Goal: Information Seeking & Learning: Learn about a topic

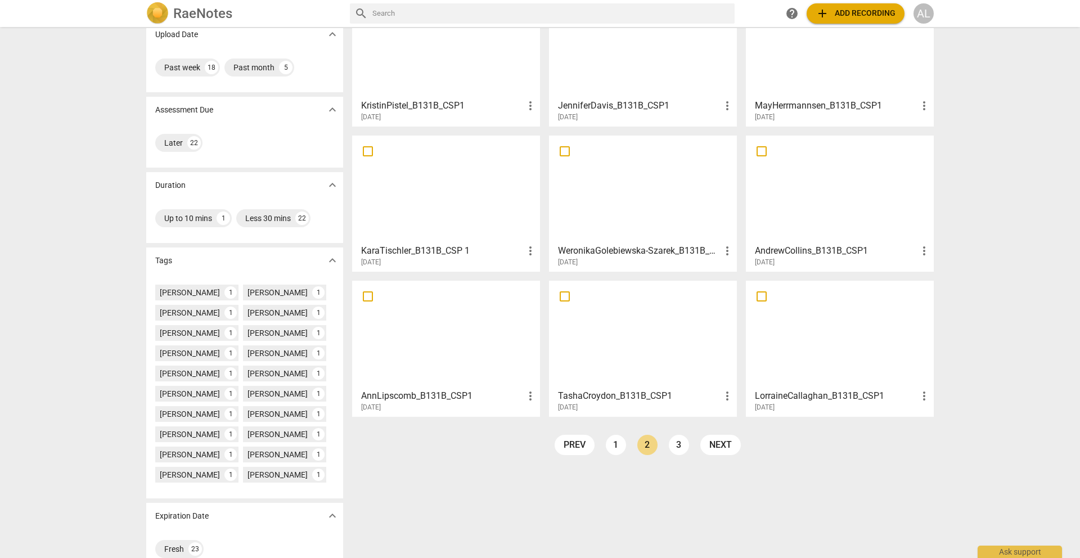
scroll to position [89, 0]
click at [630, 91] on div at bounding box center [643, 45] width 180 height 100
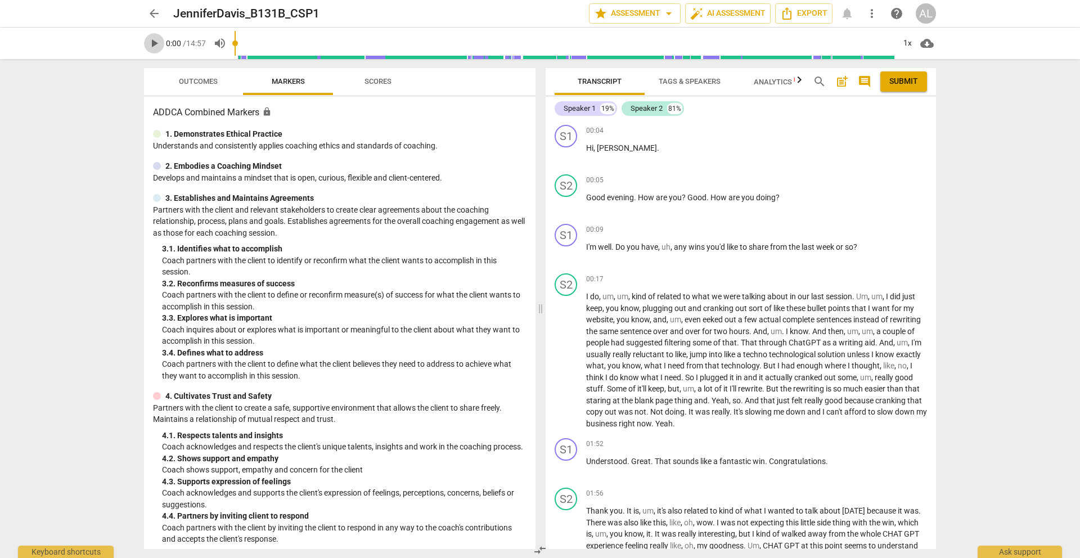
click at [151, 42] on span "play_arrow" at bounding box center [153, 43] width 13 height 13
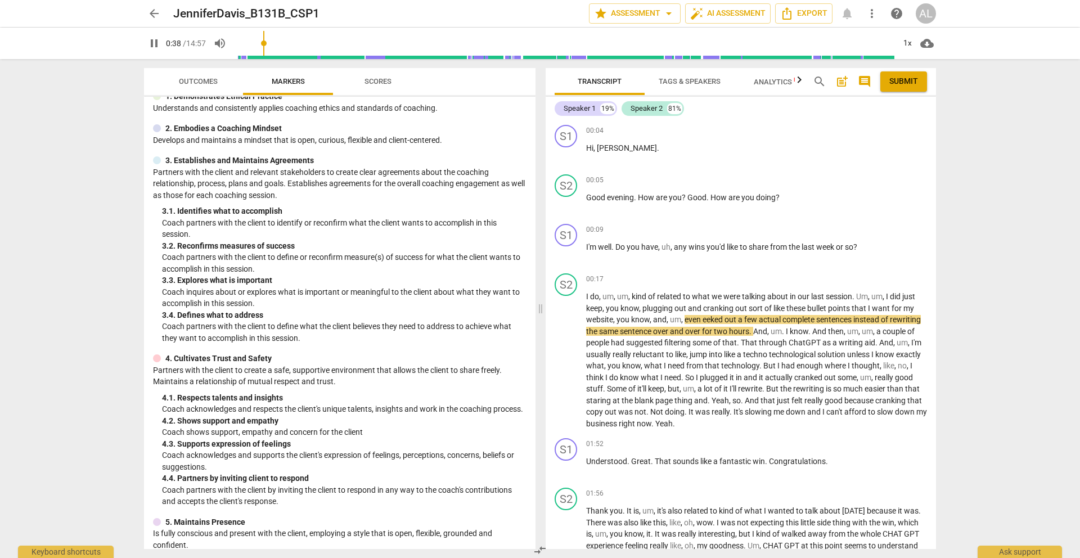
scroll to position [43, 0]
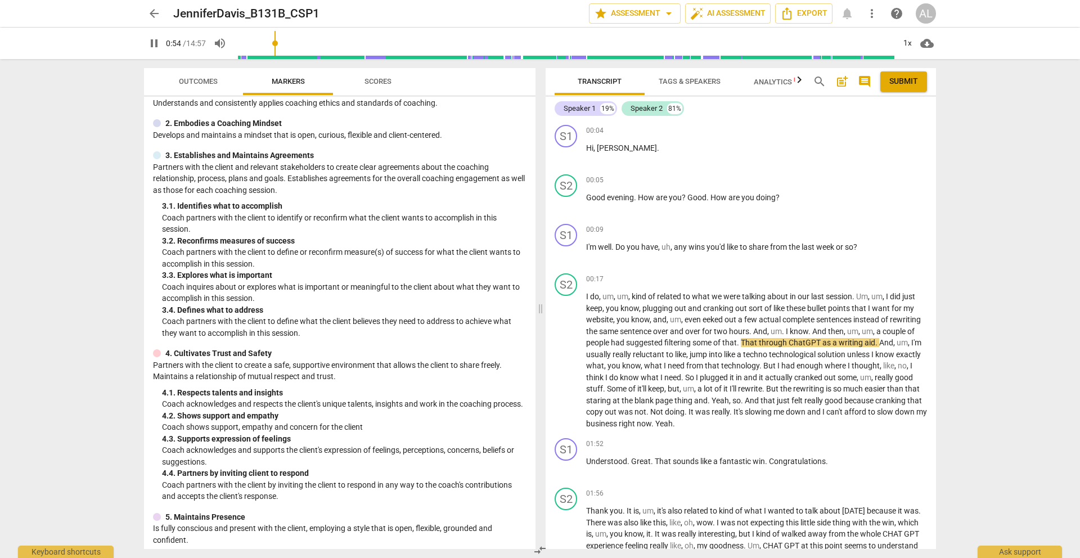
type input "55"
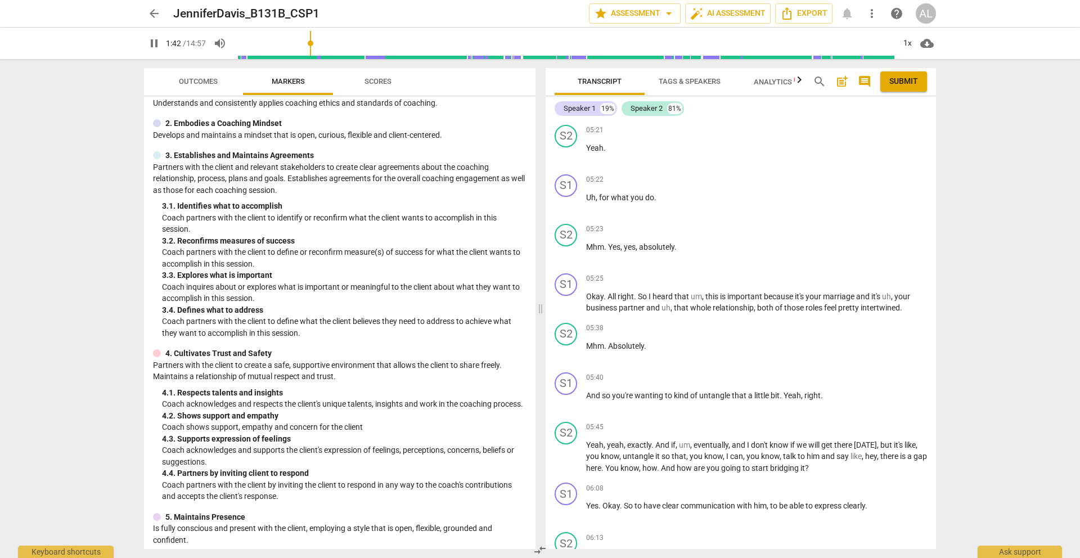
scroll to position [880, 0]
click at [783, 79] on span "Analytics New" at bounding box center [780, 82] width 52 height 8
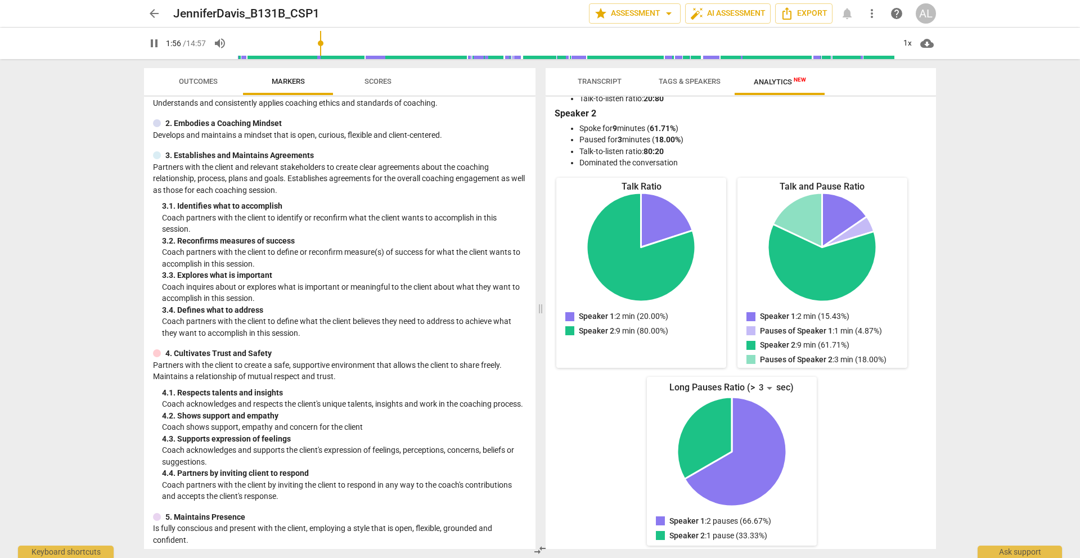
scroll to position [0, 0]
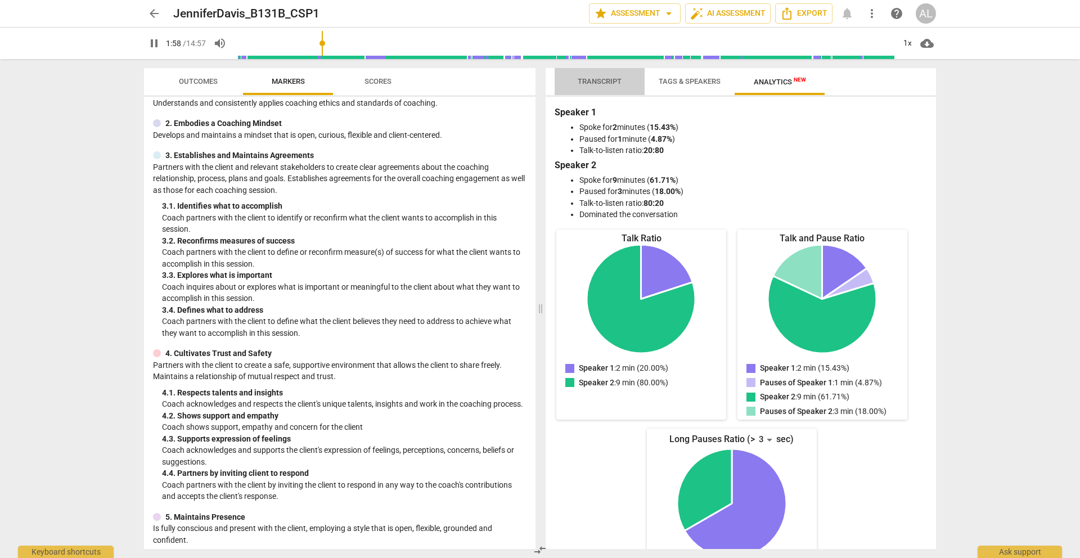
click at [597, 79] on span "Transcript" at bounding box center [600, 81] width 44 height 8
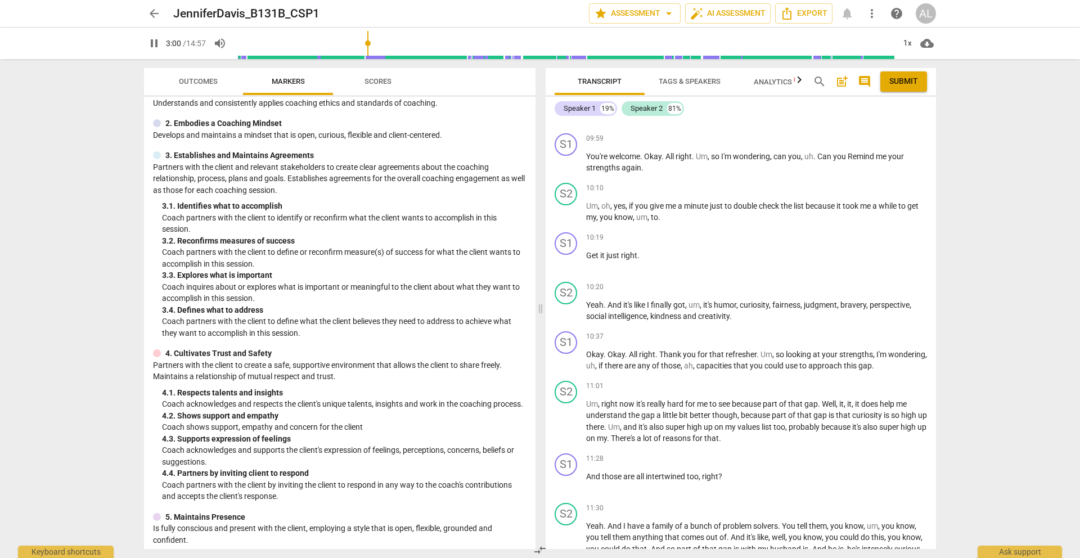
scroll to position [2300, 0]
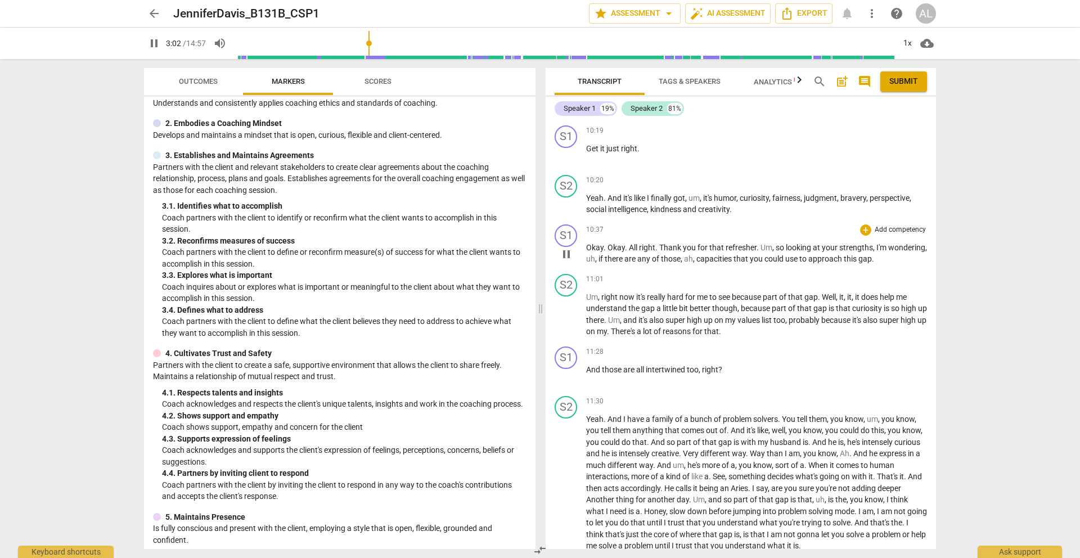
click at [569, 261] on span "pause" at bounding box center [566, 253] width 13 height 13
click at [565, 261] on span "play_arrow" at bounding box center [566, 253] width 13 height 13
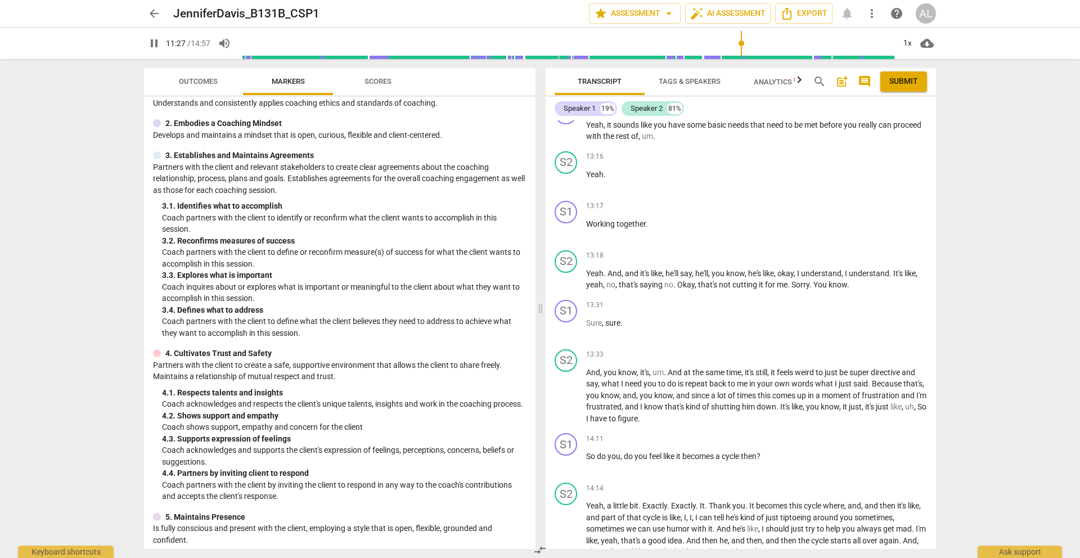
scroll to position [2826, 0]
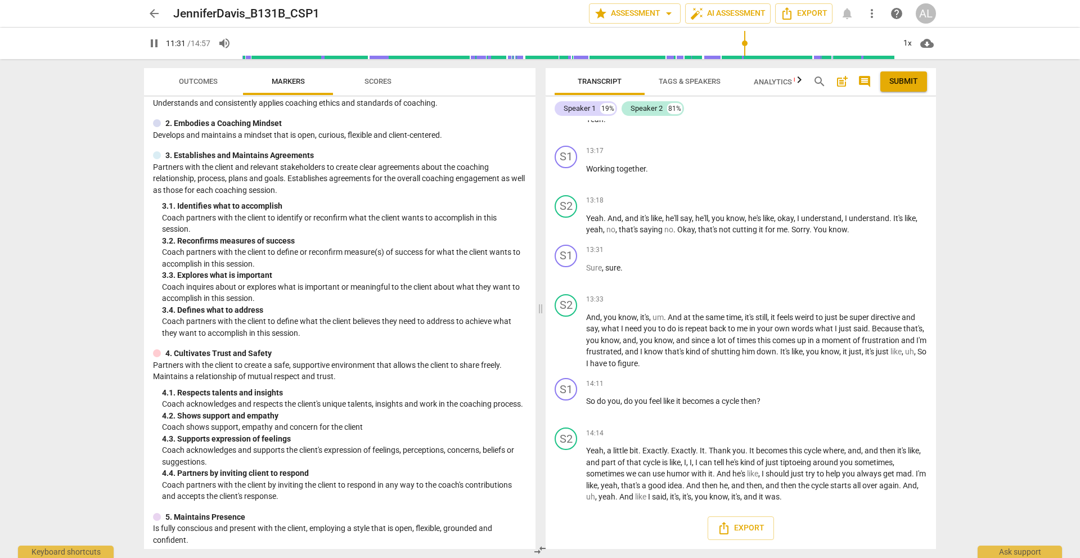
type input "692"
click at [154, 12] on span "arrow_back" at bounding box center [153, 13] width 13 height 13
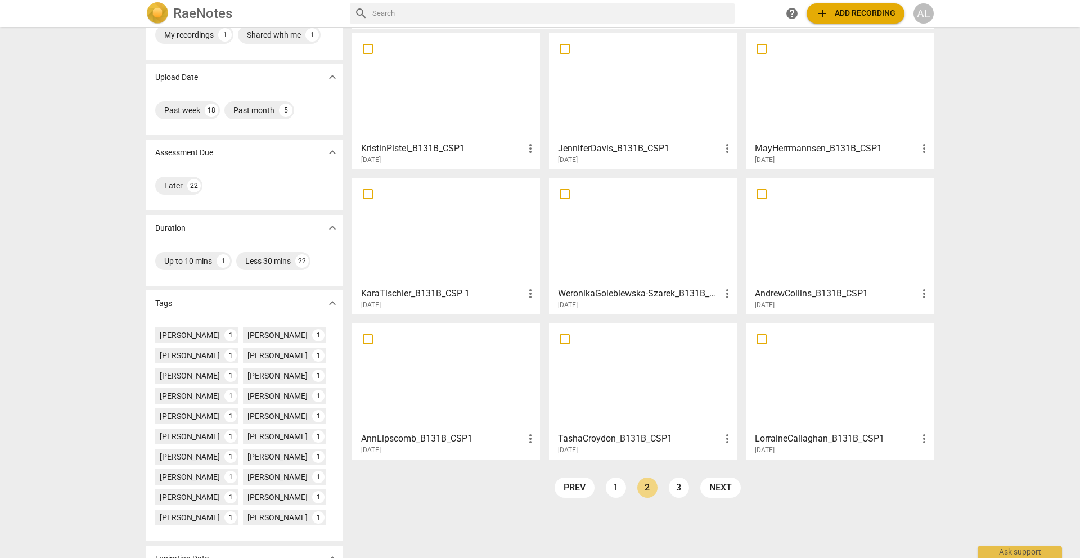
scroll to position [54, 0]
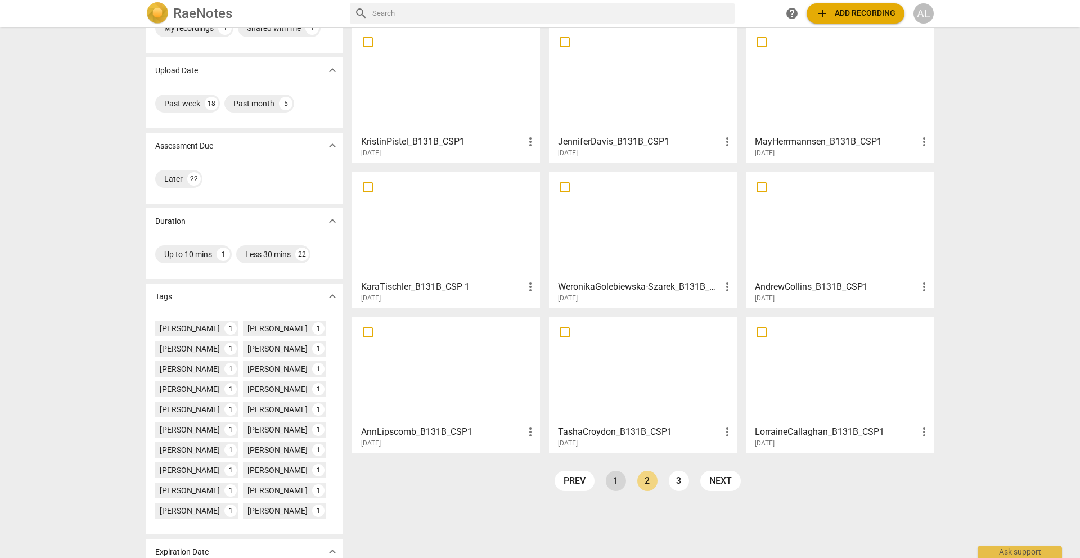
click at [608, 481] on link "1" at bounding box center [616, 481] width 20 height 20
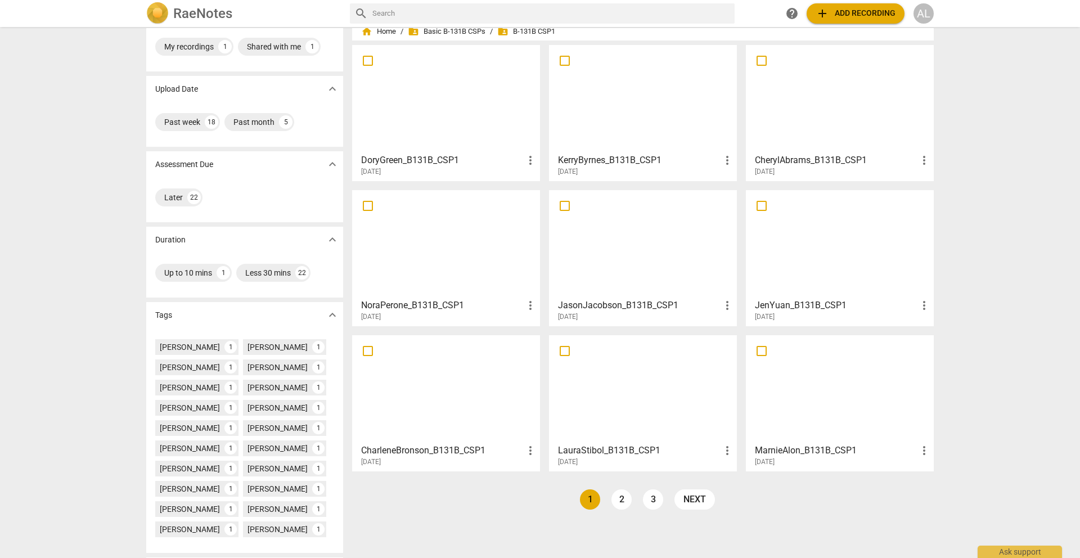
scroll to position [39, 0]
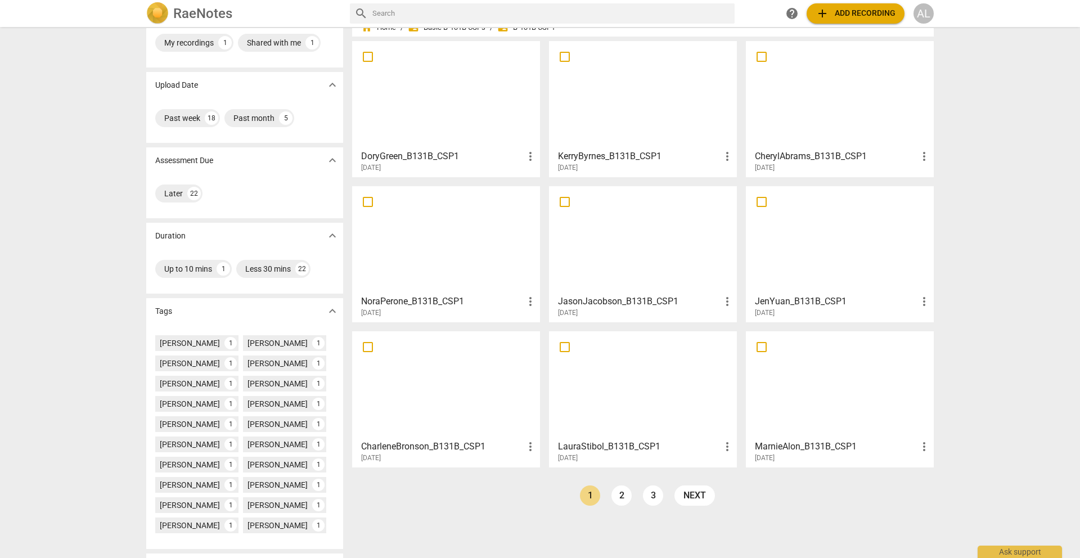
click at [827, 102] on div at bounding box center [840, 95] width 180 height 100
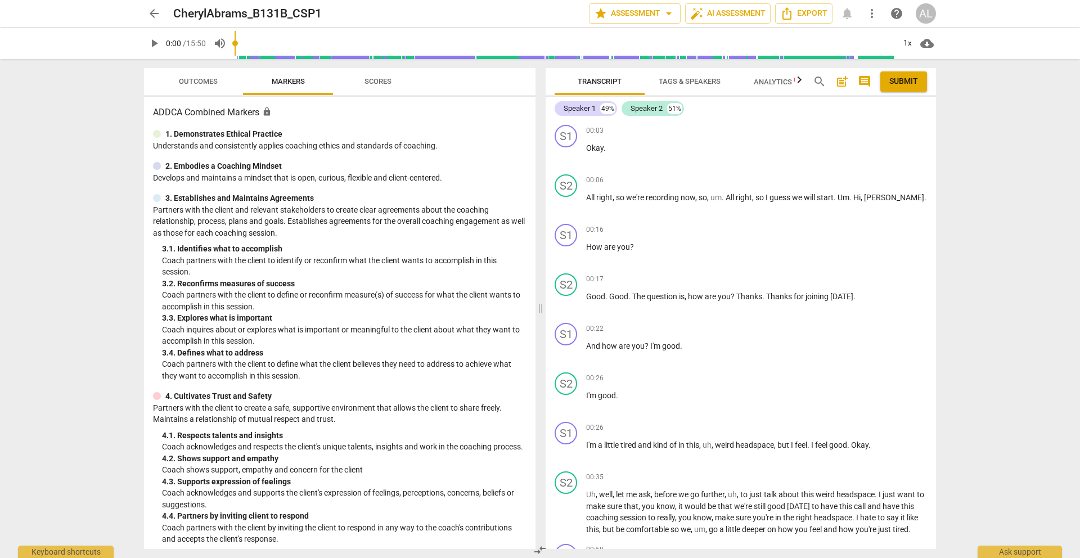
click at [151, 40] on span "play_arrow" at bounding box center [153, 43] width 13 height 13
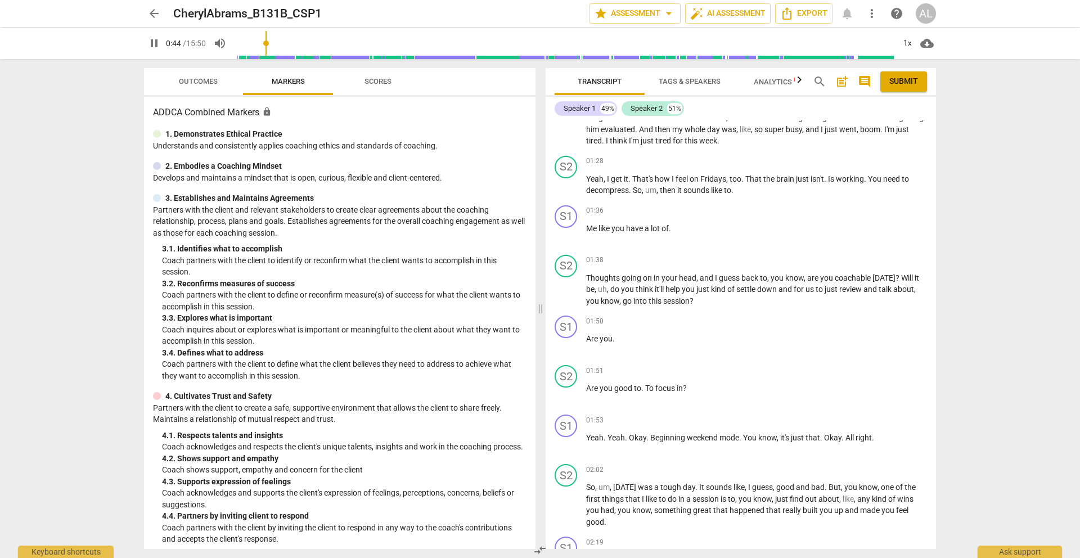
scroll to position [549, 0]
click at [562, 299] on div "play_arrow pause" at bounding box center [571, 290] width 29 height 26
click at [565, 292] on span "pause" at bounding box center [566, 289] width 13 height 13
click at [565, 292] on span "play_arrow" at bounding box center [566, 289] width 13 height 13
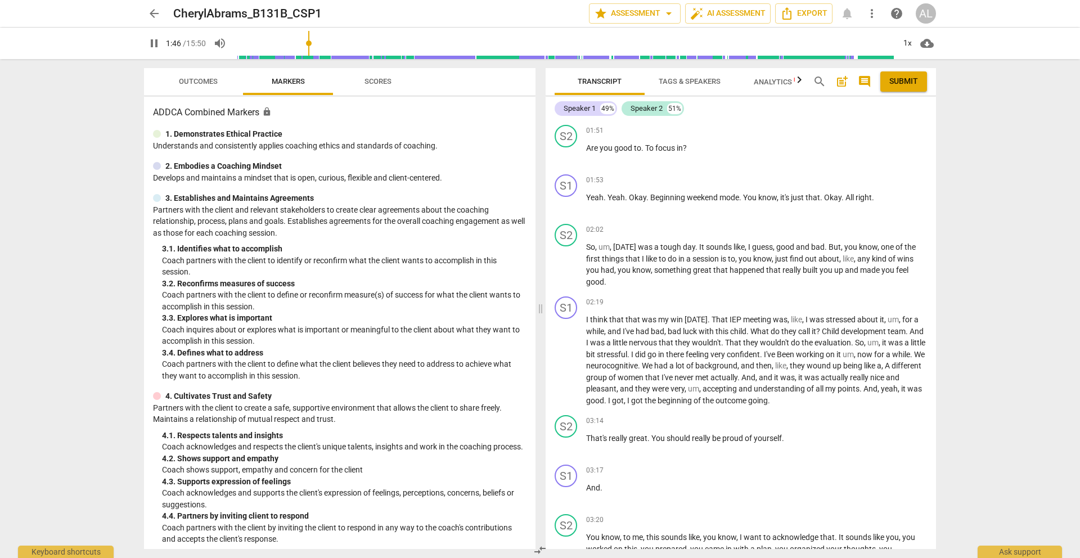
scroll to position [808, 0]
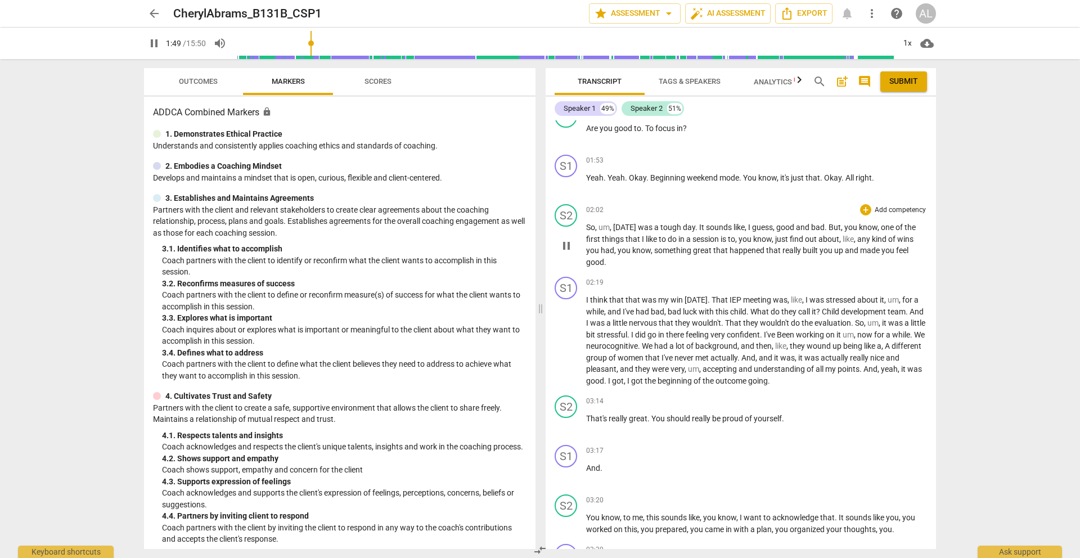
click at [563, 244] on span "pause" at bounding box center [566, 245] width 13 height 13
click at [563, 244] on span "play_arrow" at bounding box center [566, 245] width 13 height 13
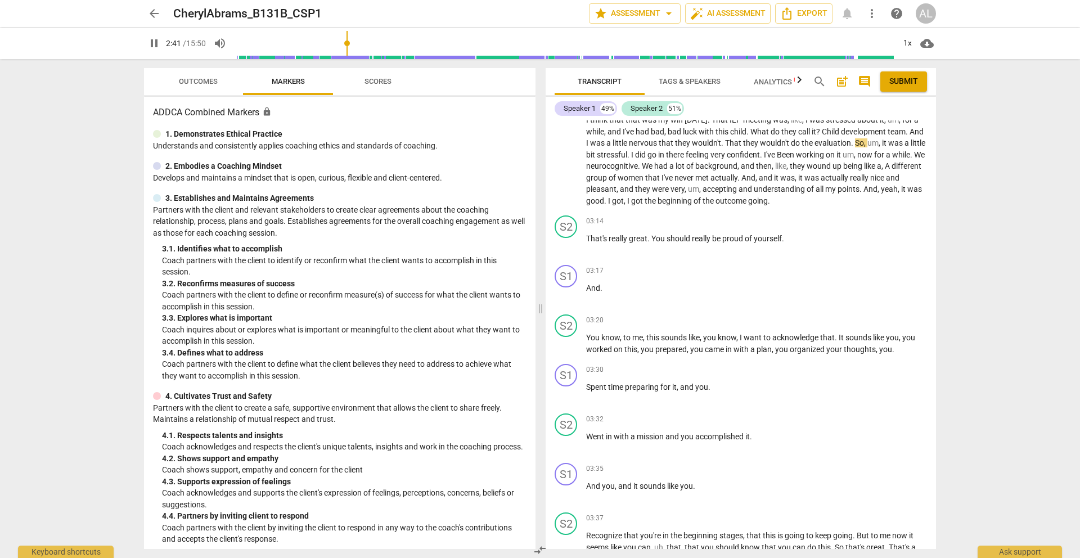
scroll to position [1094, 0]
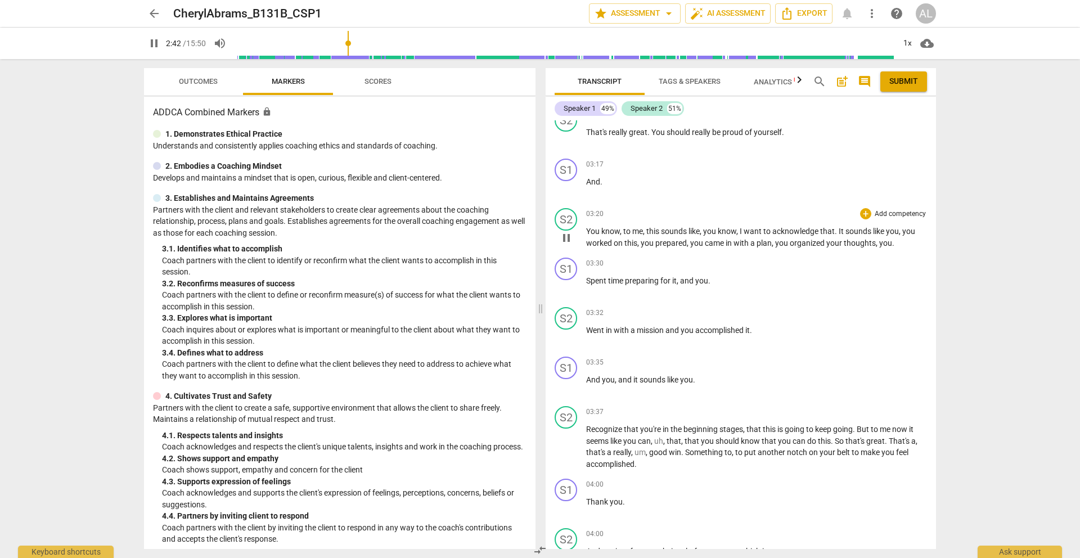
click at [571, 238] on span "pause" at bounding box center [566, 237] width 13 height 13
click at [571, 238] on span "play_arrow" at bounding box center [566, 237] width 13 height 13
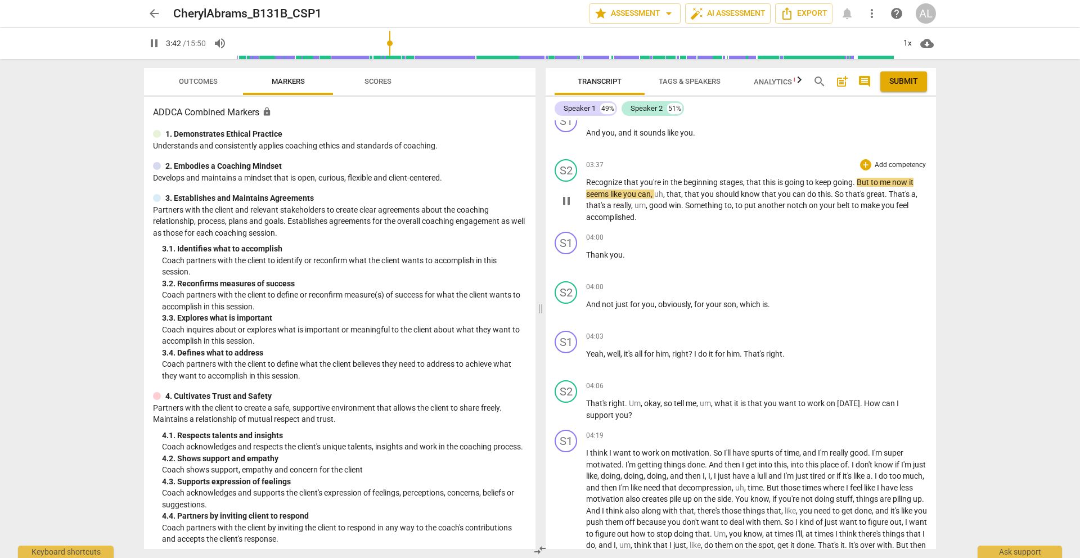
scroll to position [1481, 0]
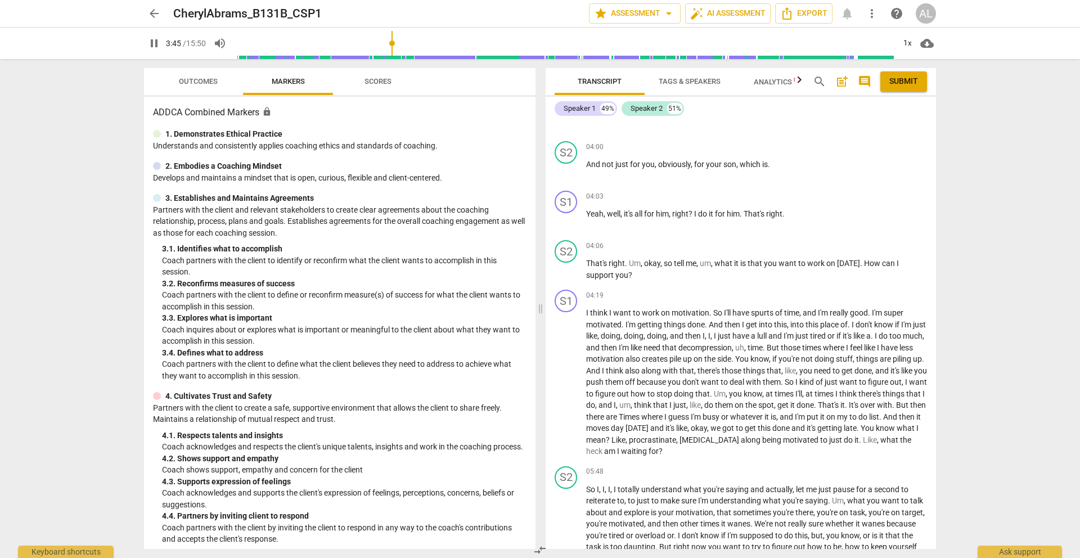
type input "226"
click at [157, 11] on span "arrow_back" at bounding box center [153, 13] width 13 height 13
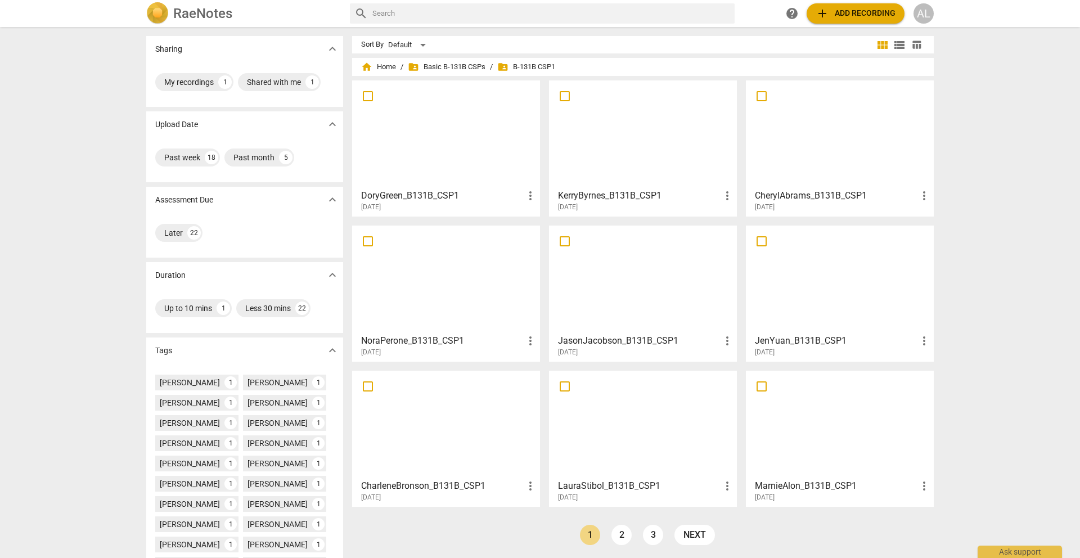
click at [674, 304] on div at bounding box center [643, 279] width 180 height 100
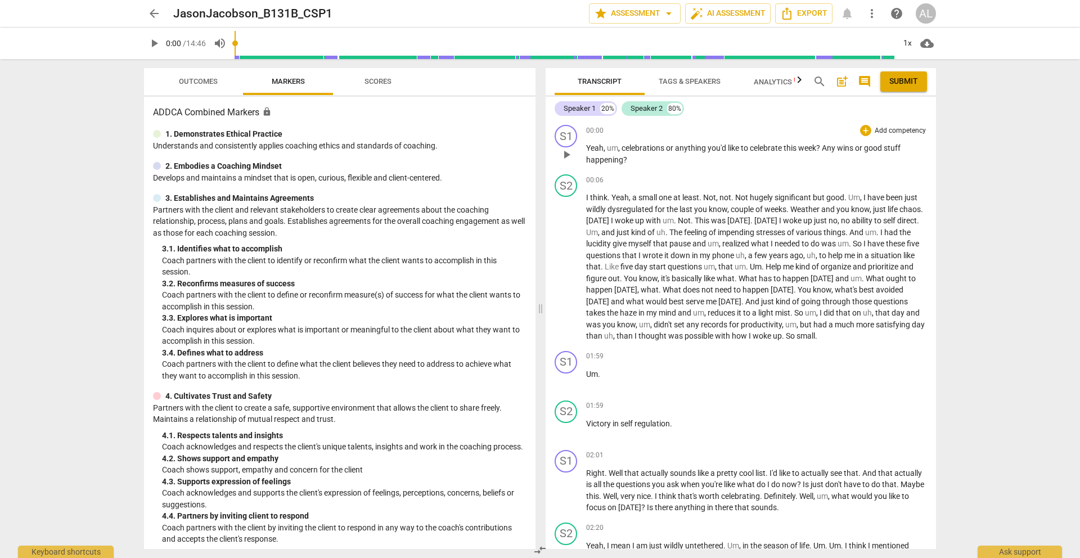
click at [567, 152] on span "play_arrow" at bounding box center [566, 154] width 13 height 13
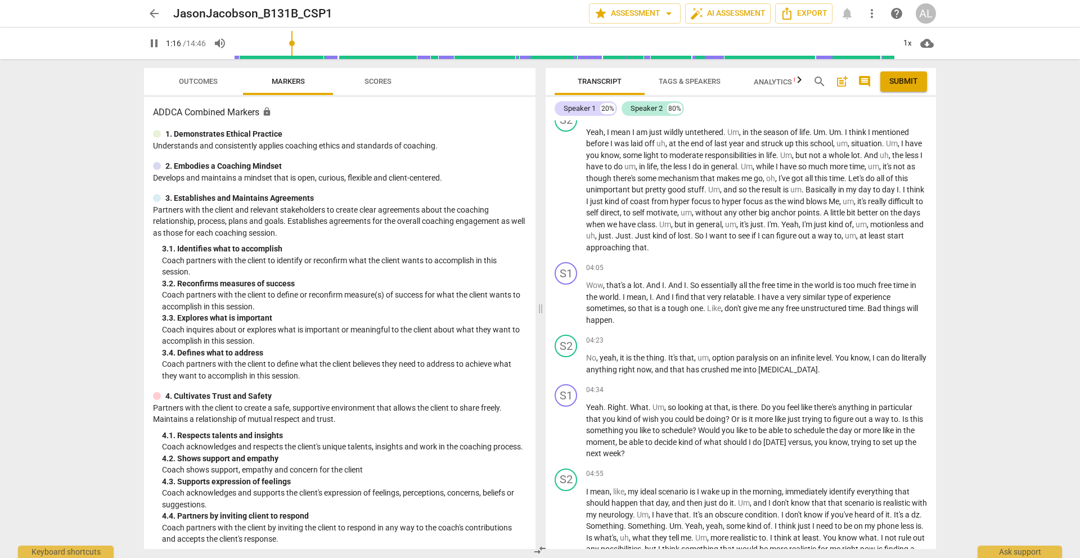
scroll to position [415, 0]
click at [567, 309] on span "pause" at bounding box center [566, 302] width 13 height 13
click at [567, 309] on span "play_arrow" at bounding box center [566, 302] width 13 height 13
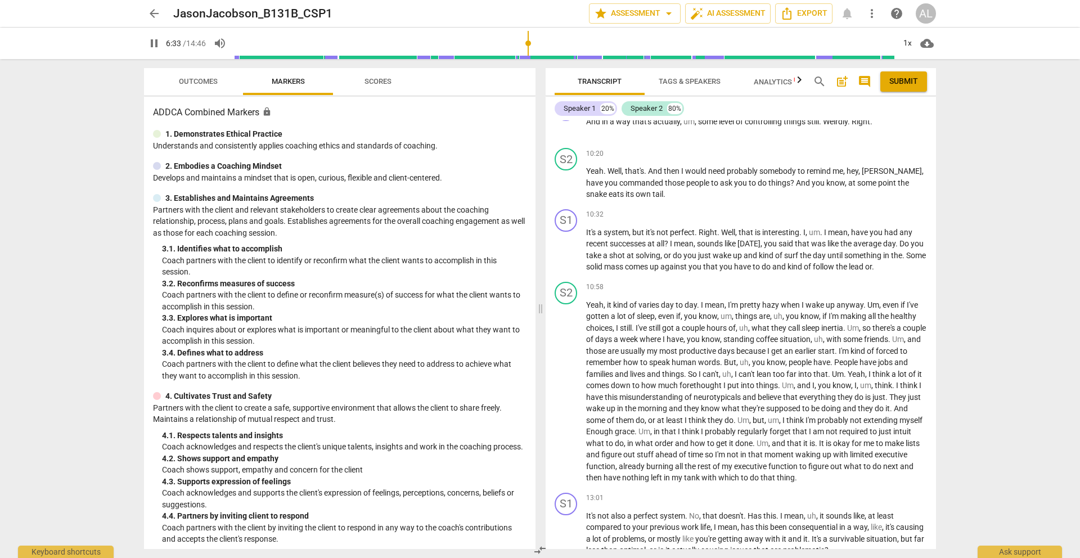
scroll to position [2031, 0]
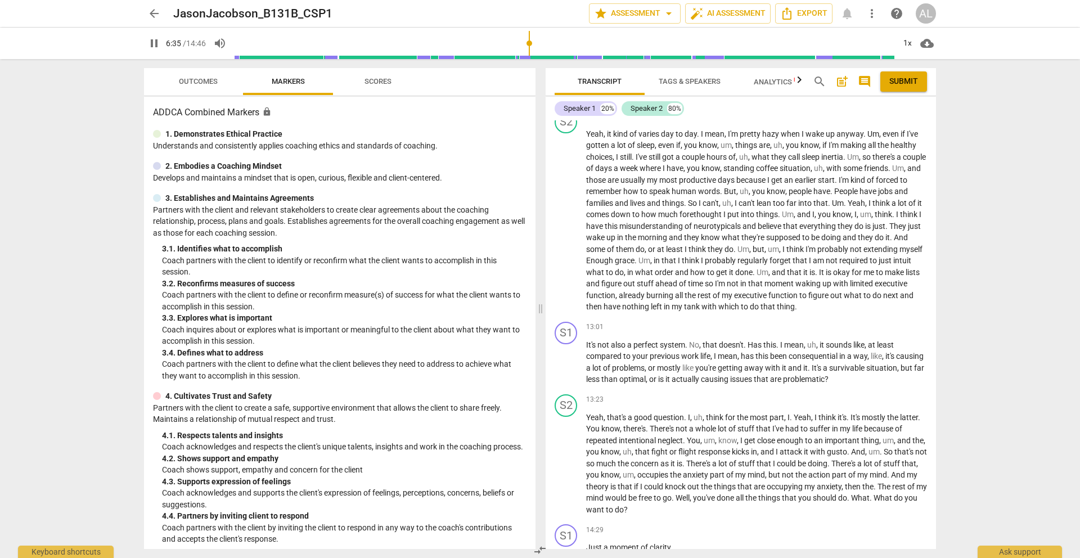
type input "396"
click at [149, 13] on span "arrow_back" at bounding box center [153, 13] width 13 height 13
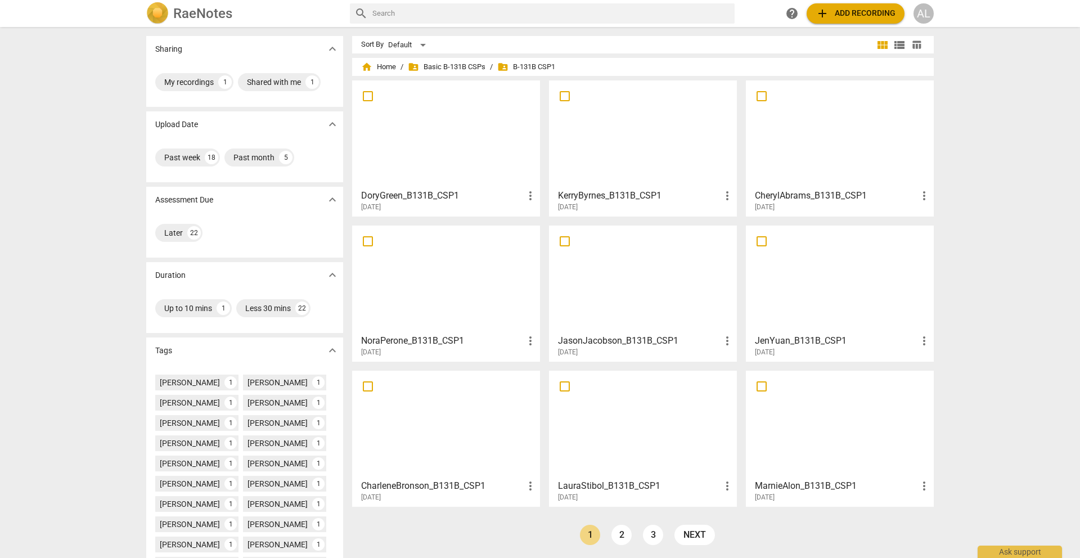
click at [796, 292] on div at bounding box center [840, 279] width 180 height 100
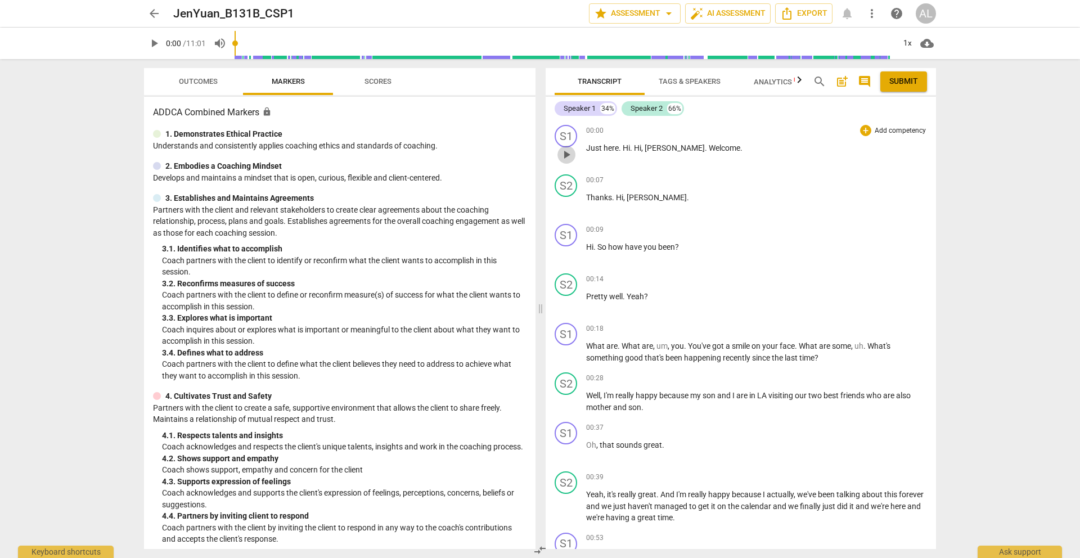
click at [569, 154] on span "play_arrow" at bounding box center [566, 154] width 13 height 13
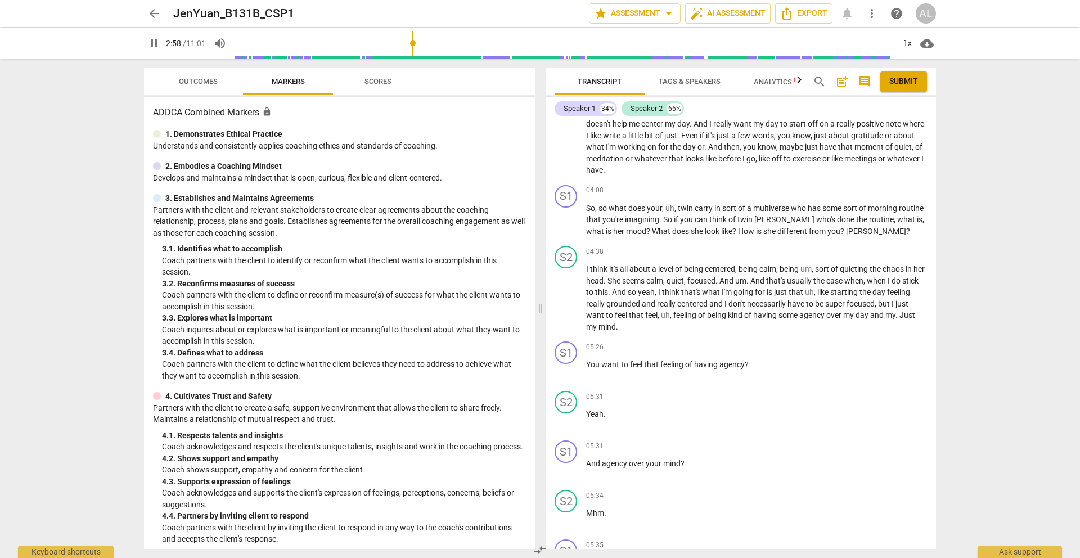
scroll to position [1150, 0]
click at [568, 219] on span "pause" at bounding box center [566, 219] width 13 height 13
click at [568, 219] on span "play_arrow" at bounding box center [566, 219] width 13 height 13
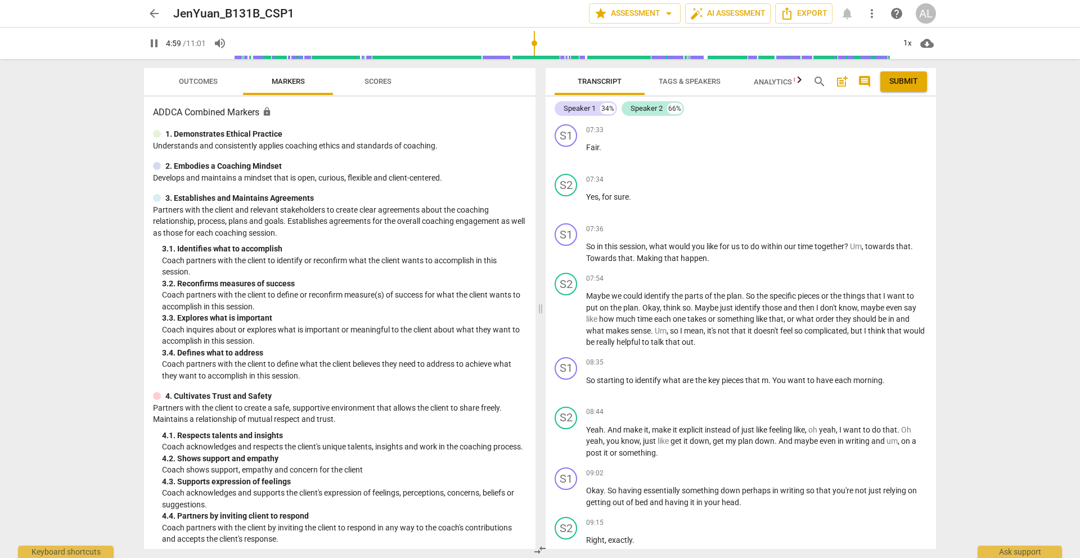
scroll to position [2253, 0]
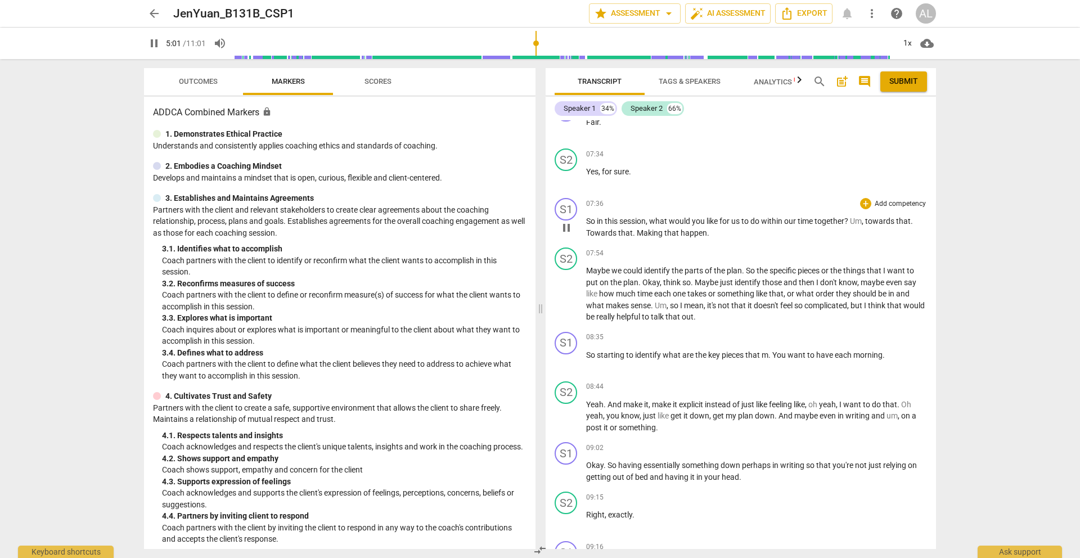
click at [568, 235] on span "pause" at bounding box center [566, 227] width 13 height 13
click at [568, 235] on span "play_arrow" at bounding box center [566, 227] width 13 height 13
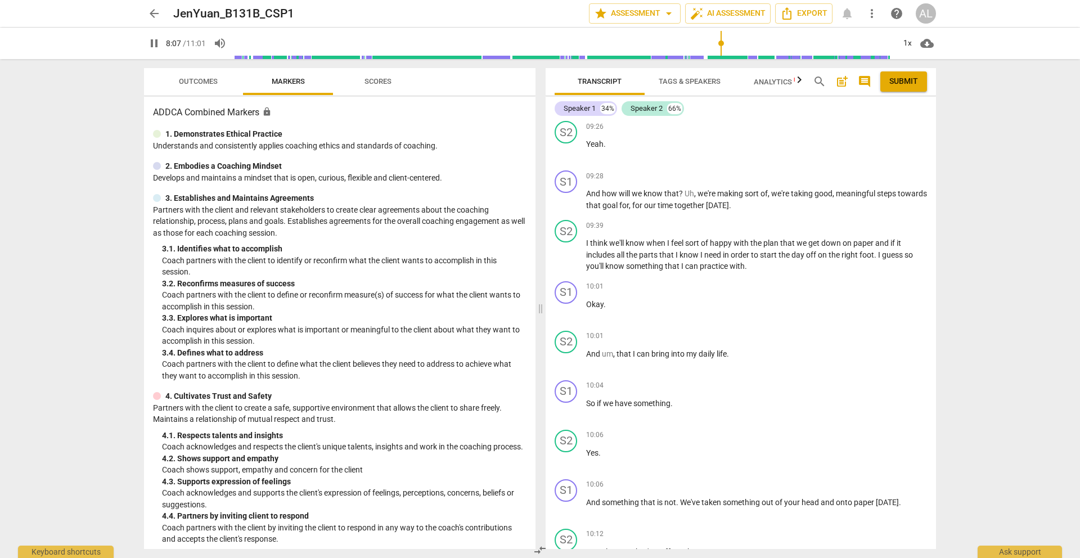
scroll to position [2830, 0]
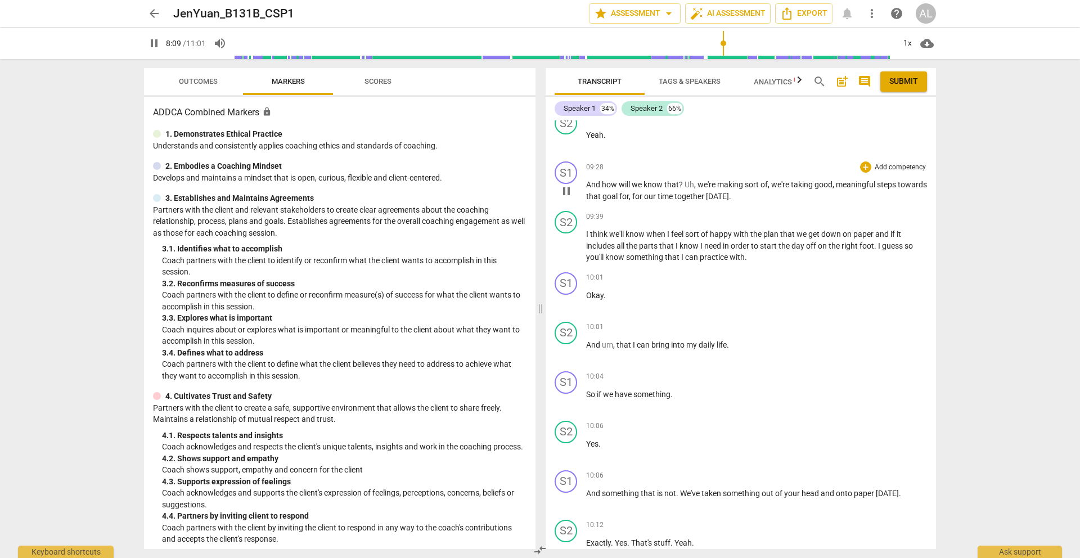
click at [567, 198] on span "pause" at bounding box center [566, 190] width 13 height 13
click at [567, 198] on span "play_arrow" at bounding box center [566, 190] width 13 height 13
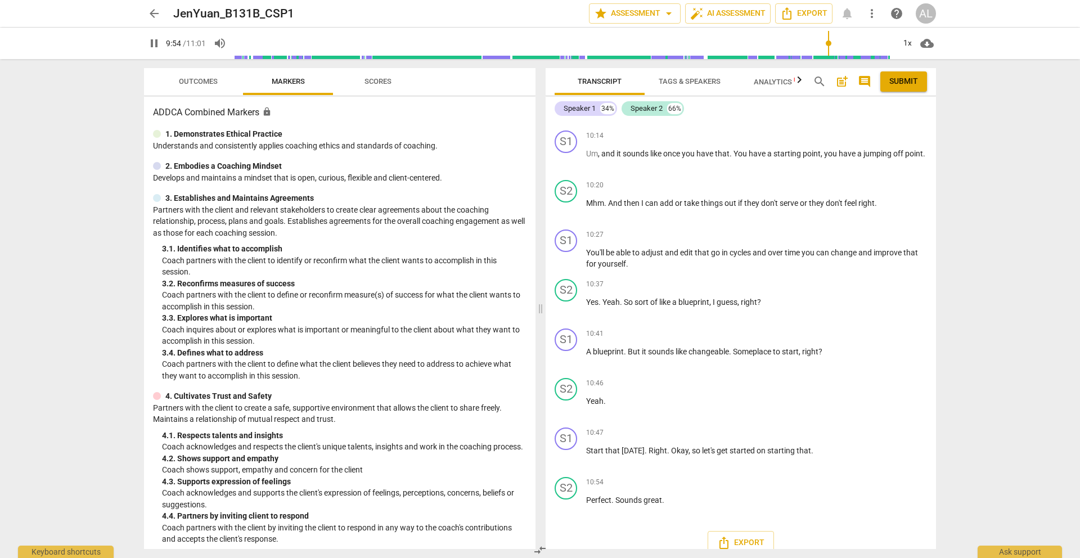
scroll to position [3295, 0]
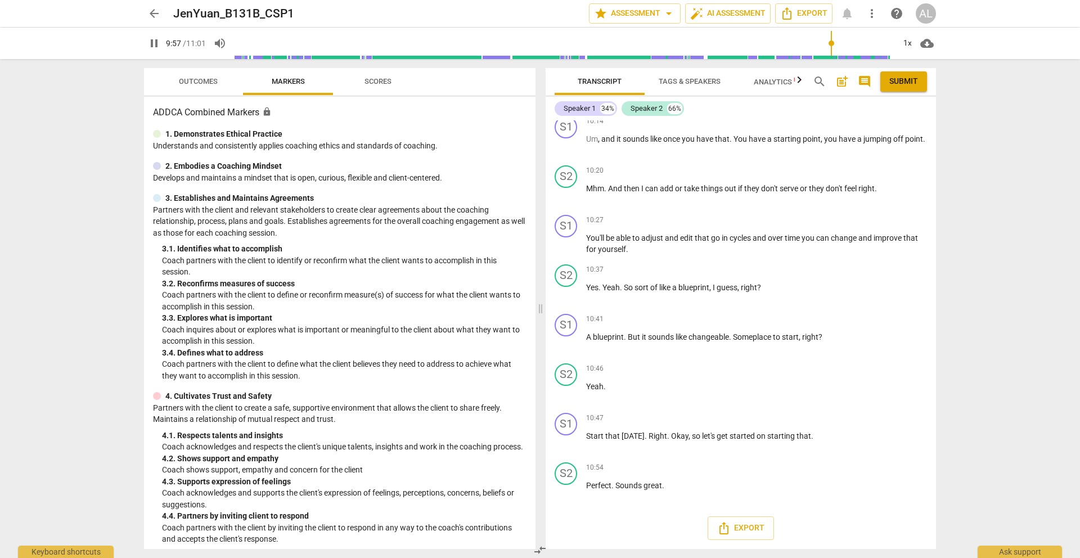
type input "598"
click at [151, 13] on span "arrow_back" at bounding box center [153, 13] width 13 height 13
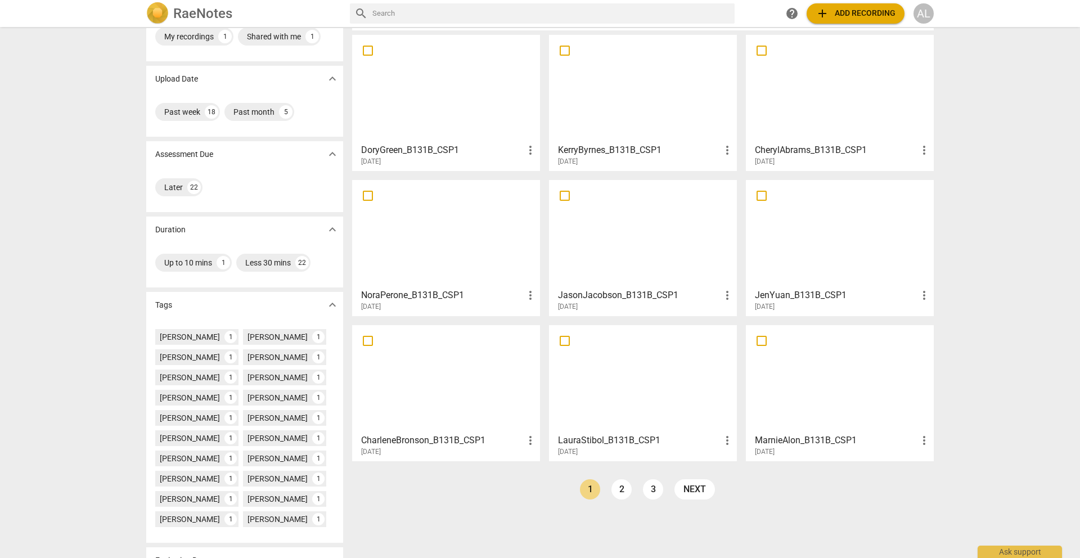
scroll to position [45, 0]
click at [480, 365] on div at bounding box center [446, 380] width 180 height 100
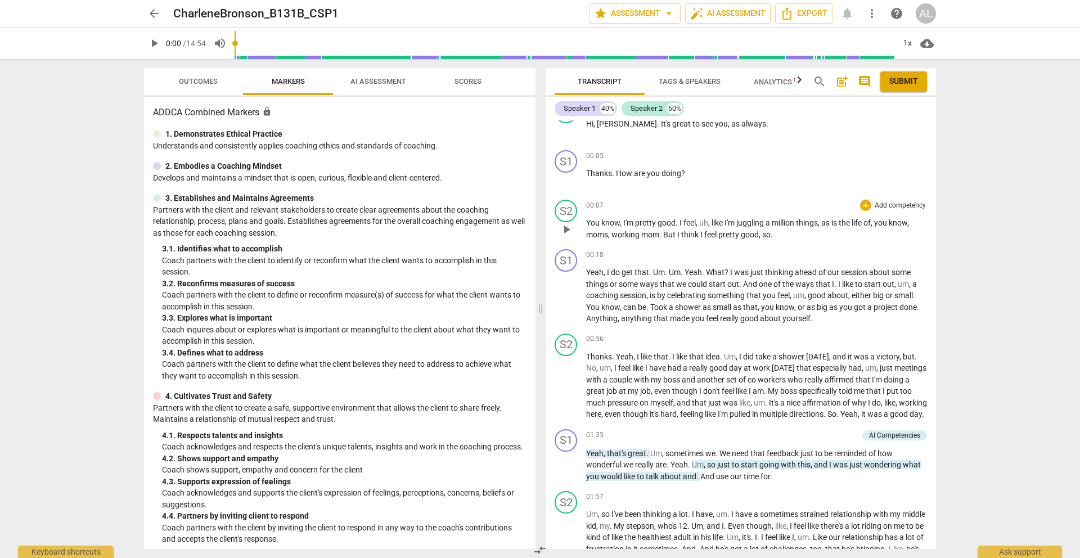
scroll to position [74, 0]
click at [572, 294] on span "play_arrow" at bounding box center [566, 295] width 13 height 13
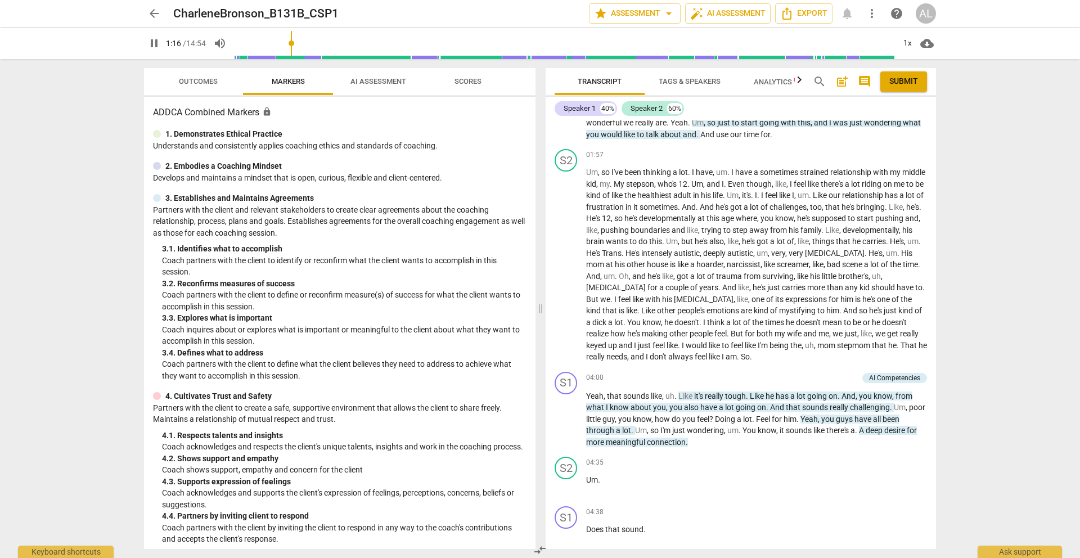
scroll to position [420, 0]
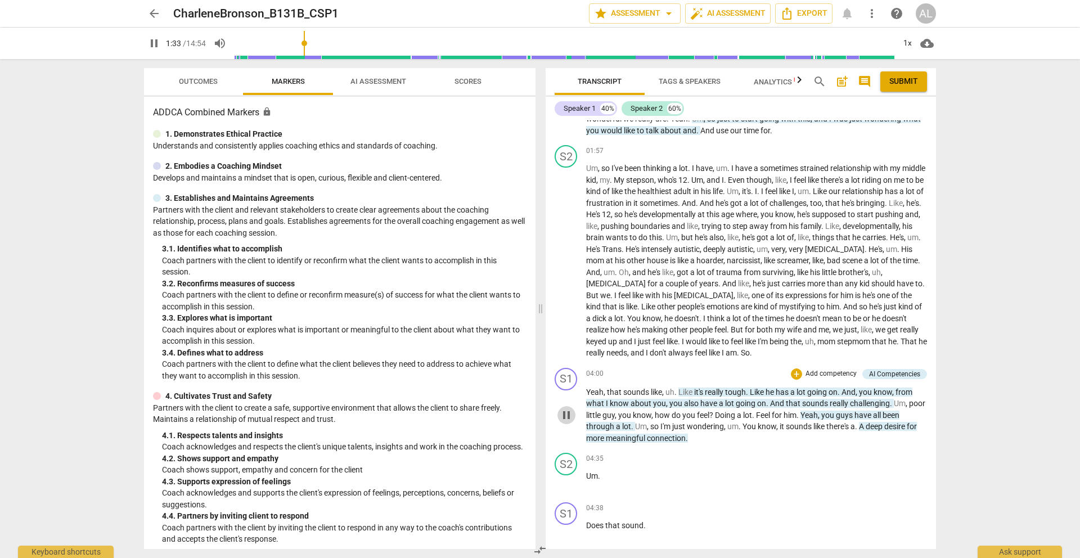
click at [564, 422] on span "pause" at bounding box center [566, 414] width 13 height 13
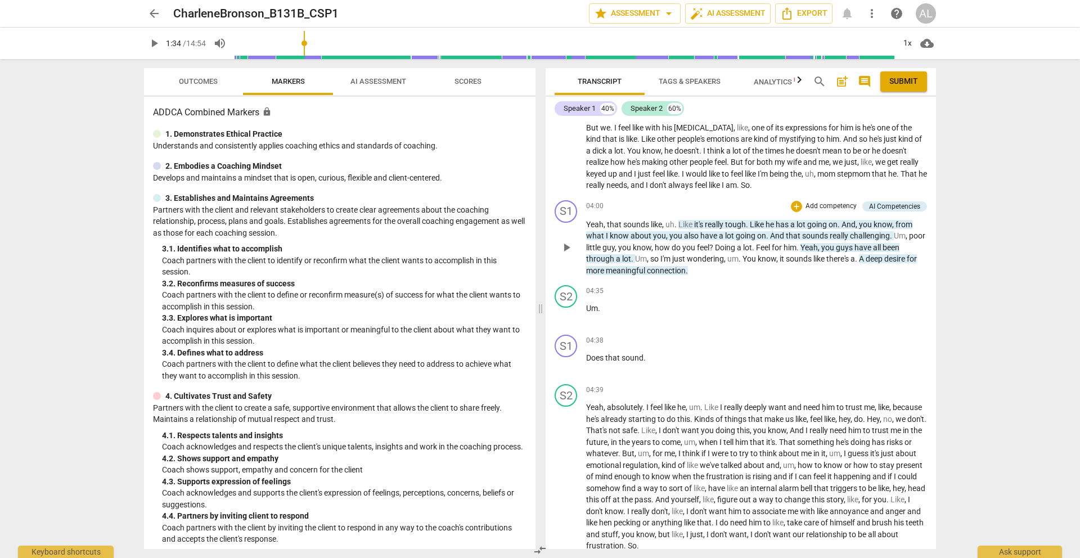
scroll to position [679, 0]
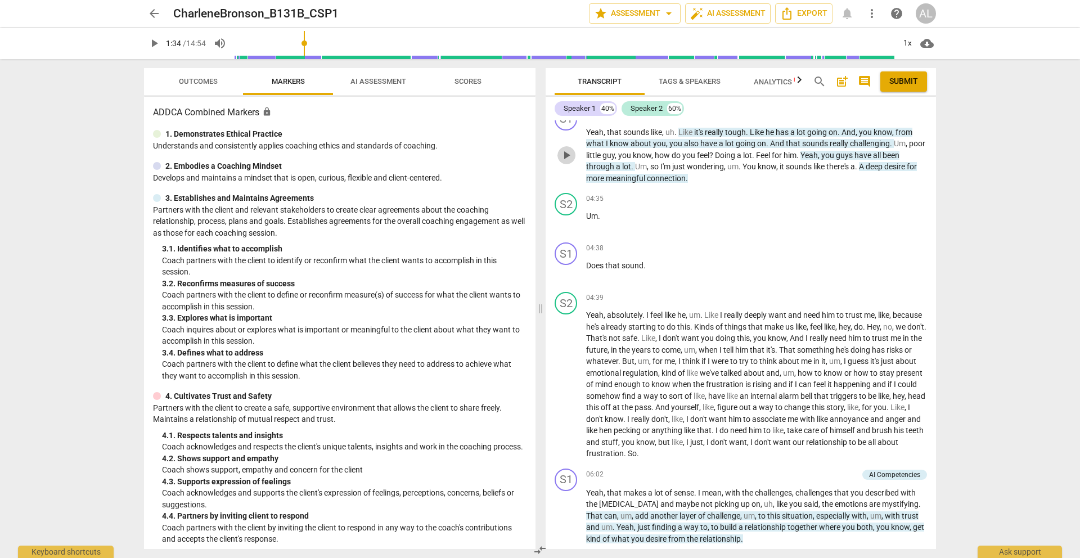
click at [562, 162] on span "play_arrow" at bounding box center [566, 154] width 13 height 13
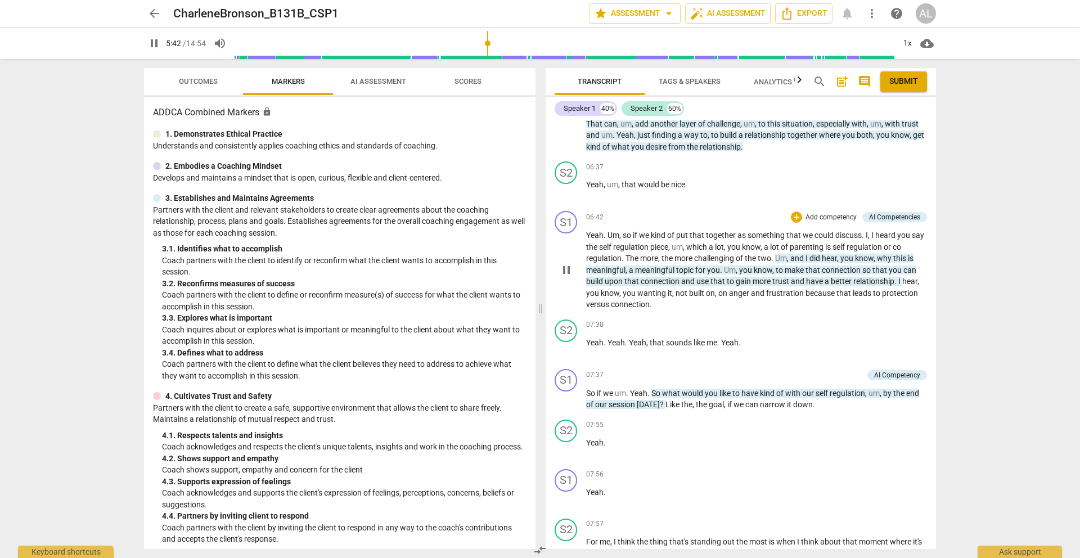
scroll to position [1072, 0]
click at [573, 276] on span "pause" at bounding box center [566, 269] width 13 height 13
click at [573, 276] on span "play_arrow" at bounding box center [566, 269] width 13 height 13
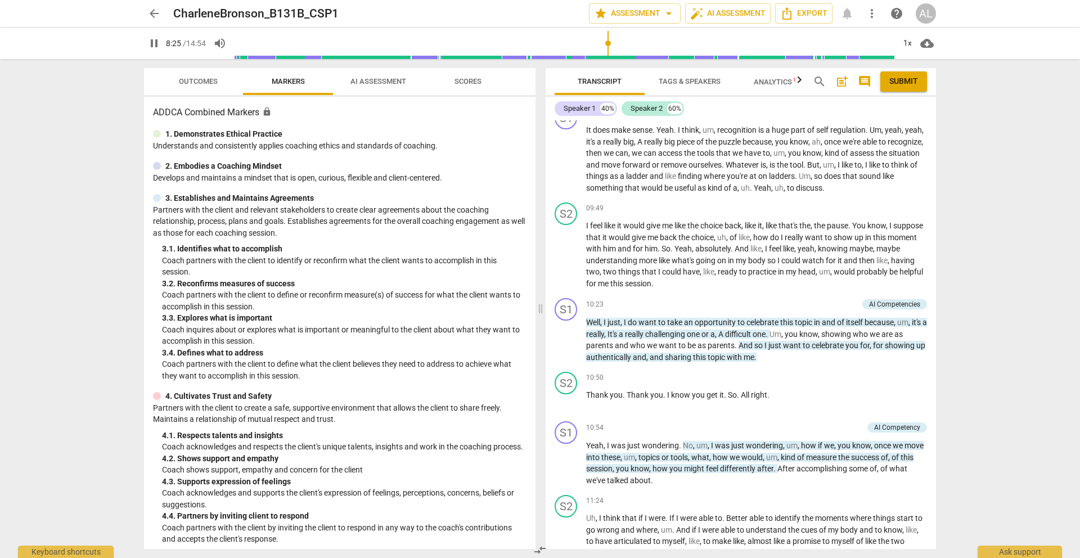
scroll to position [1637, 0]
type input "511"
click at [152, 11] on span "arrow_back" at bounding box center [153, 13] width 13 height 13
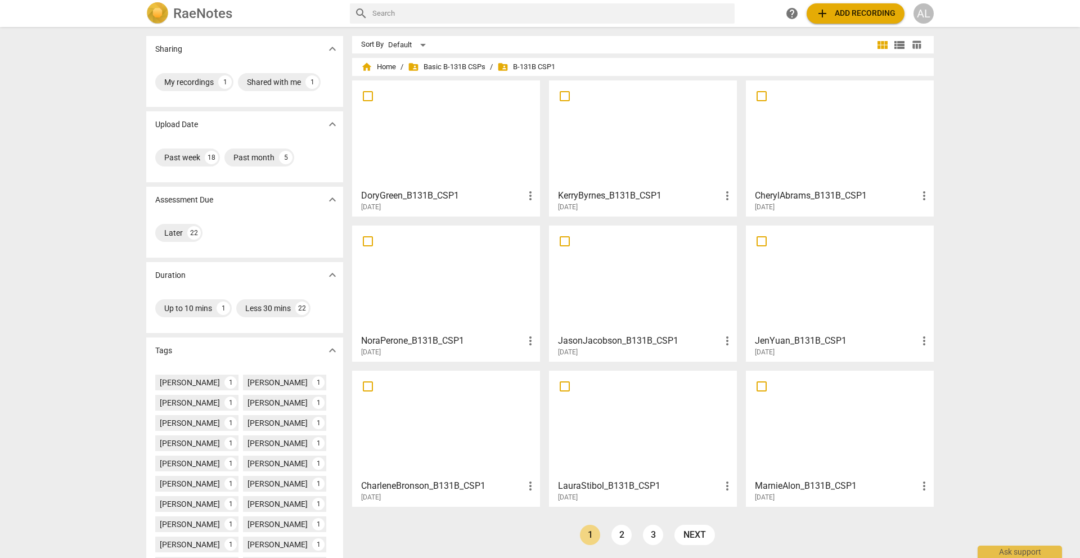
scroll to position [110, 0]
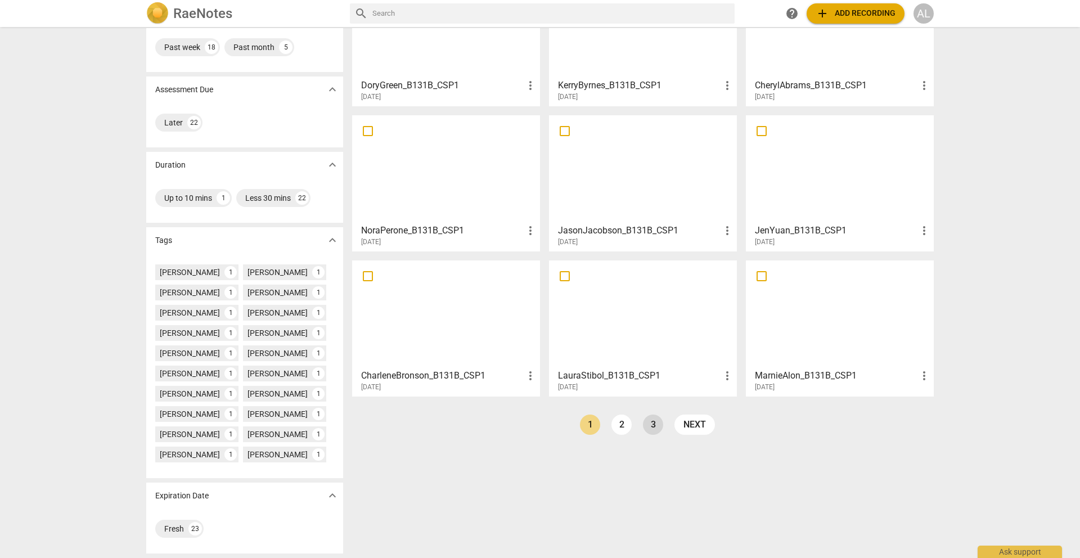
click at [651, 426] on link "3" at bounding box center [653, 425] width 20 height 20
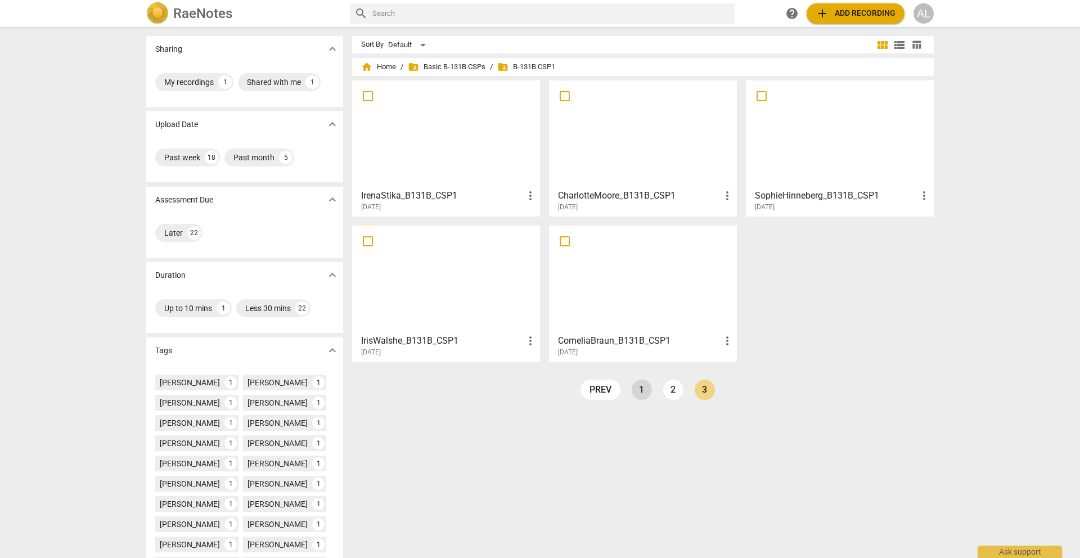
click at [642, 386] on link "1" at bounding box center [642, 390] width 20 height 20
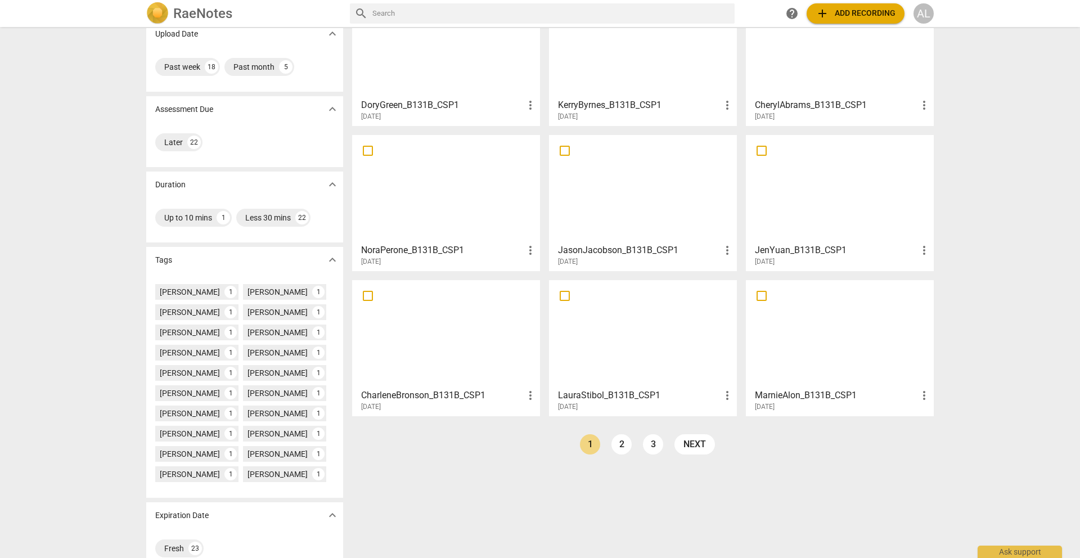
scroll to position [110, 0]
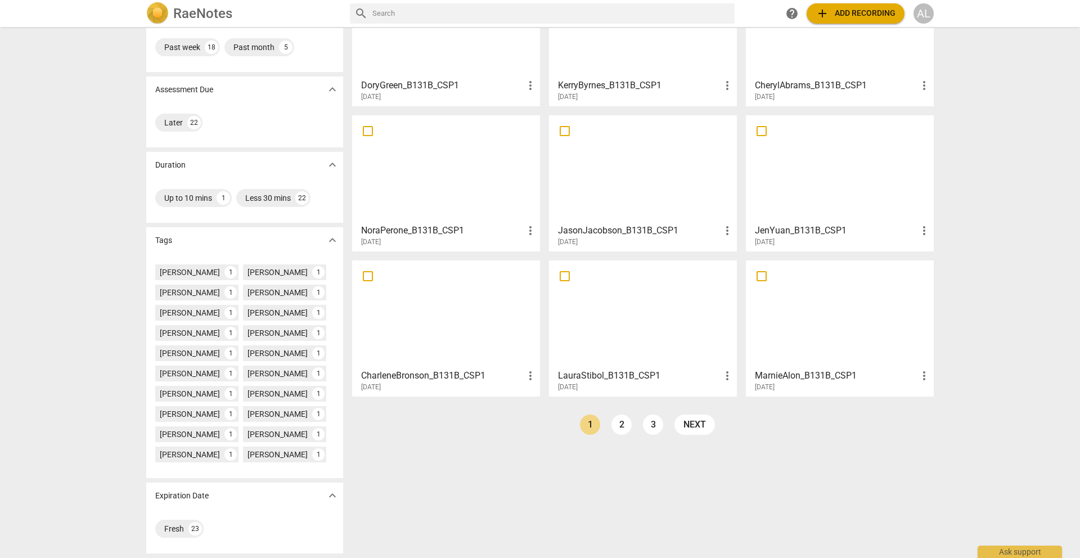
click at [624, 331] on div at bounding box center [643, 314] width 180 height 100
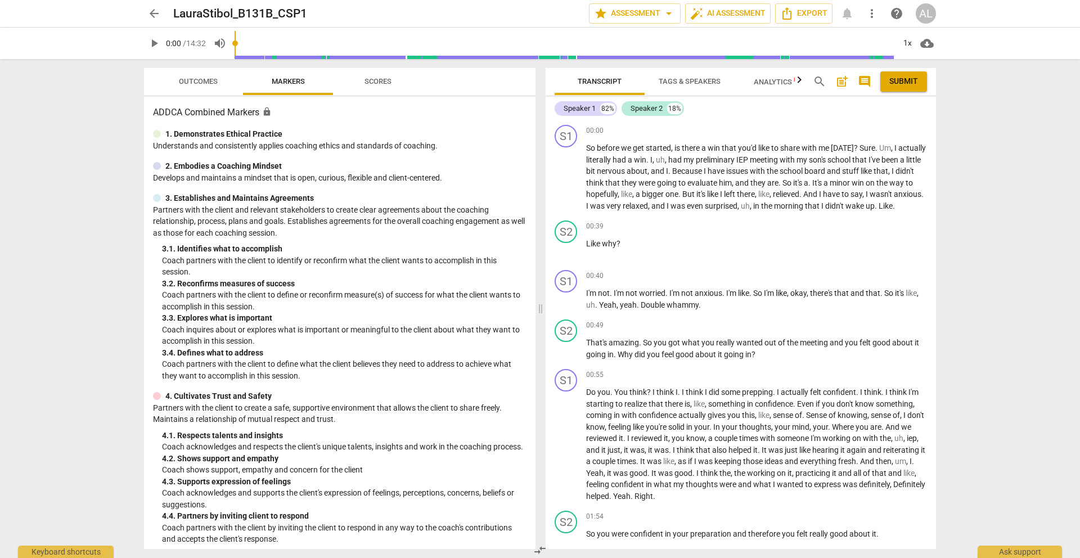
click at [152, 40] on span "play_arrow" at bounding box center [153, 43] width 13 height 13
type input "5"
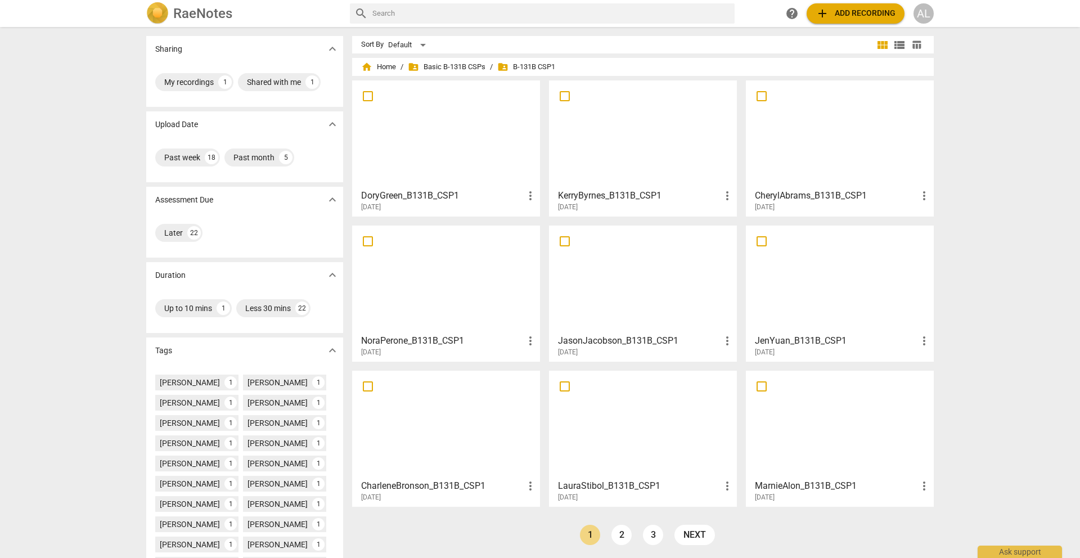
click at [420, 426] on div at bounding box center [446, 425] width 180 height 100
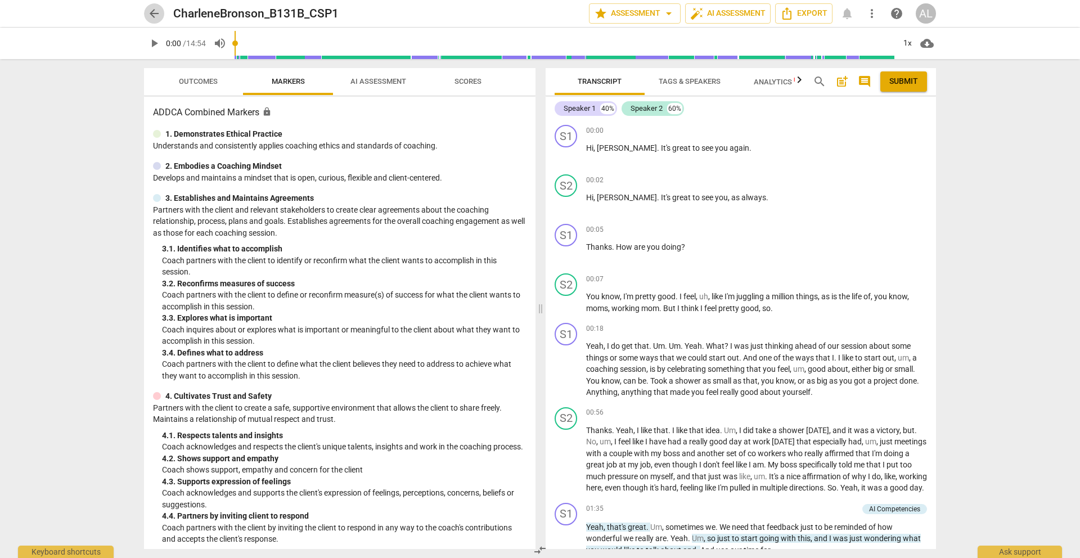
click at [153, 15] on span "arrow_back" at bounding box center [153, 13] width 13 height 13
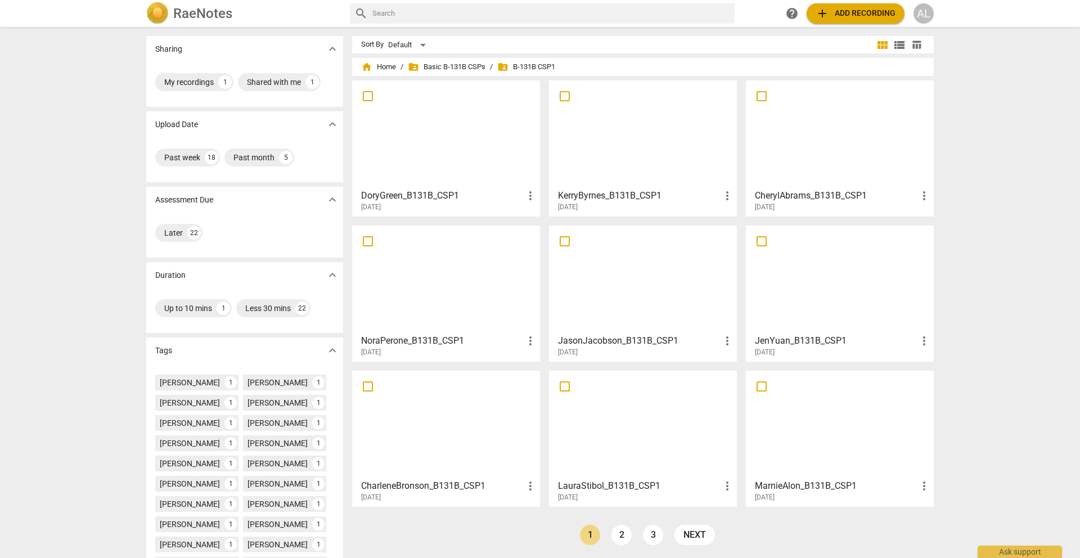
click at [486, 452] on div at bounding box center [446, 425] width 180 height 100
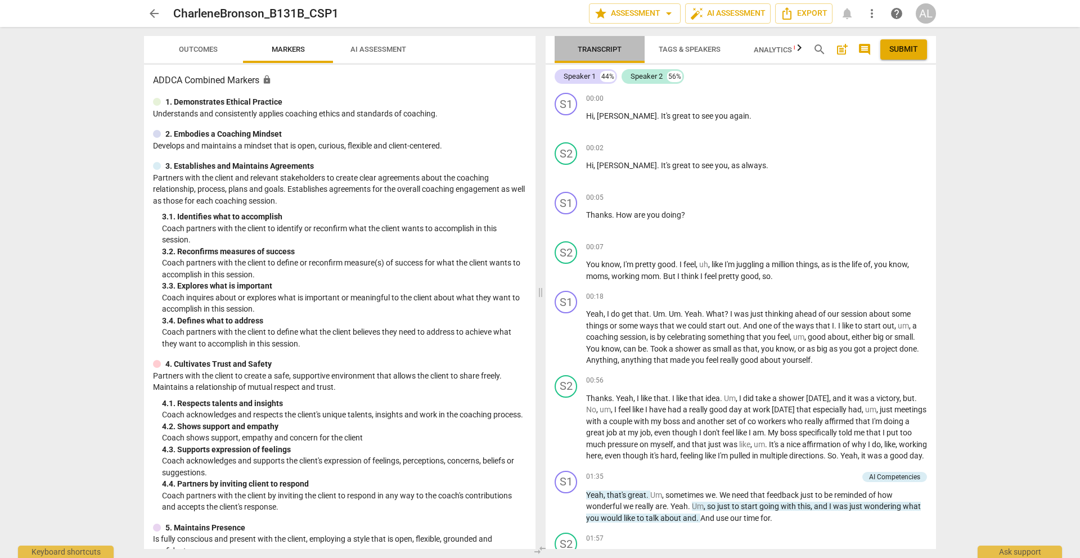
click at [616, 49] on span "Transcript" at bounding box center [600, 49] width 44 height 8
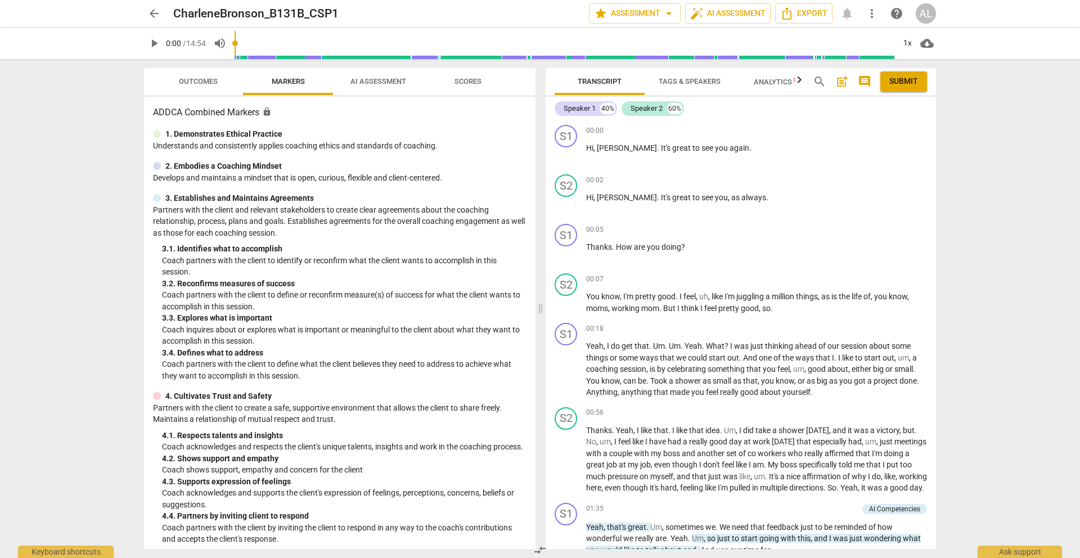
click at [153, 41] on span "play_arrow" at bounding box center [153, 43] width 13 height 13
click at [155, 42] on span "pause" at bounding box center [153, 43] width 13 height 13
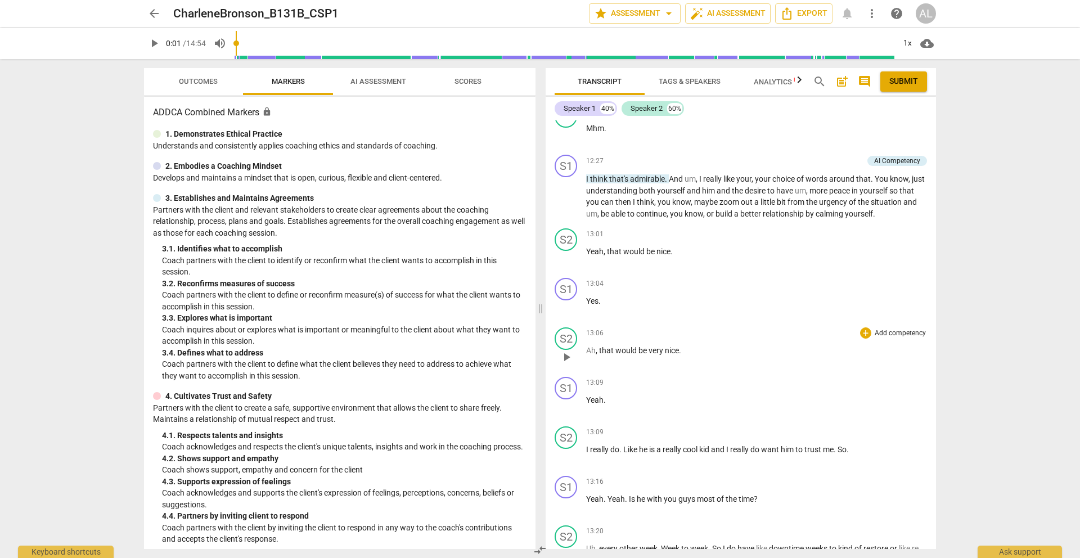
scroll to position [2214, 0]
click at [565, 206] on span "play_arrow" at bounding box center [566, 199] width 13 height 13
click at [564, 206] on span "pause" at bounding box center [566, 199] width 13 height 13
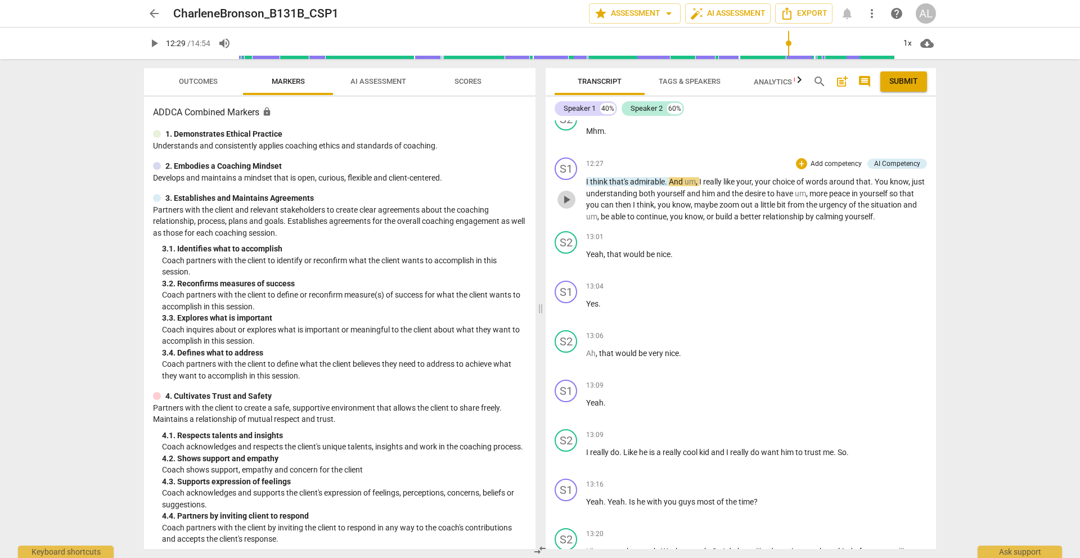
click at [567, 206] on span "play_arrow" at bounding box center [566, 199] width 13 height 13
click at [567, 206] on span "pause" at bounding box center [566, 199] width 13 height 13
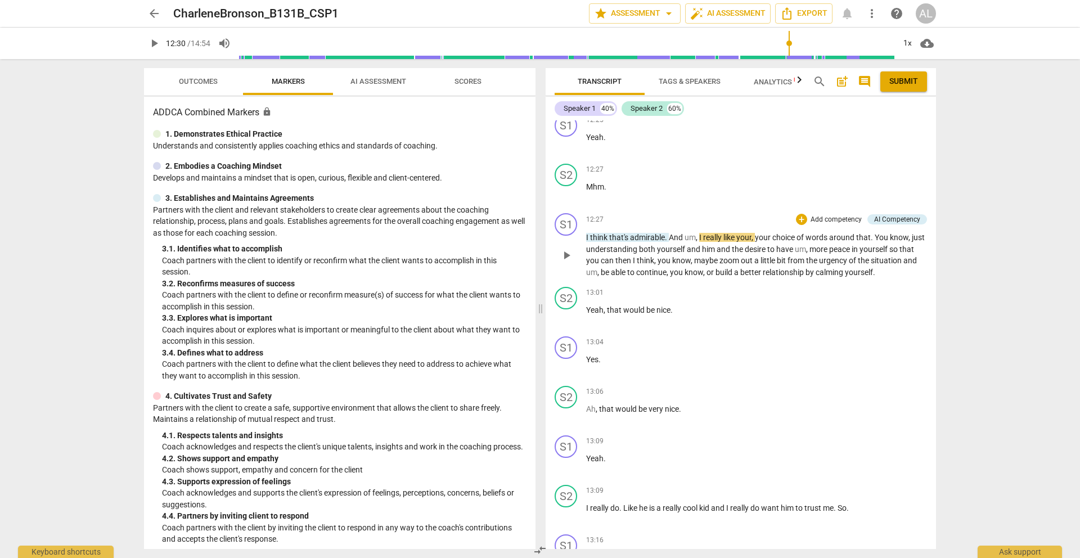
scroll to position [2157, 0]
click at [157, 43] on span "play_arrow" at bounding box center [153, 43] width 13 height 13
type input "756"
click at [152, 11] on span "arrow_back" at bounding box center [153, 13] width 13 height 13
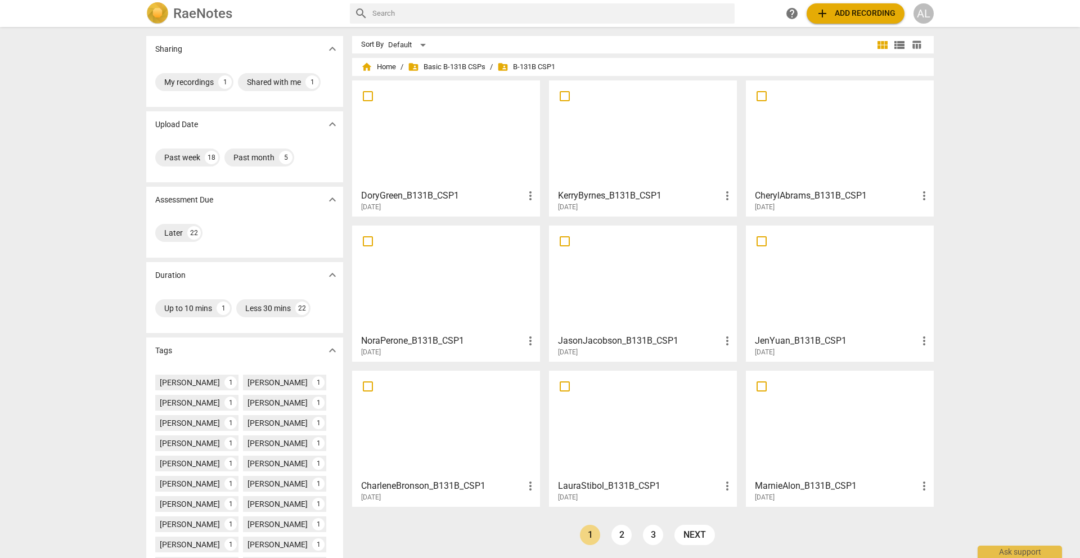
click at [520, 66] on span "folder_shared B-131B CSP1" at bounding box center [526, 66] width 58 height 11
click at [468, 67] on span "folder_shared Basic B-131B CSPs" at bounding box center [447, 66] width 78 height 11
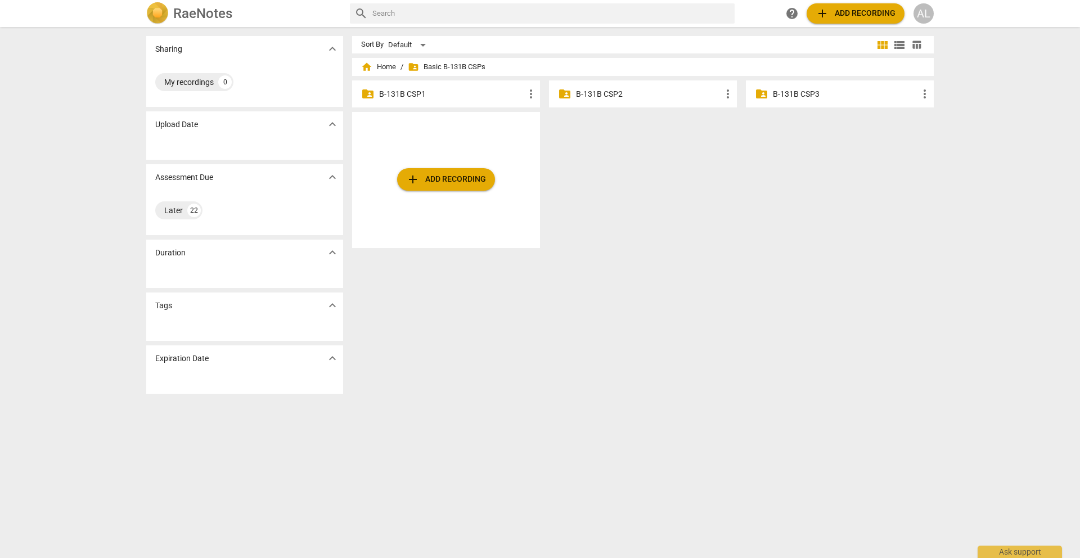
click at [433, 95] on p "B-131B CSP1" at bounding box center [451, 94] width 145 height 12
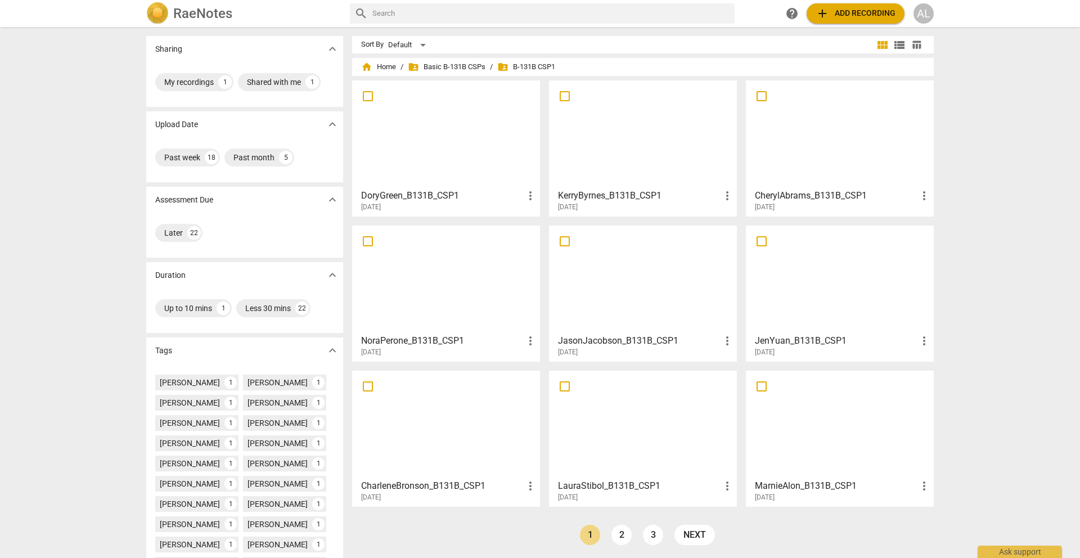
click at [546, 69] on span "folder_shared B-131B CSP1" at bounding box center [526, 66] width 58 height 11
click at [621, 421] on div at bounding box center [643, 425] width 180 height 100
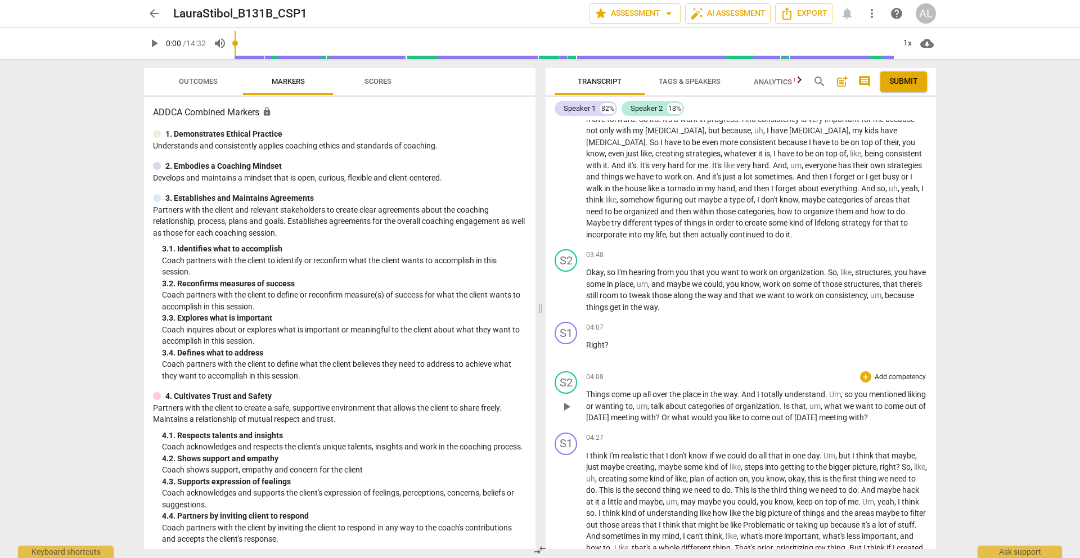
scroll to position [624, 0]
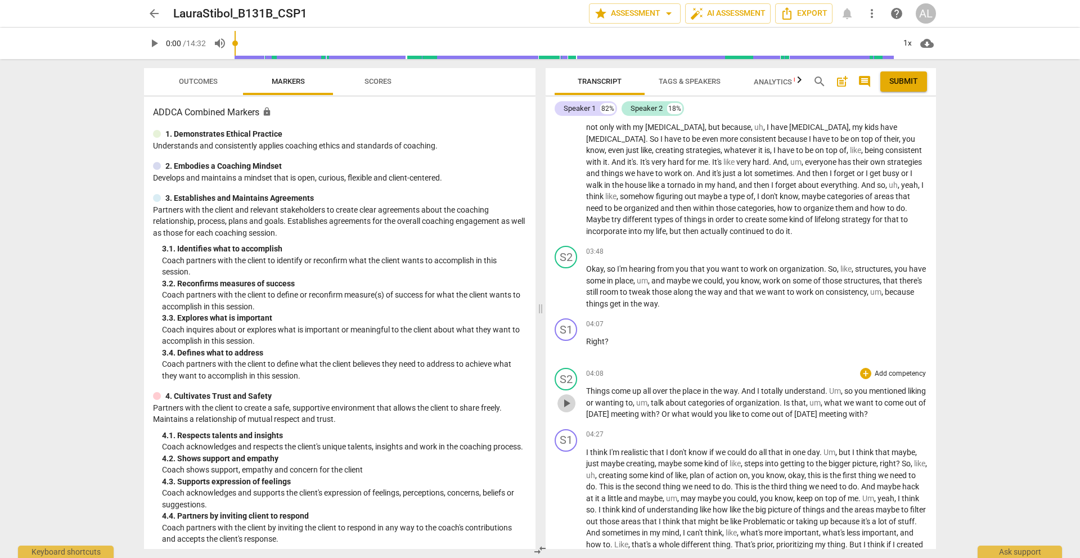
click at [566, 410] on span "play_arrow" at bounding box center [566, 403] width 13 height 13
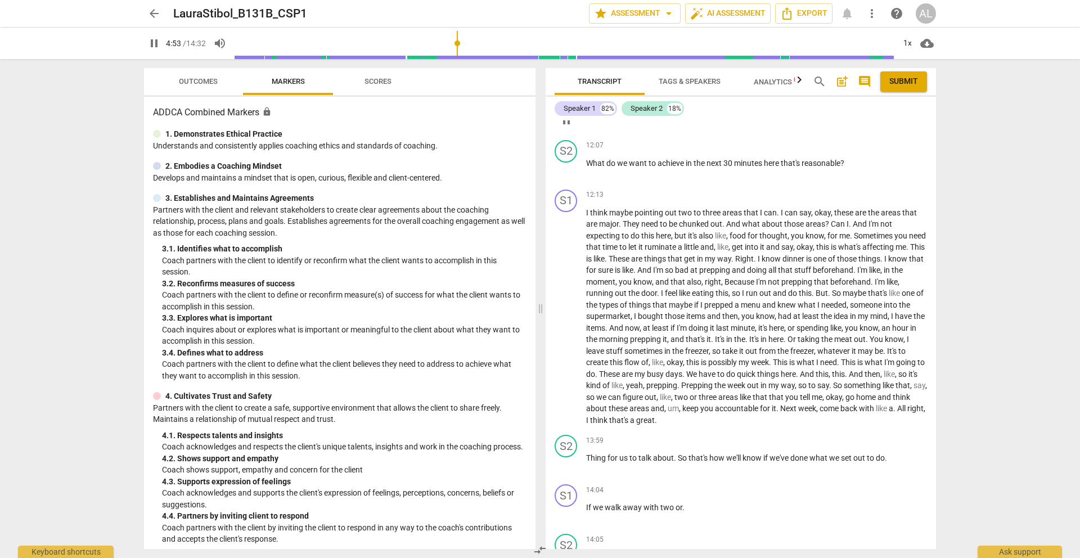
scroll to position [2372, 0]
click at [788, 78] on span "Analytics New" at bounding box center [780, 82] width 52 height 8
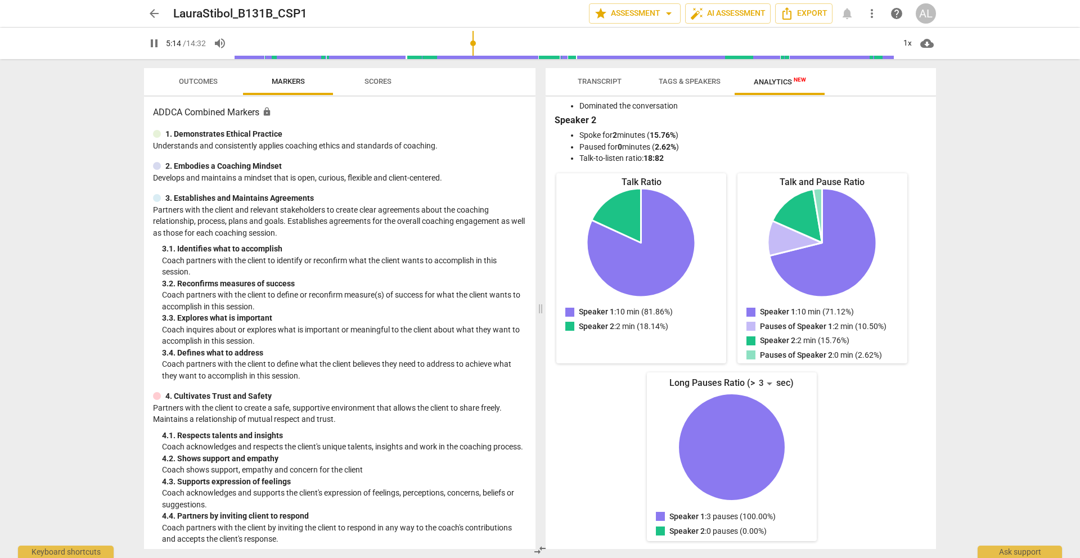
scroll to position [0, 0]
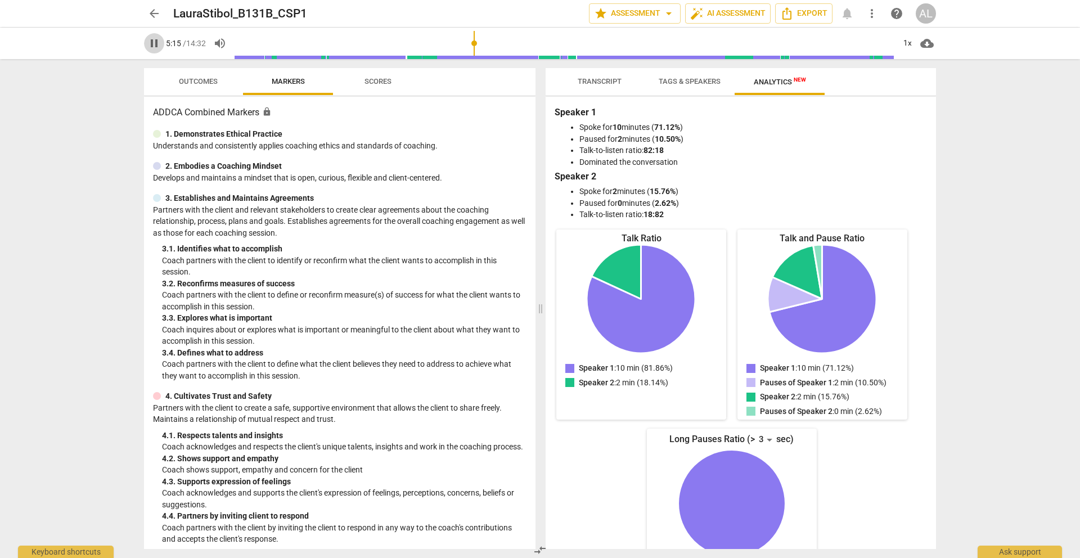
click at [155, 44] on span "pause" at bounding box center [153, 43] width 13 height 13
type input "316"
click at [156, 13] on span "arrow_back" at bounding box center [153, 13] width 13 height 13
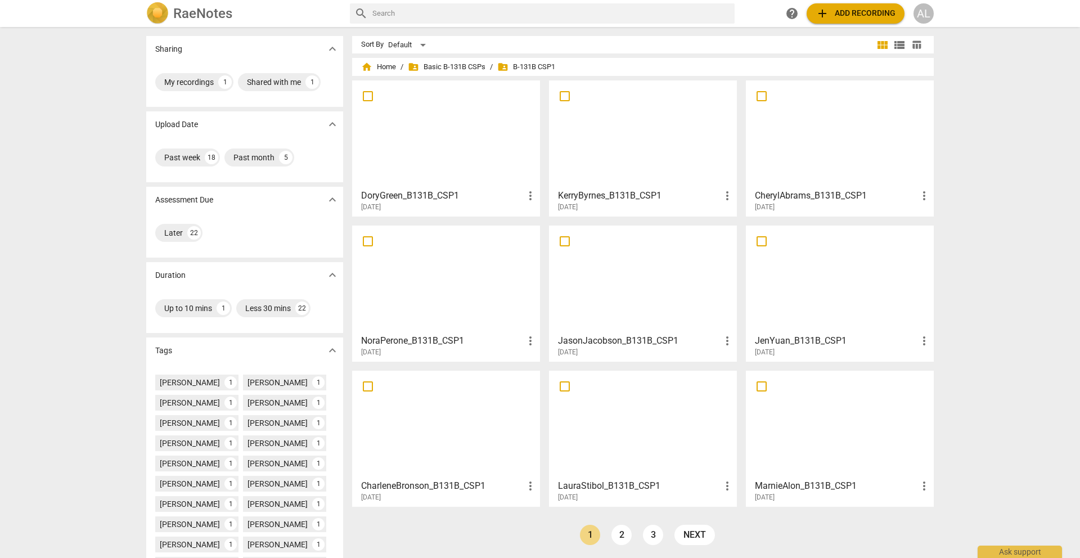
scroll to position [100, 0]
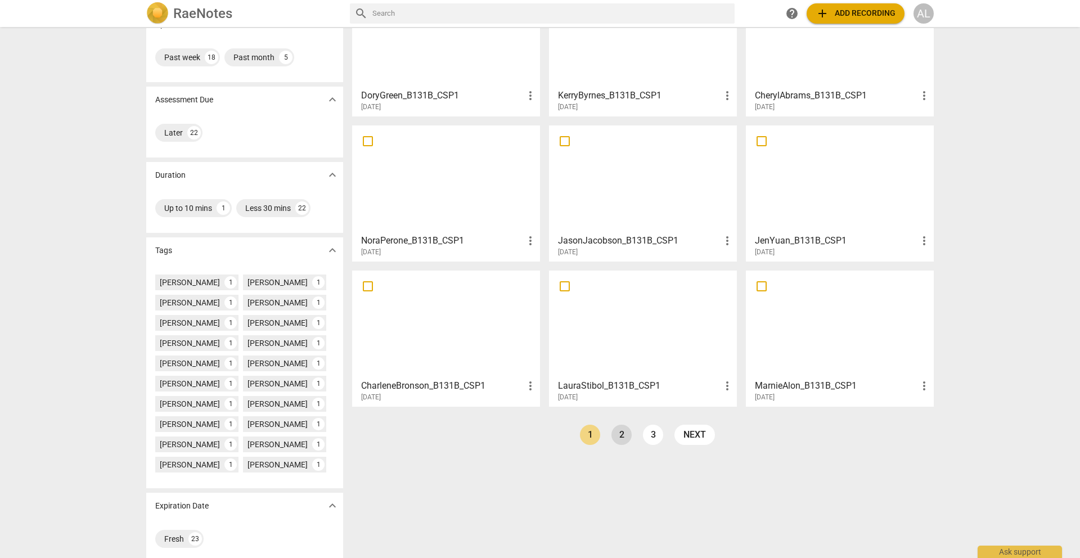
click at [617, 440] on link "2" at bounding box center [621, 435] width 20 height 20
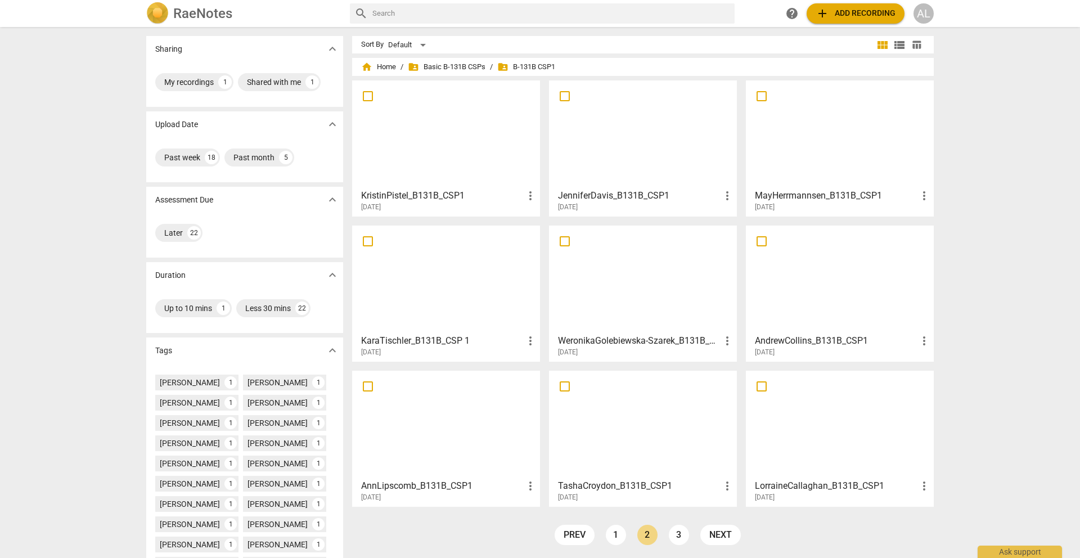
click at [477, 426] on div at bounding box center [446, 425] width 180 height 100
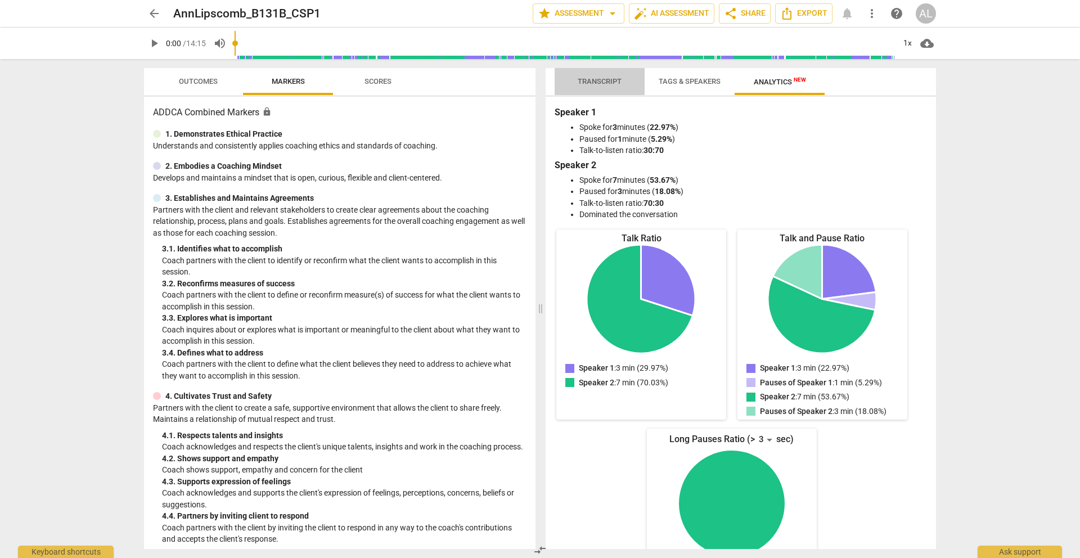
click at [605, 82] on span "Transcript" at bounding box center [600, 81] width 44 height 8
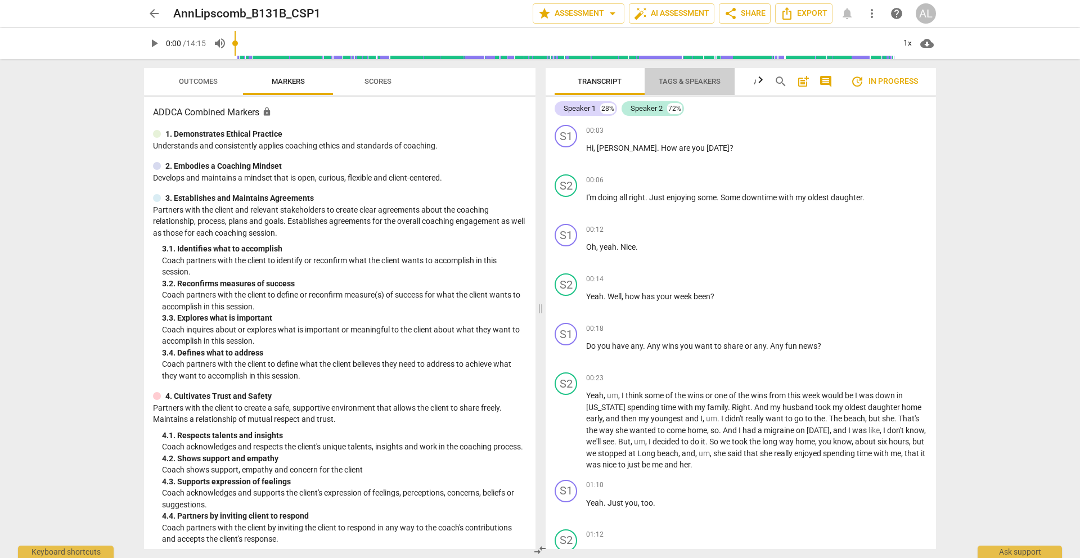
click at [690, 80] on span "Tags & Speakers" at bounding box center [690, 81] width 62 height 8
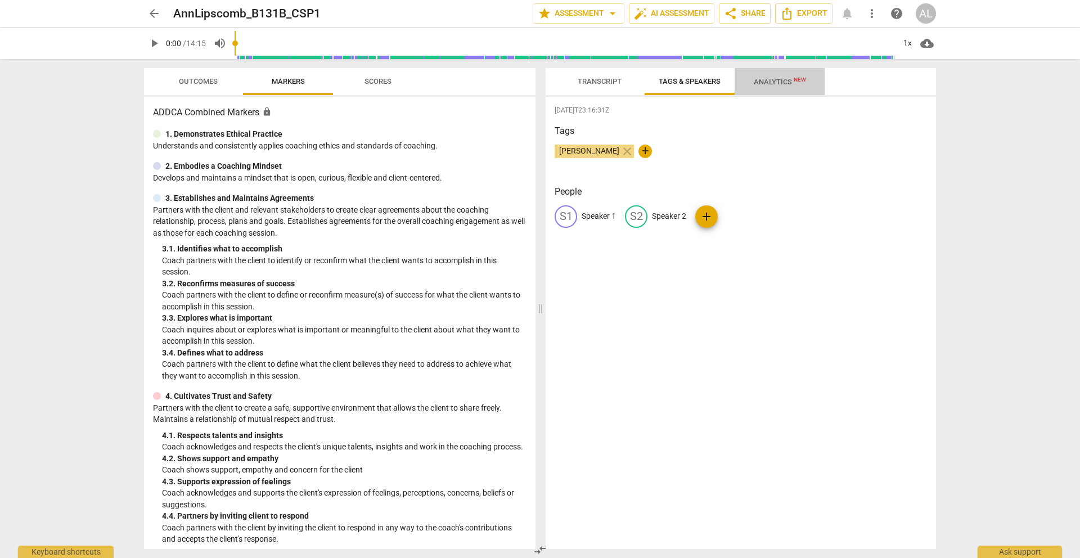
click at [769, 83] on span "Analytics New" at bounding box center [780, 82] width 52 height 8
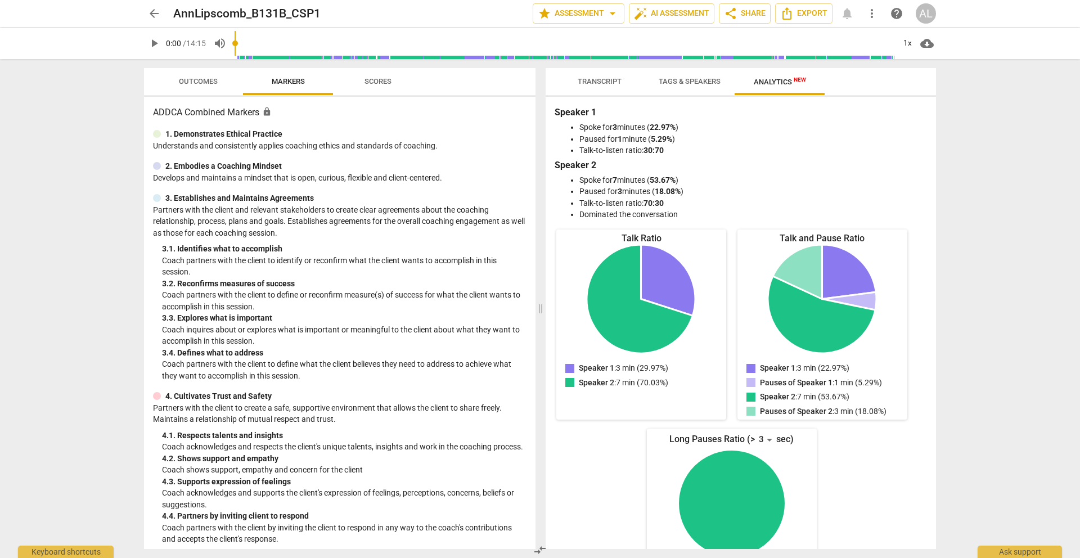
scroll to position [4, 0]
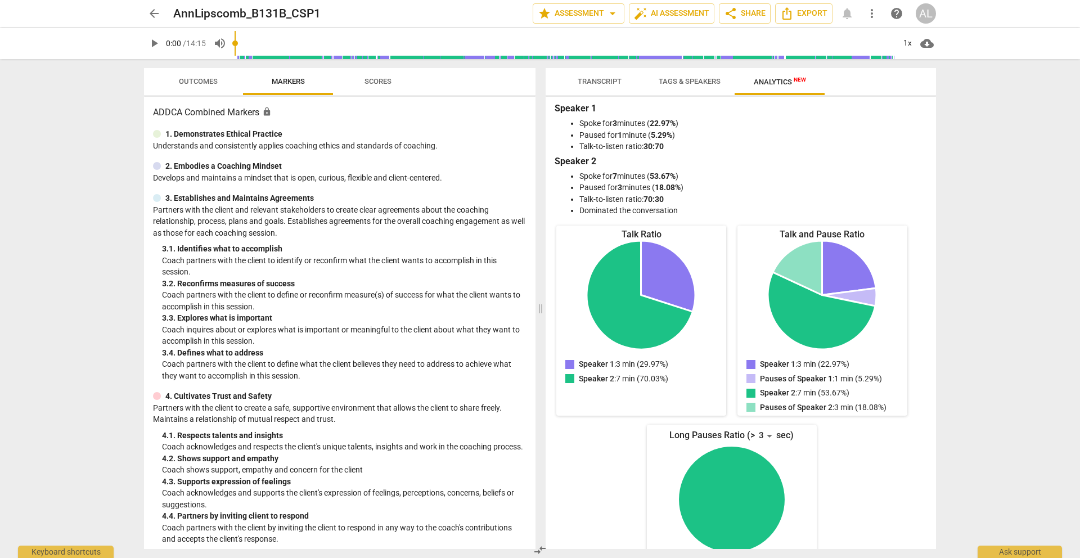
click at [675, 83] on span "Tags & Speakers" at bounding box center [690, 81] width 62 height 8
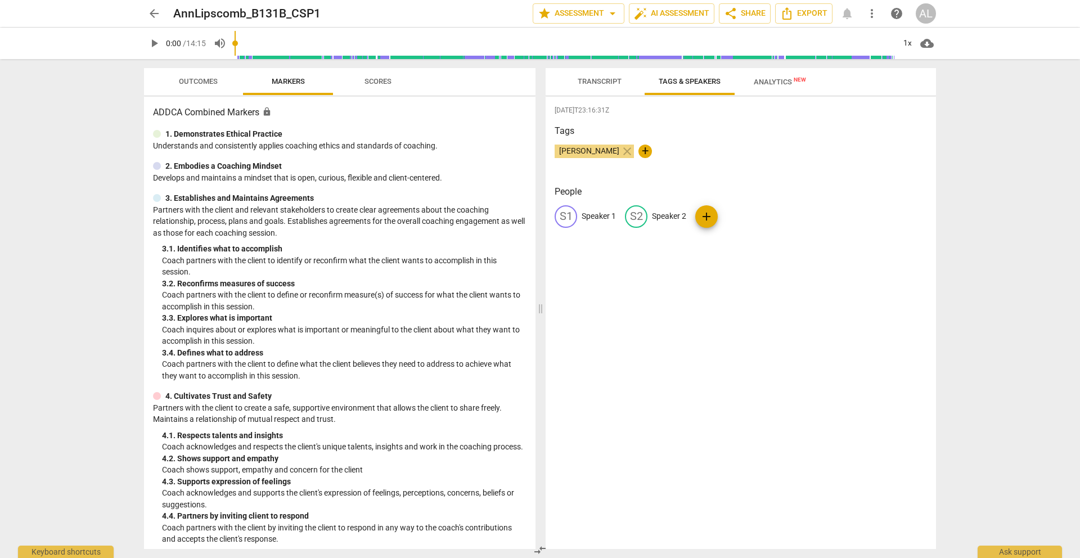
click at [596, 87] on span "Transcript" at bounding box center [599, 81] width 71 height 15
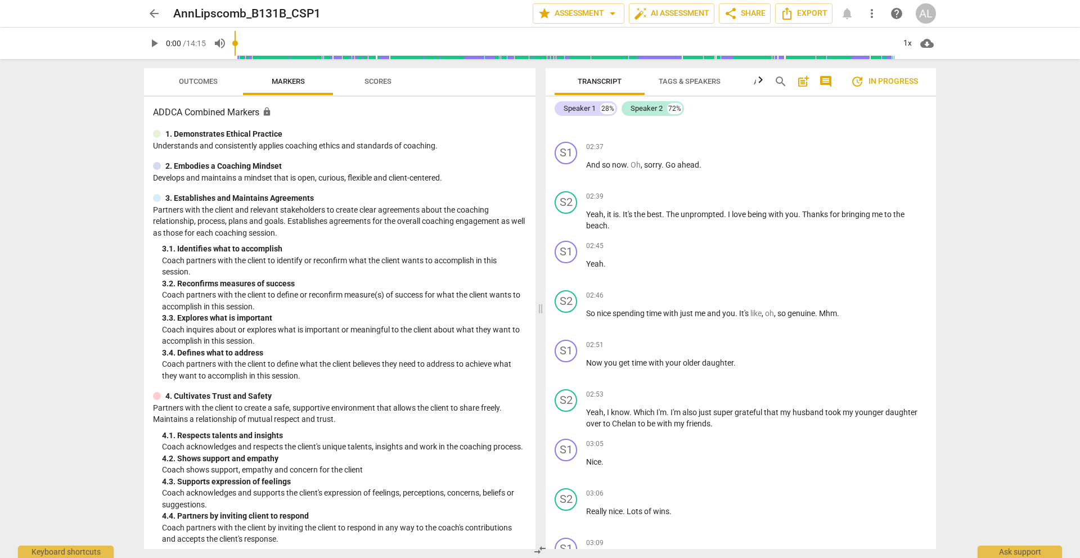
scroll to position [1020, 0]
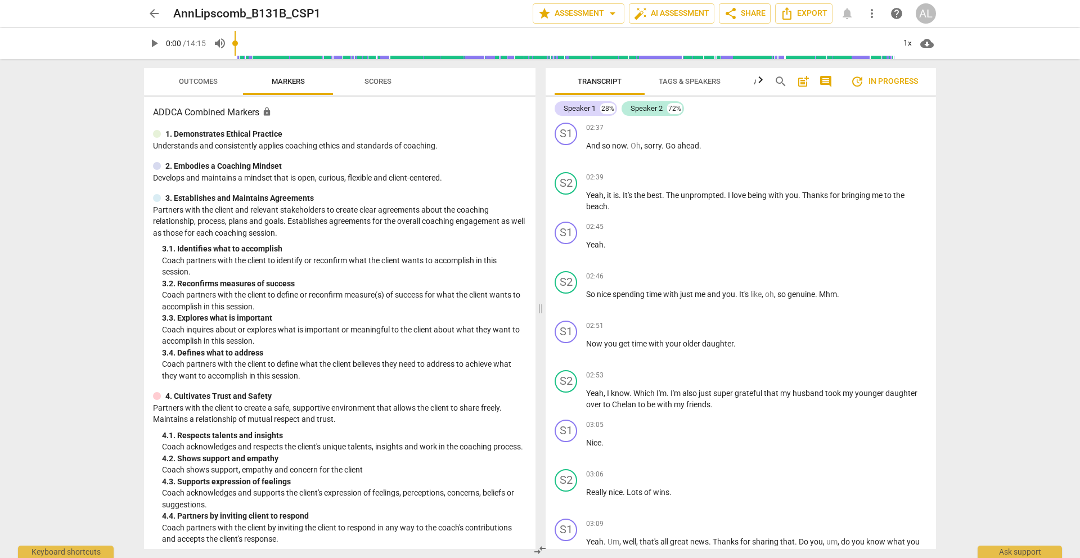
click at [152, 12] on span "arrow_back" at bounding box center [153, 13] width 13 height 13
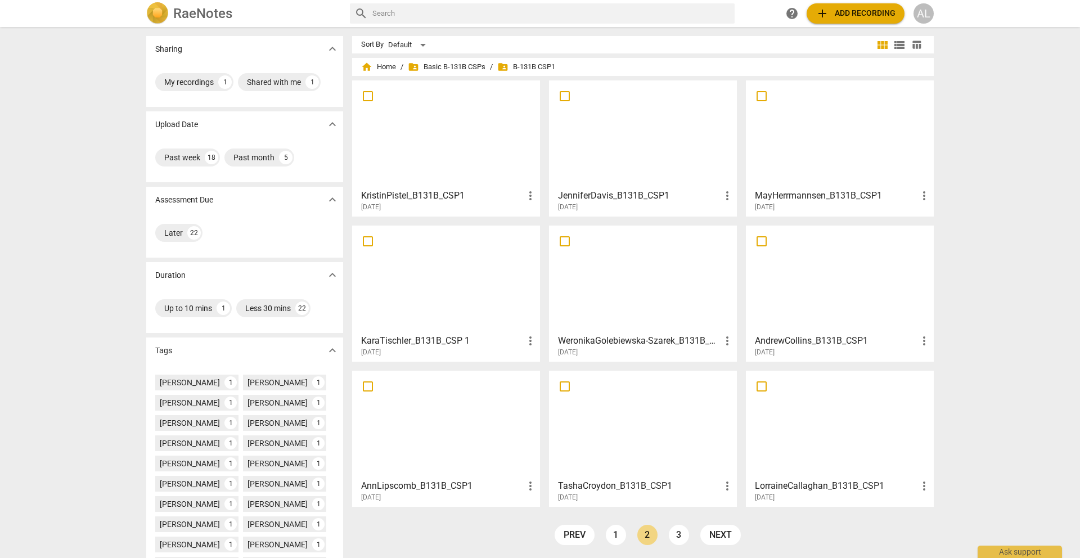
click at [637, 277] on div at bounding box center [643, 279] width 180 height 100
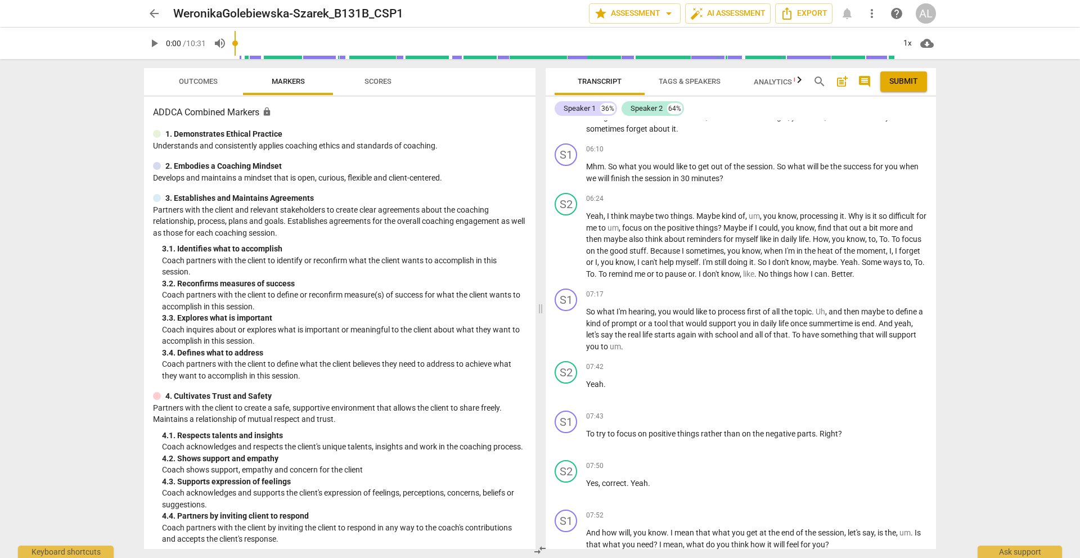
scroll to position [1149, 0]
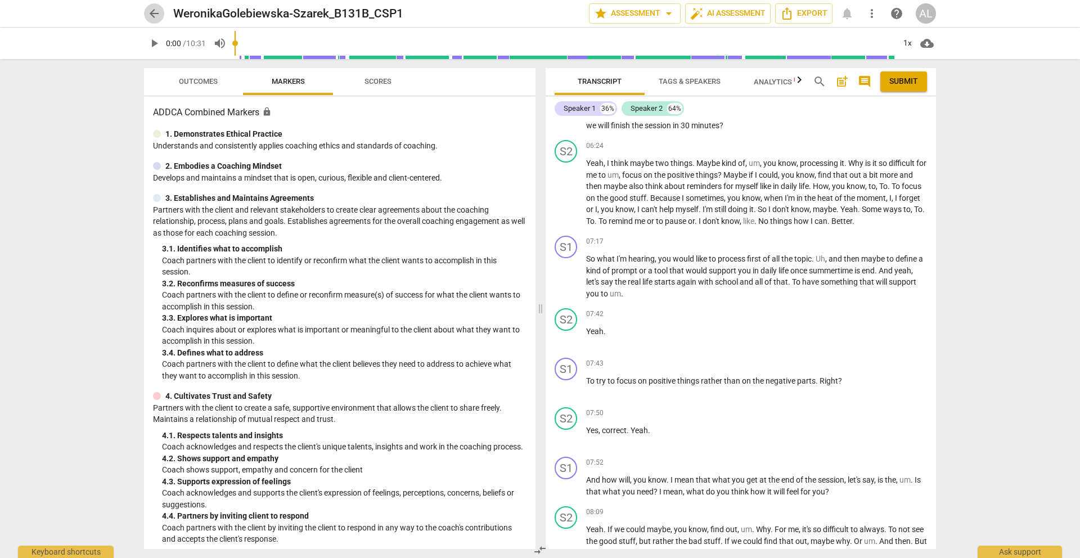
click at [151, 11] on span "arrow_back" at bounding box center [153, 13] width 13 height 13
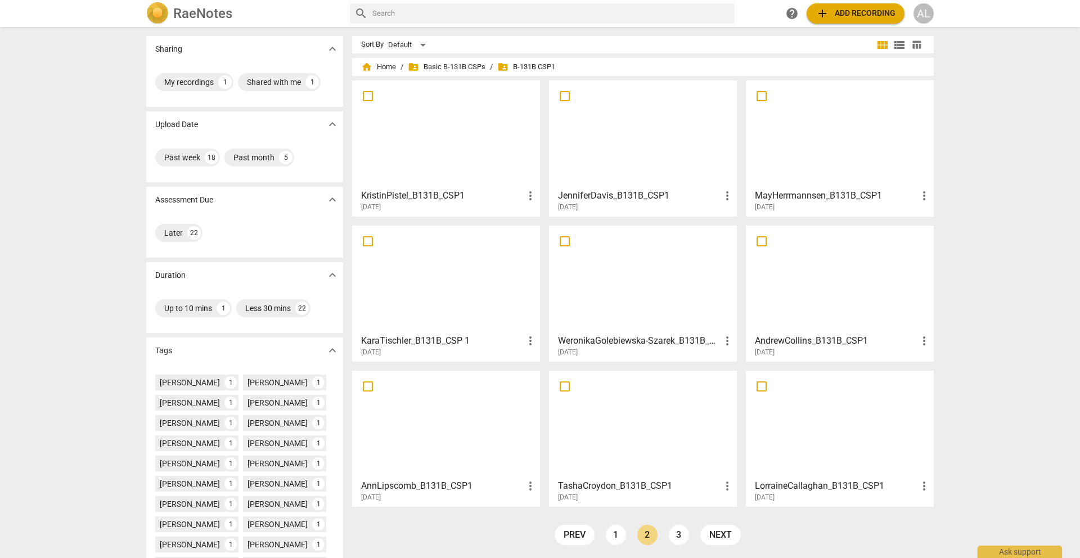
click at [483, 289] on div at bounding box center [446, 279] width 180 height 100
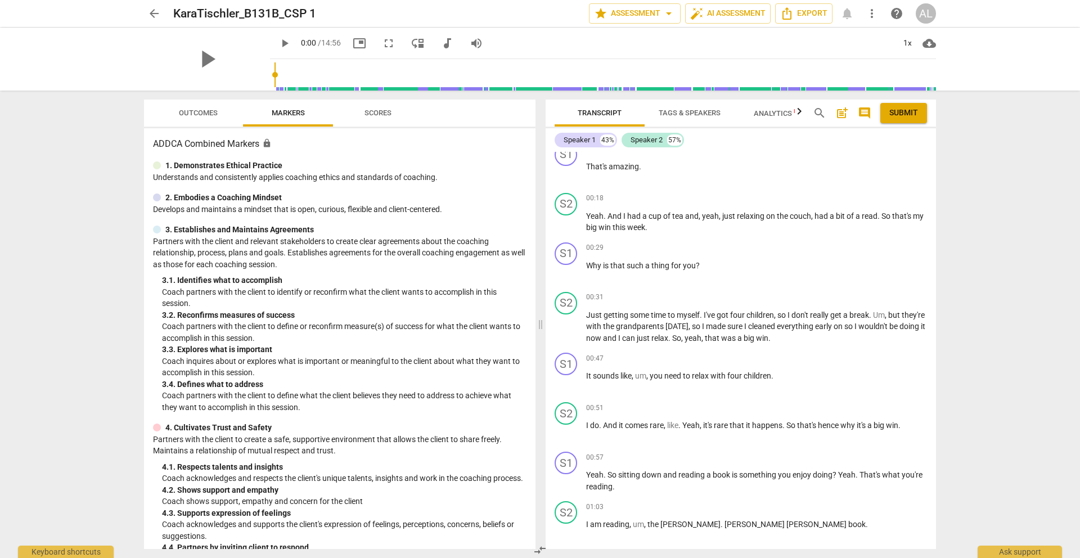
scroll to position [349, 0]
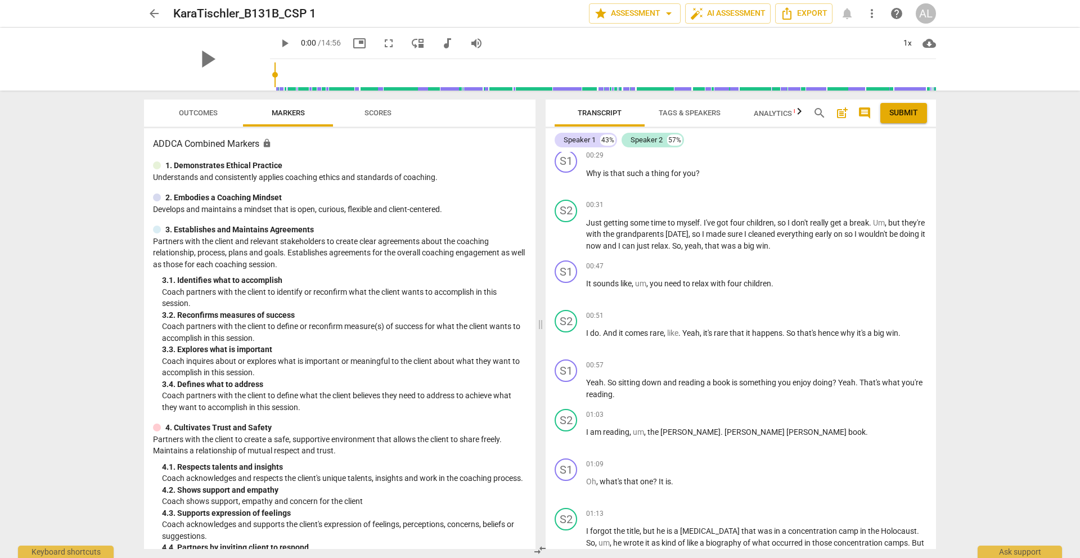
click at [278, 43] on span "play_arrow" at bounding box center [284, 43] width 13 height 13
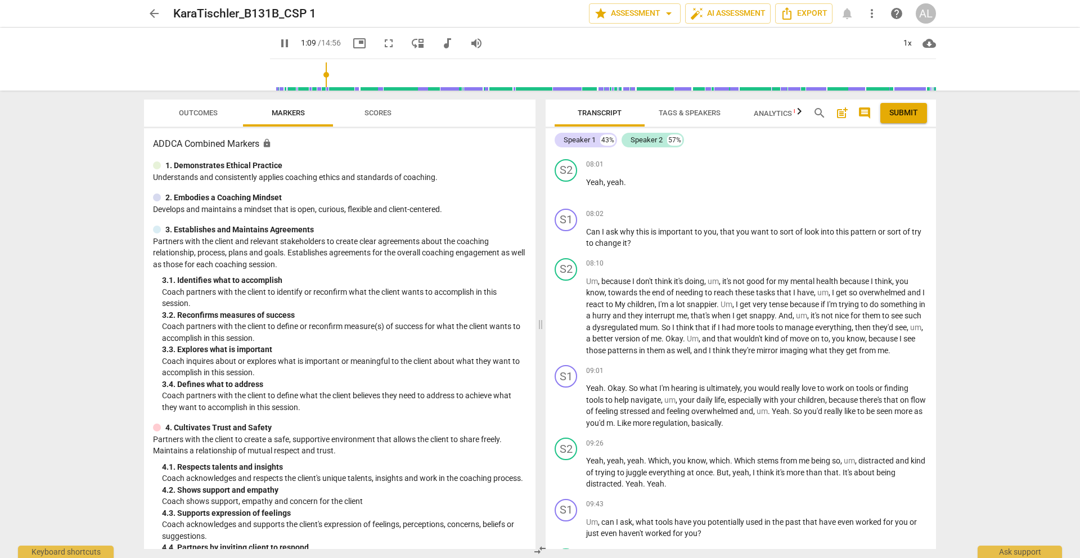
scroll to position [2518, 0]
click at [565, 245] on span "pause" at bounding box center [566, 237] width 13 height 13
click at [565, 245] on span "play_arrow" at bounding box center [566, 237] width 13 height 13
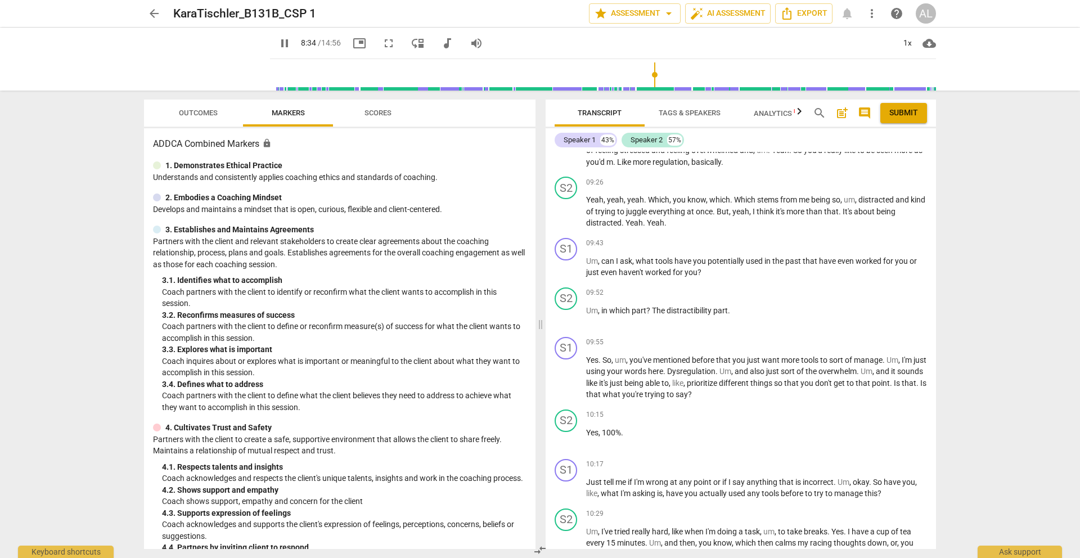
scroll to position [2912, 0]
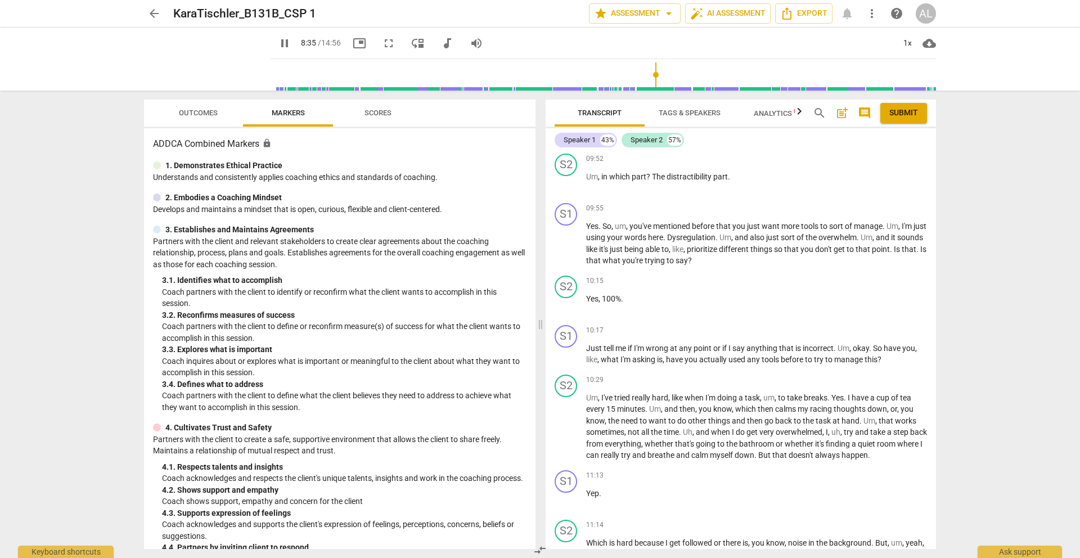
type input "516"
click at [148, 12] on span "arrow_back" at bounding box center [153, 13] width 13 height 13
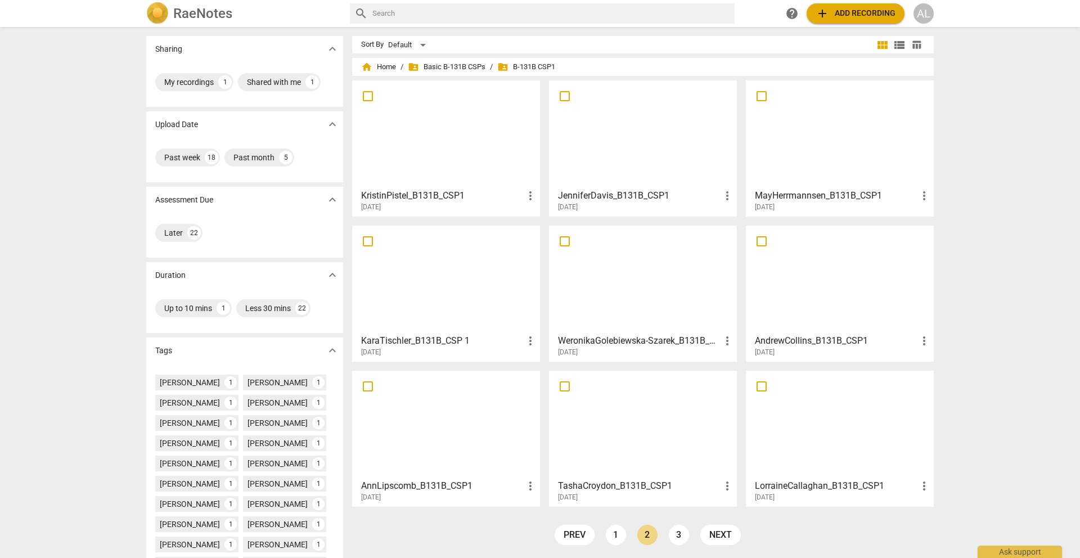
click at [627, 277] on div at bounding box center [643, 279] width 180 height 100
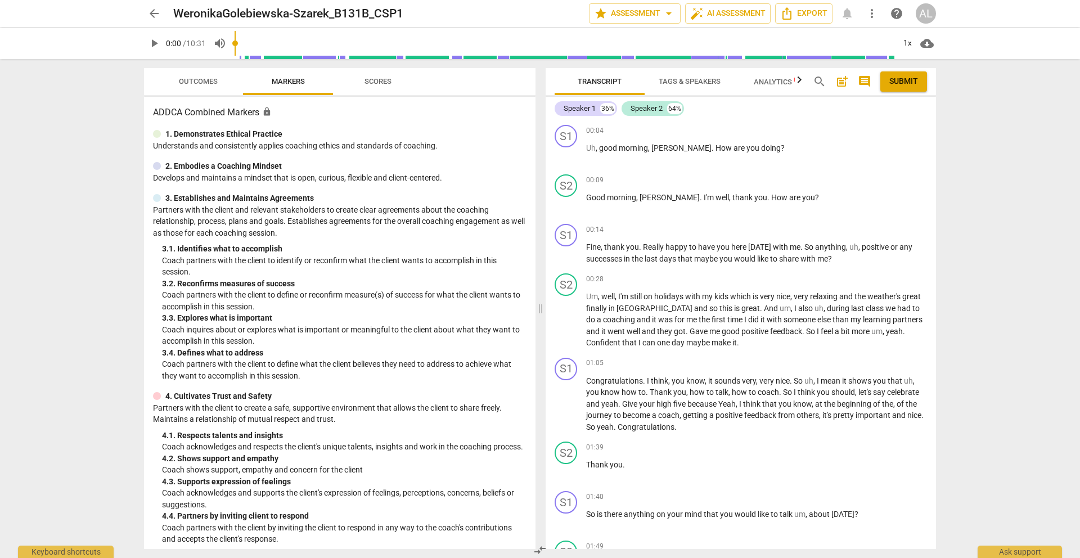
click at [155, 15] on span "arrow_back" at bounding box center [153, 13] width 13 height 13
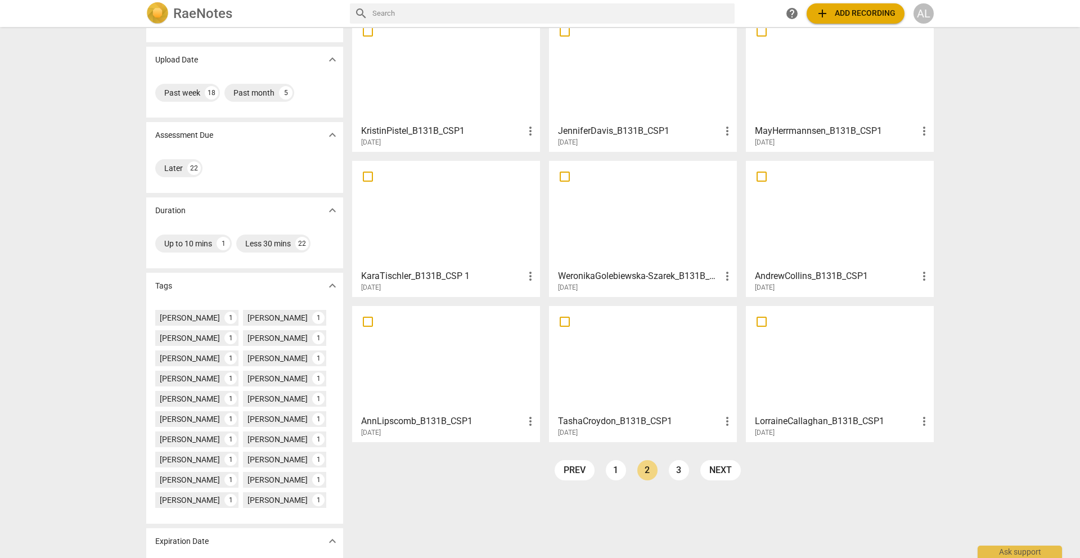
scroll to position [65, 0]
click at [792, 381] on div at bounding box center [840, 359] width 180 height 100
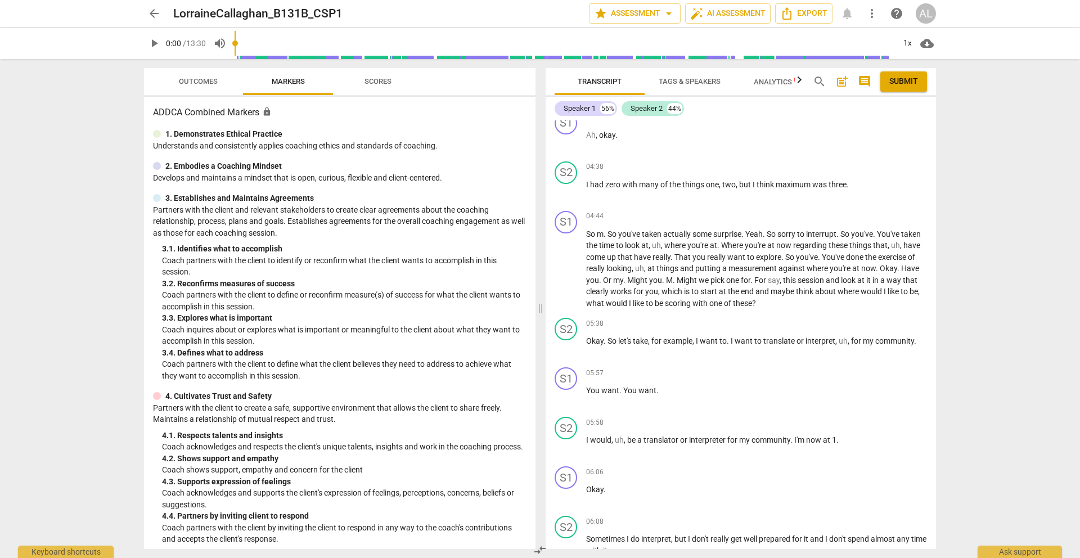
scroll to position [1256, 0]
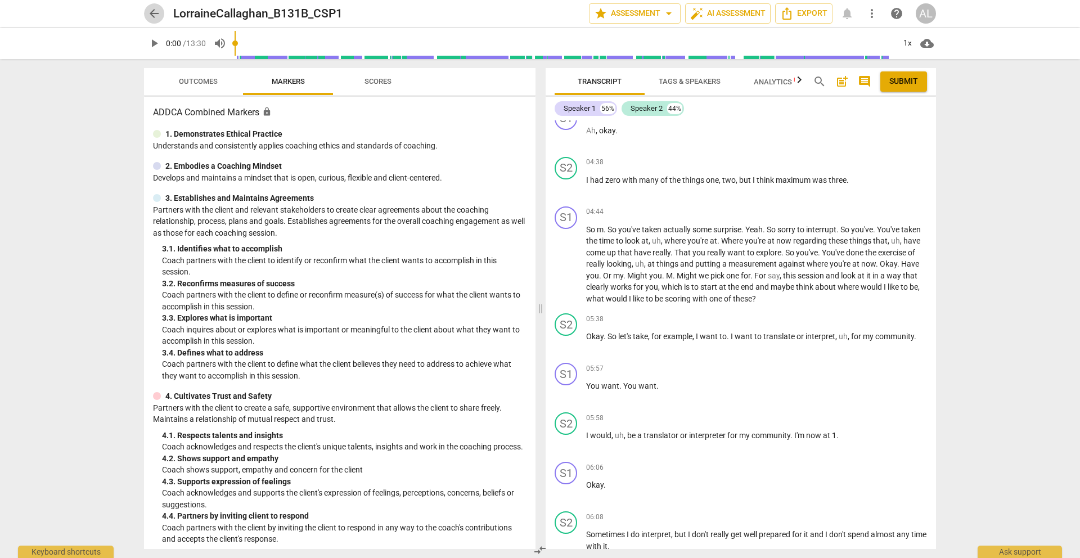
click at [151, 11] on span "arrow_back" at bounding box center [153, 13] width 13 height 13
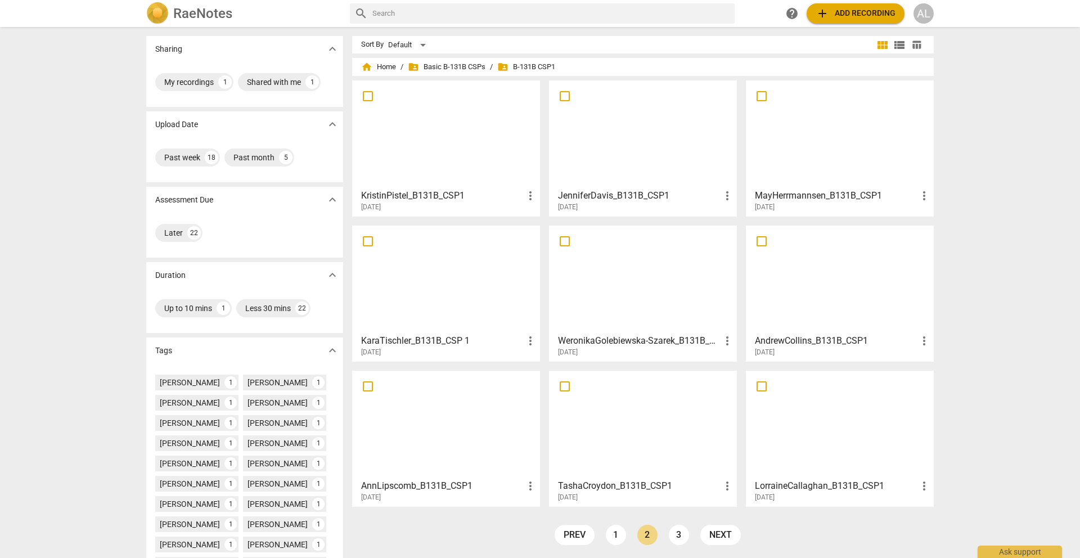
click at [664, 541] on ul "prev 1 2 3 next" at bounding box center [647, 538] width 197 height 26
click at [669, 541] on link "3" at bounding box center [679, 535] width 20 height 20
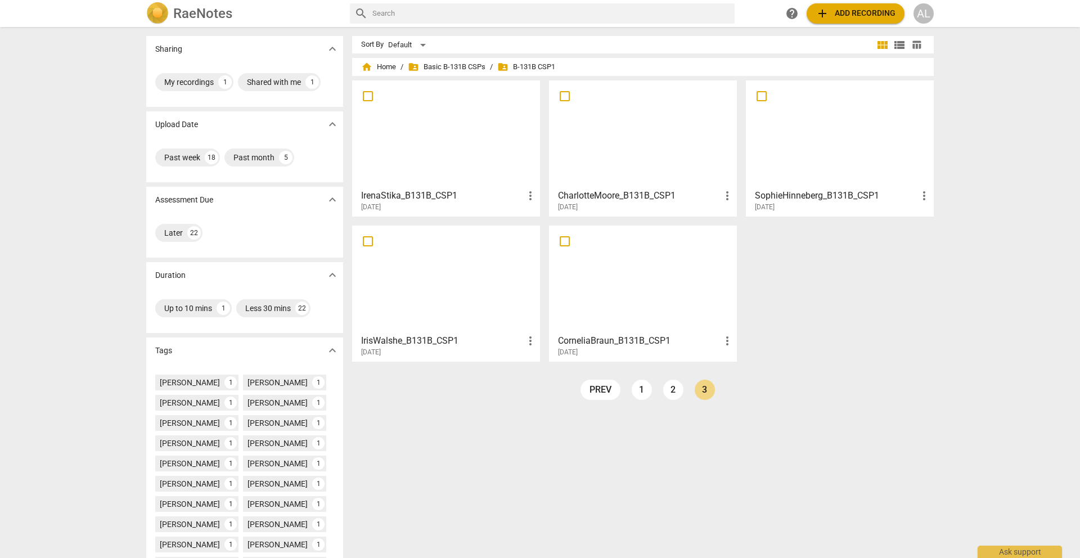
click at [627, 147] on div at bounding box center [643, 134] width 180 height 100
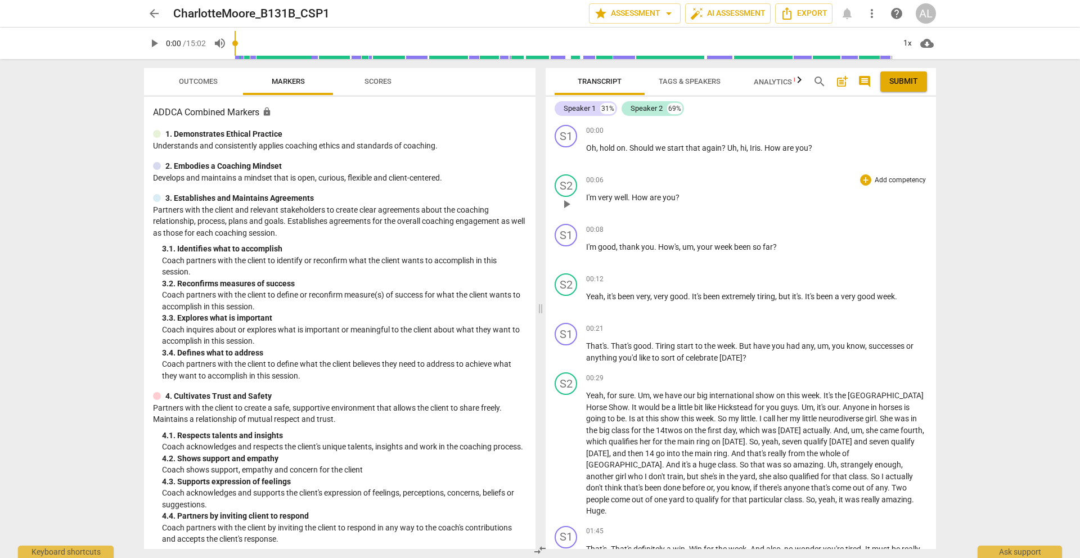
click at [570, 206] on span "play_arrow" at bounding box center [566, 203] width 13 height 13
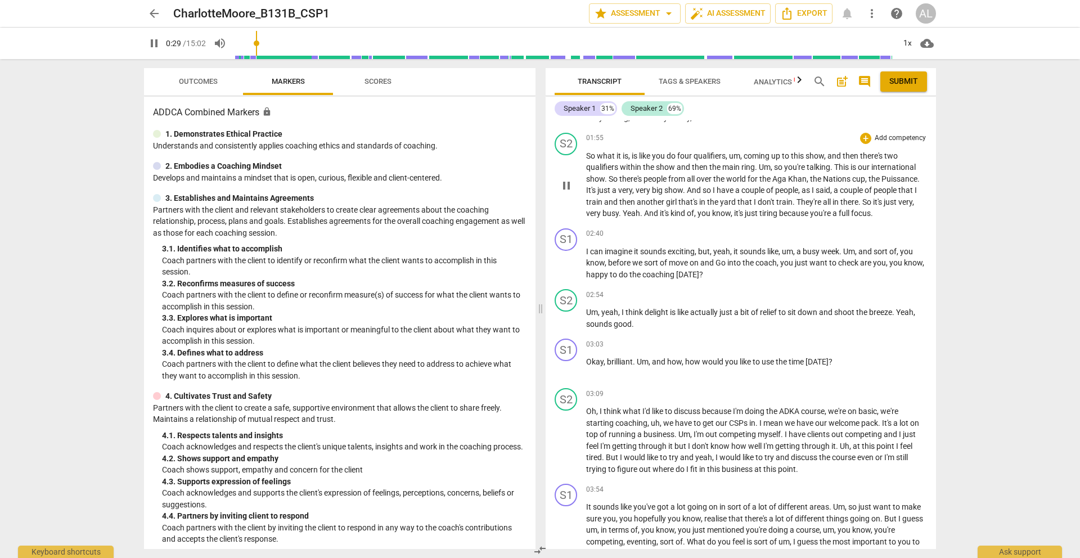
scroll to position [443, 0]
click at [569, 434] on span "pause" at bounding box center [566, 440] width 13 height 13
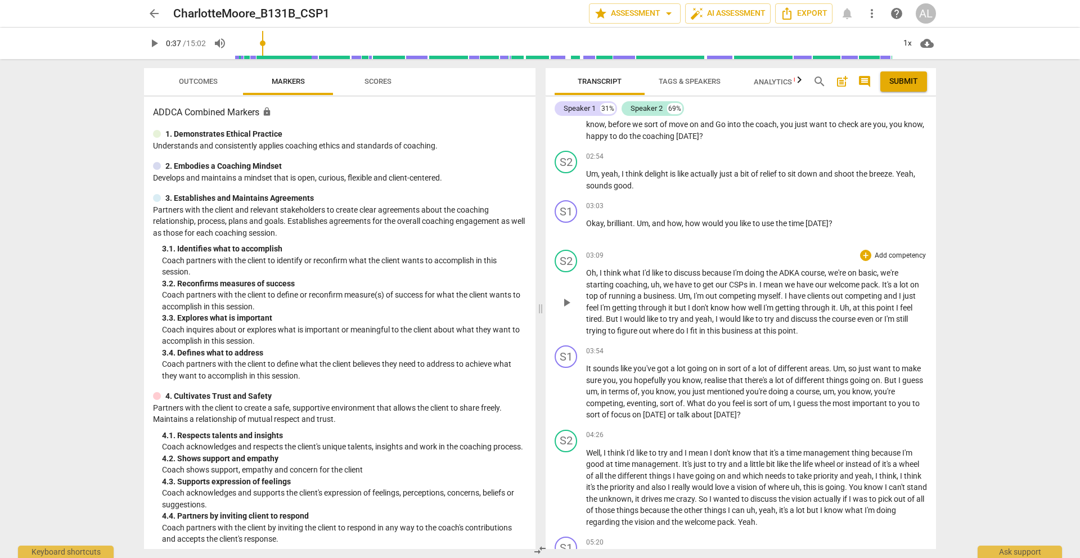
scroll to position [582, 0]
click at [565, 385] on span "play_arrow" at bounding box center [566, 391] width 13 height 13
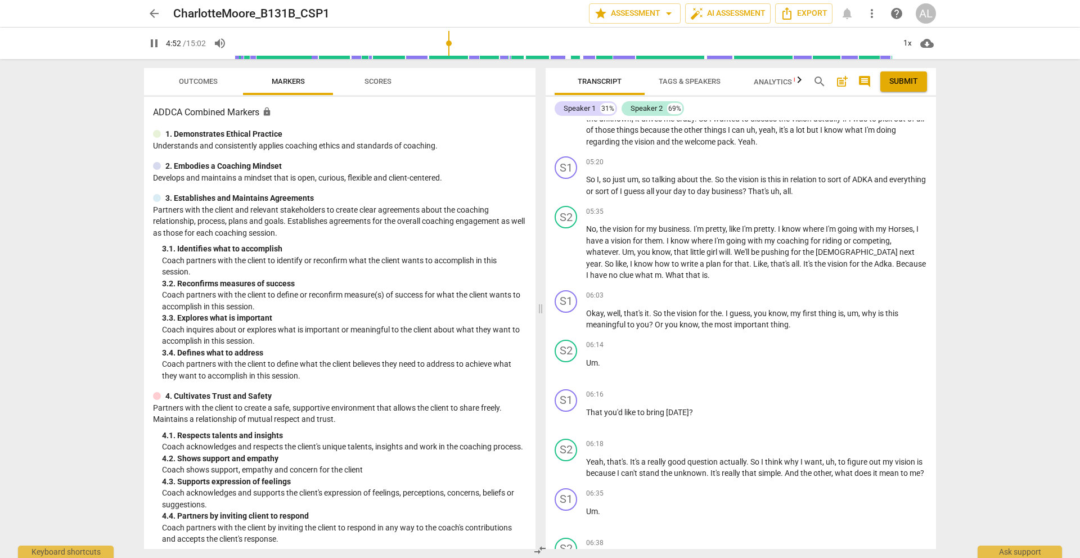
scroll to position [962, 0]
click at [571, 313] on span "pause" at bounding box center [566, 319] width 13 height 13
click at [571, 313] on span "play_arrow" at bounding box center [566, 319] width 13 height 13
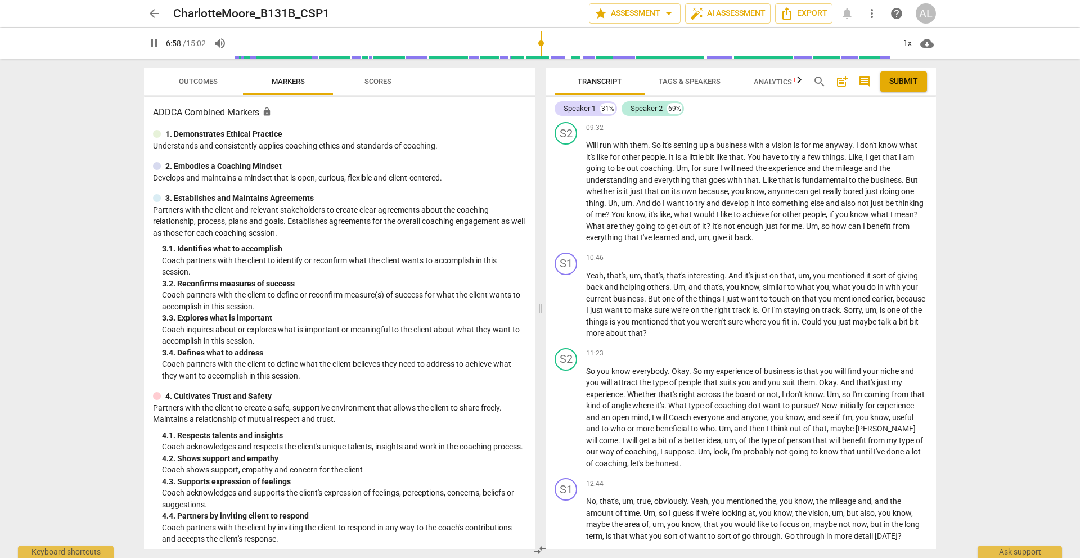
scroll to position [1875, 0]
click at [156, 44] on span "pause" at bounding box center [153, 43] width 13 height 13
type input "423"
click at [155, 20] on button "arrow_back" at bounding box center [154, 13] width 20 height 20
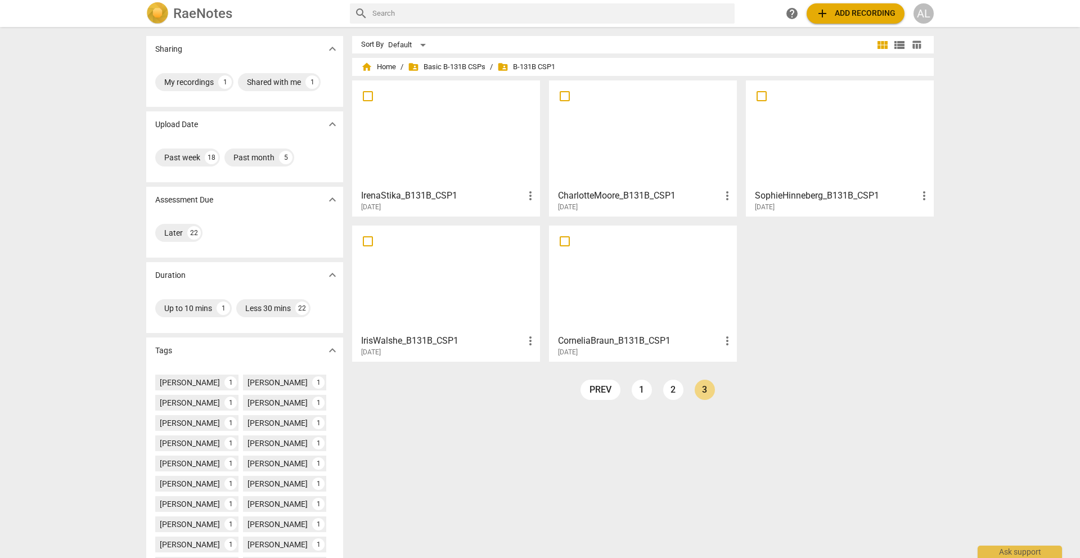
click at [418, 134] on div at bounding box center [446, 134] width 180 height 100
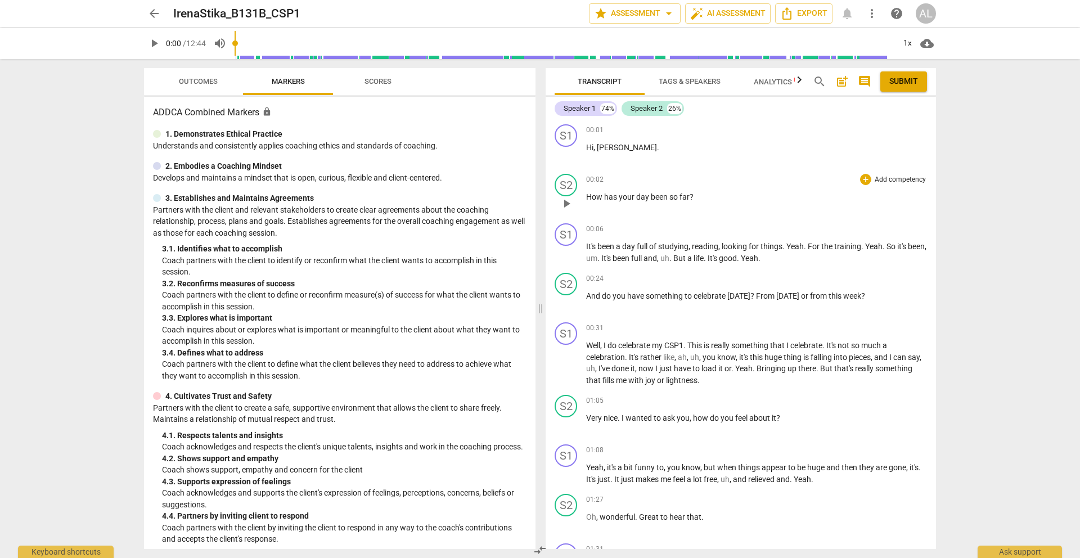
scroll to position [2, 0]
click at [568, 152] on span "play_arrow" at bounding box center [566, 152] width 13 height 13
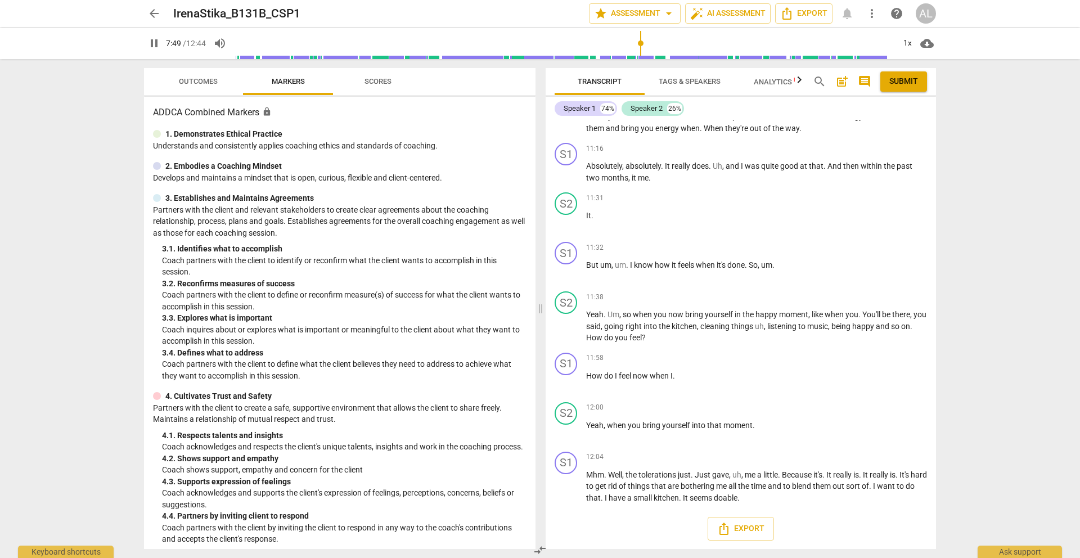
scroll to position [2863, 0]
type input "472"
click at [157, 16] on span "arrow_back" at bounding box center [153, 13] width 13 height 13
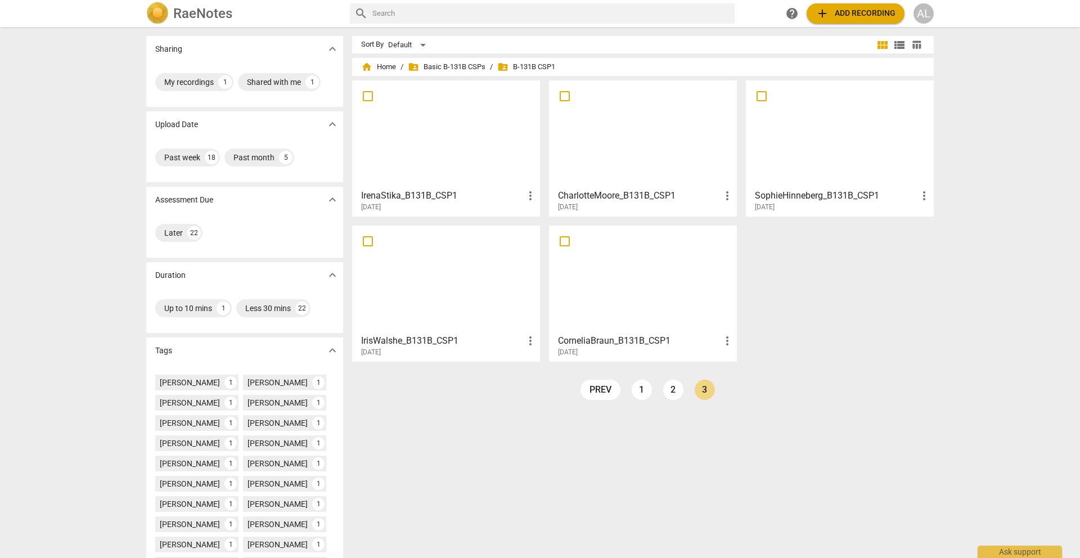
click at [633, 286] on div at bounding box center [643, 279] width 180 height 100
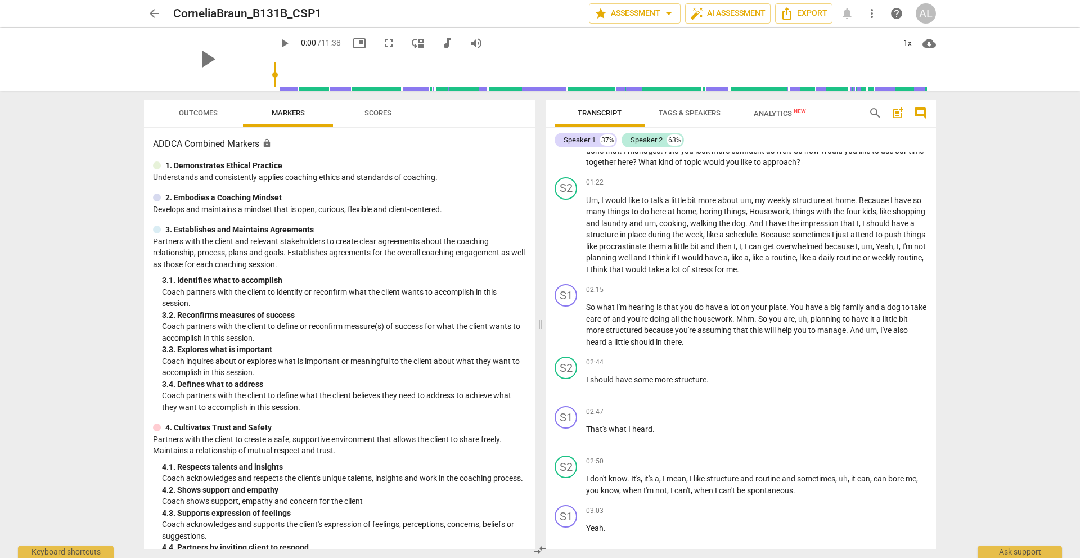
scroll to position [187, 0]
click at [155, 10] on span "arrow_back" at bounding box center [153, 13] width 13 height 13
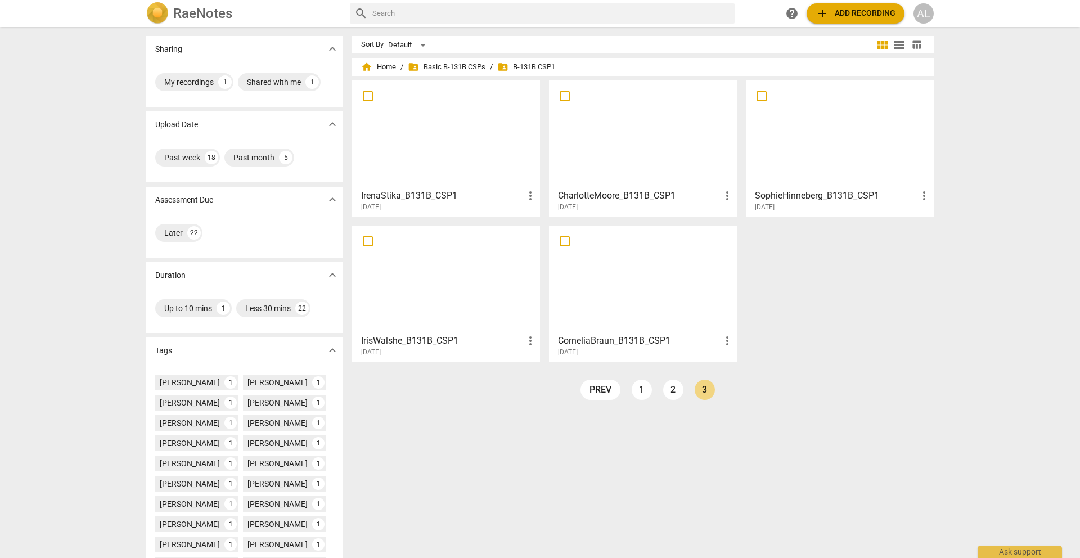
click at [808, 148] on div at bounding box center [840, 134] width 180 height 100
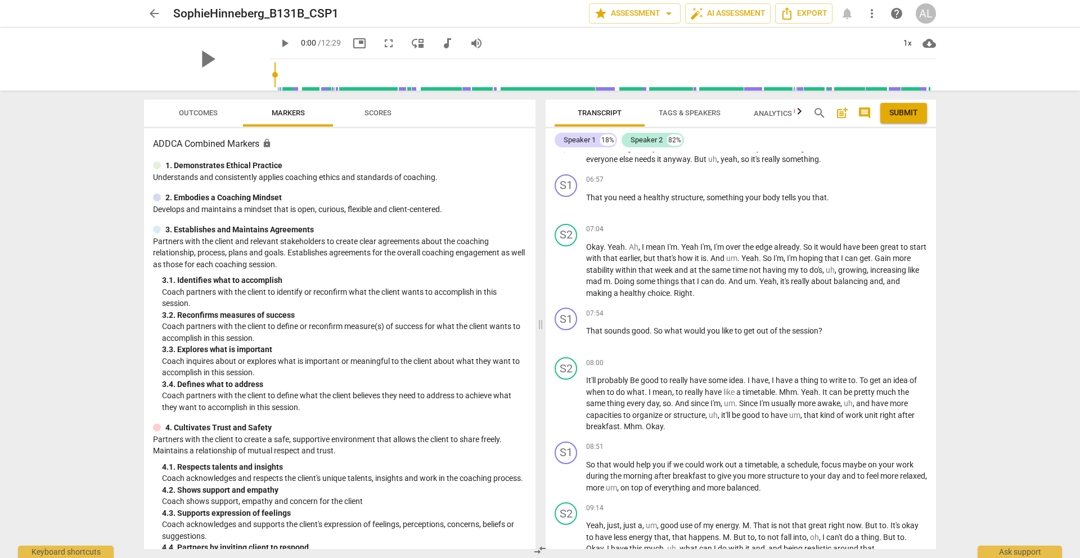
scroll to position [1390, 0]
click at [155, 9] on span "arrow_back" at bounding box center [153, 13] width 13 height 13
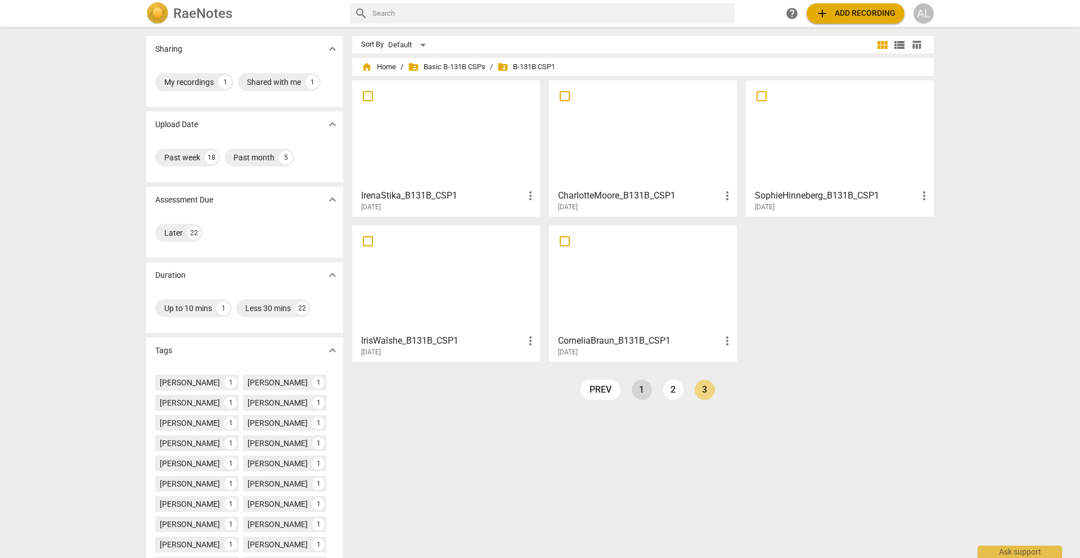
click at [637, 388] on link "1" at bounding box center [642, 390] width 20 height 20
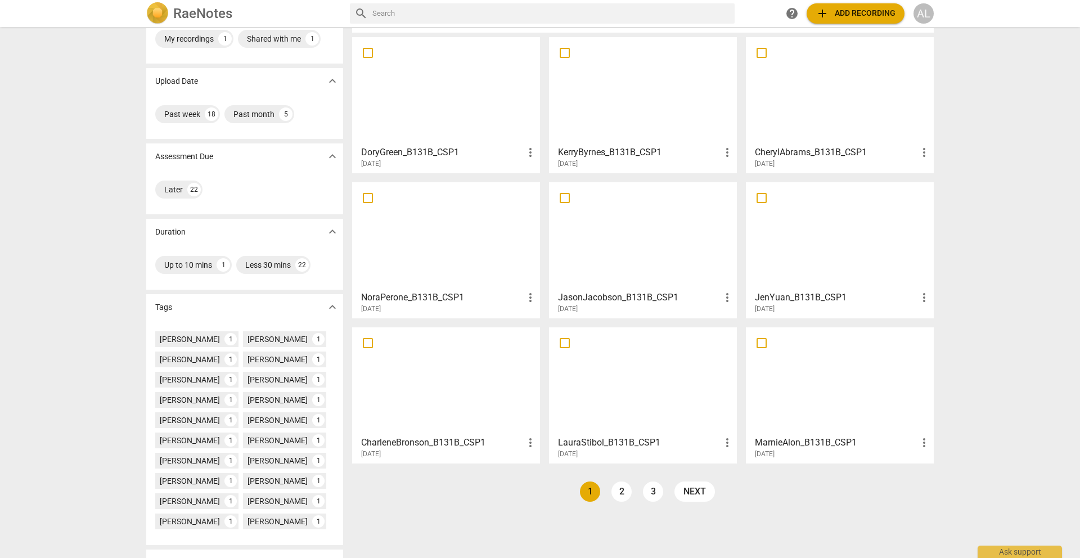
scroll to position [45, 0]
click at [436, 102] on div at bounding box center [446, 89] width 180 height 100
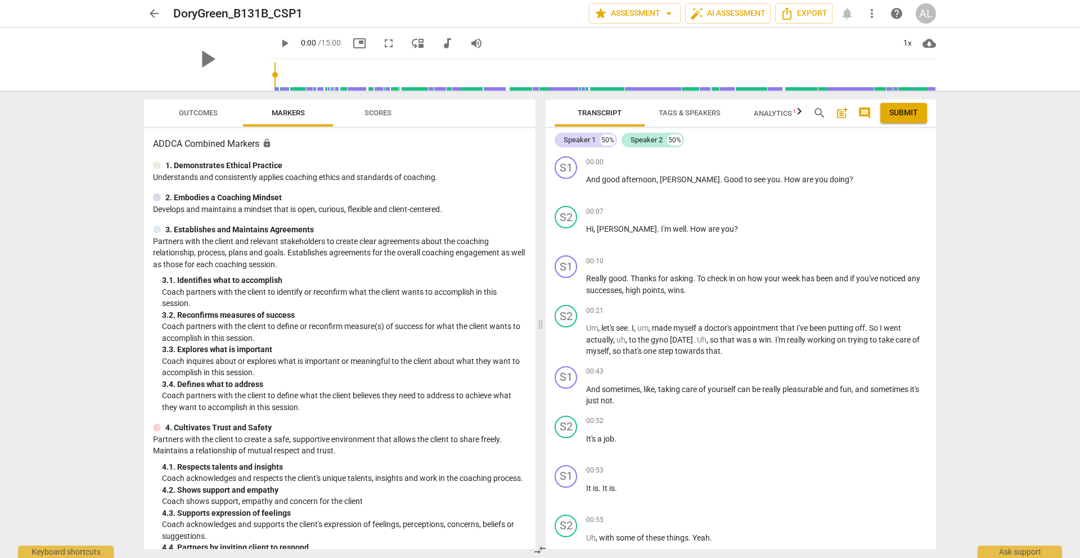
click at [278, 42] on span "play_arrow" at bounding box center [284, 43] width 13 height 13
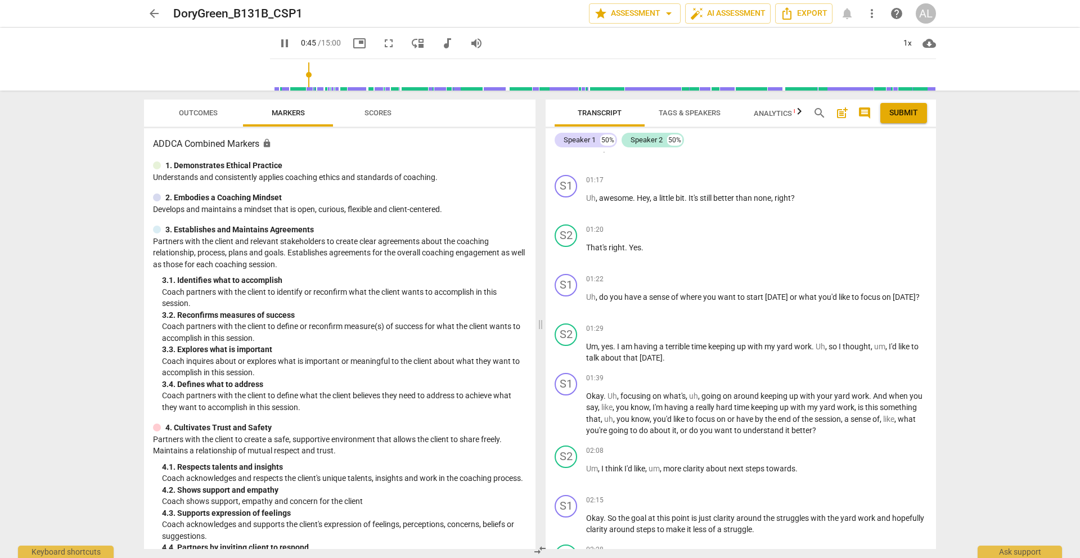
scroll to position [593, 0]
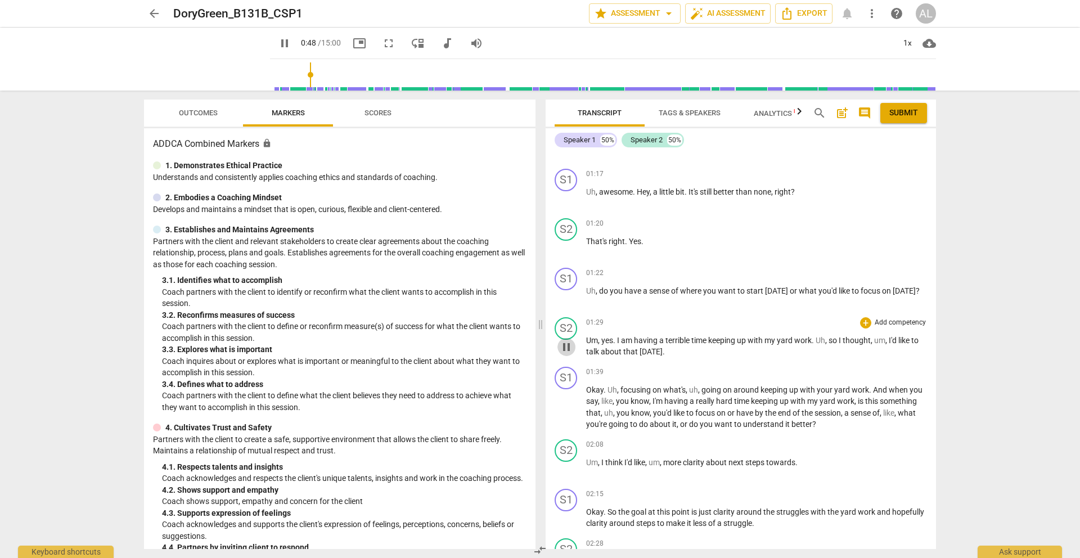
click at [574, 345] on span "pause" at bounding box center [566, 346] width 18 height 13
click at [574, 345] on span "play_arrow" at bounding box center [566, 346] width 18 height 13
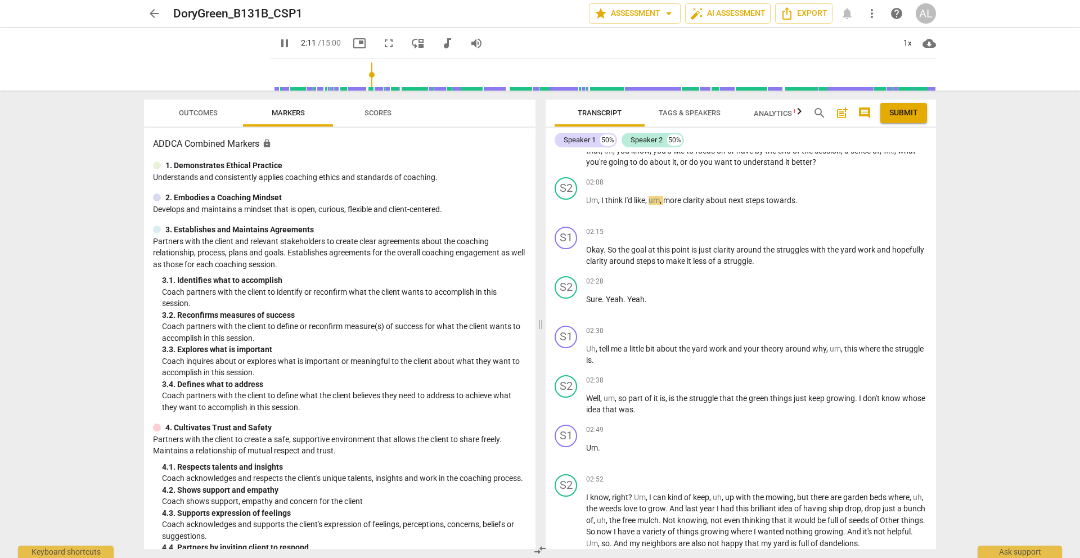
scroll to position [860, 0]
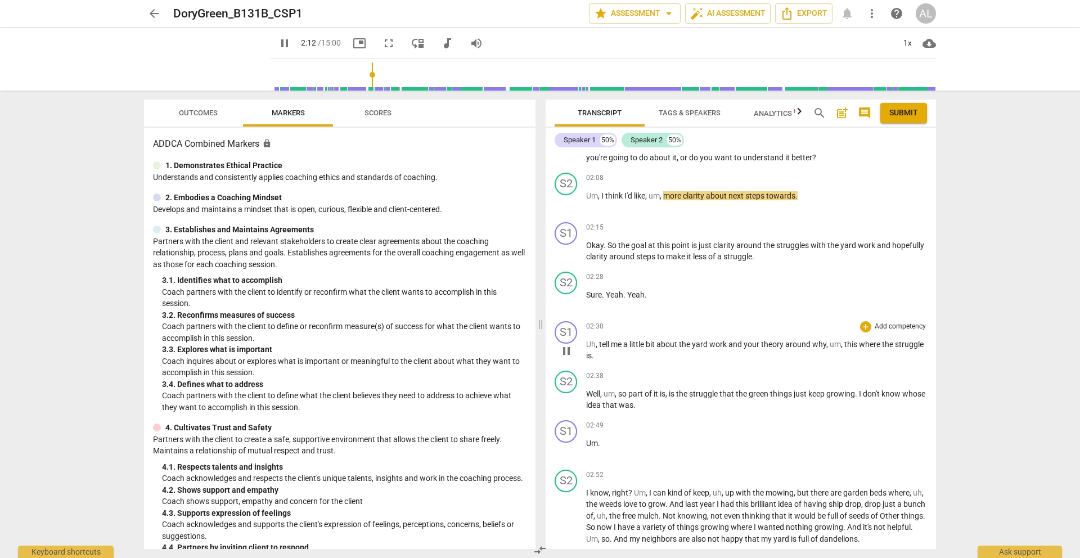
click at [566, 352] on span "pause" at bounding box center [566, 350] width 13 height 13
click at [566, 352] on span "play_arrow" at bounding box center [566, 350] width 13 height 13
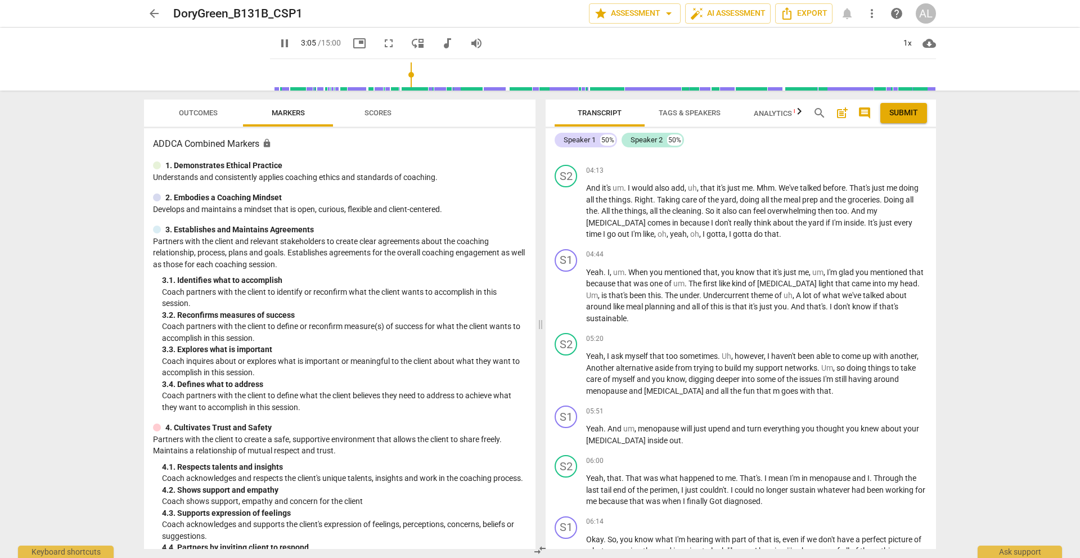
scroll to position [1597, 0]
click at [560, 366] on span "pause" at bounding box center [566, 372] width 13 height 13
click at [560, 366] on span "play_arrow" at bounding box center [566, 372] width 13 height 13
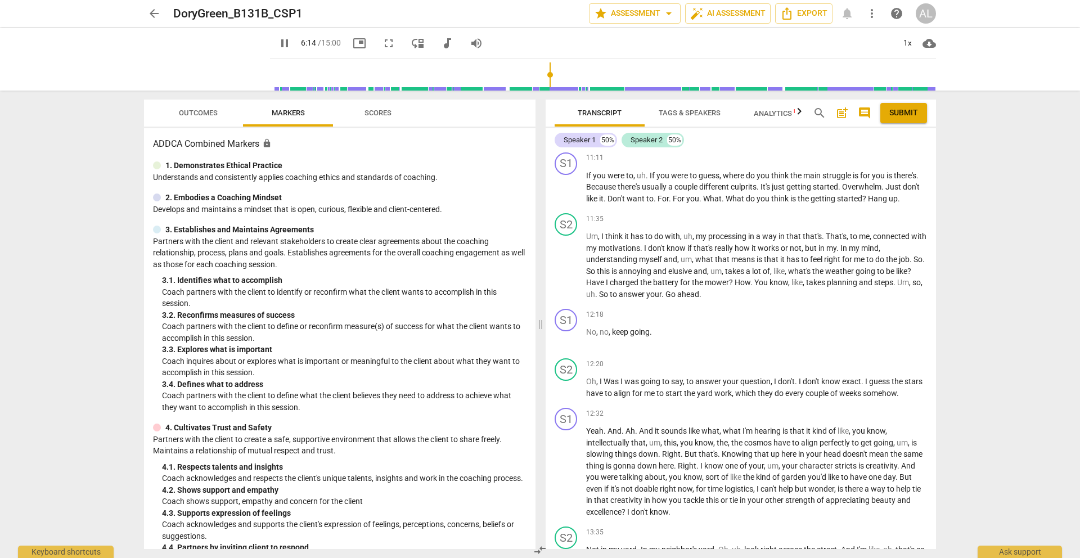
scroll to position [2961, 0]
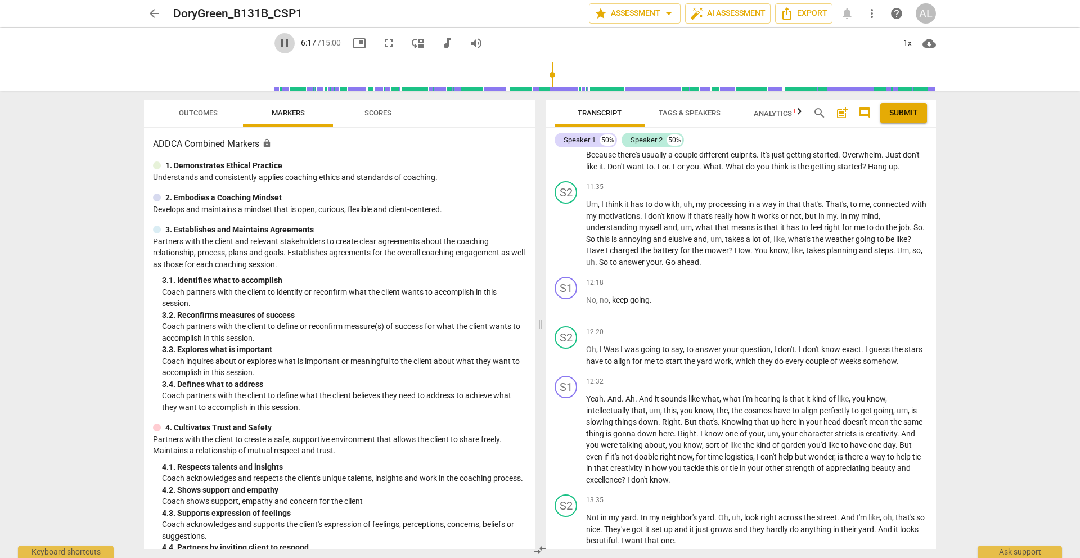
click at [278, 40] on span "pause" at bounding box center [284, 43] width 13 height 13
type input "377"
click at [151, 16] on span "arrow_back" at bounding box center [153, 13] width 13 height 13
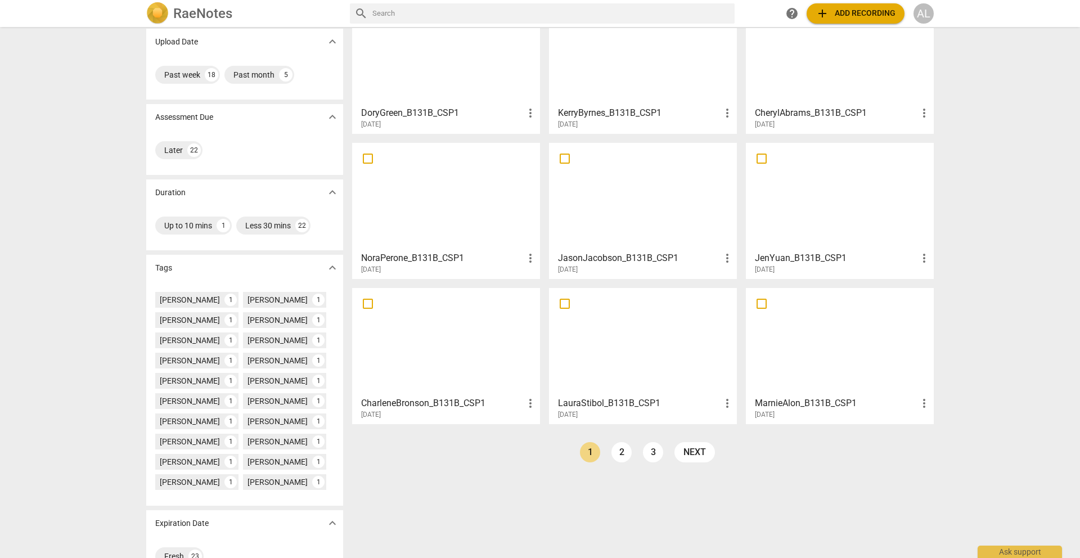
scroll to position [83, 0]
click at [843, 355] on div at bounding box center [840, 341] width 180 height 100
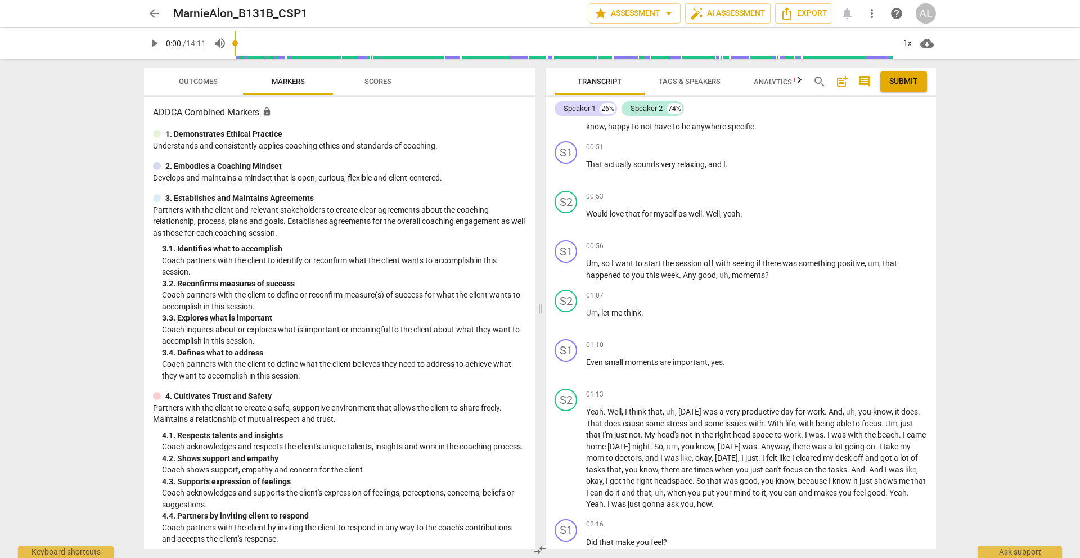
scroll to position [406, 0]
click at [568, 365] on span "play_arrow" at bounding box center [566, 365] width 13 height 13
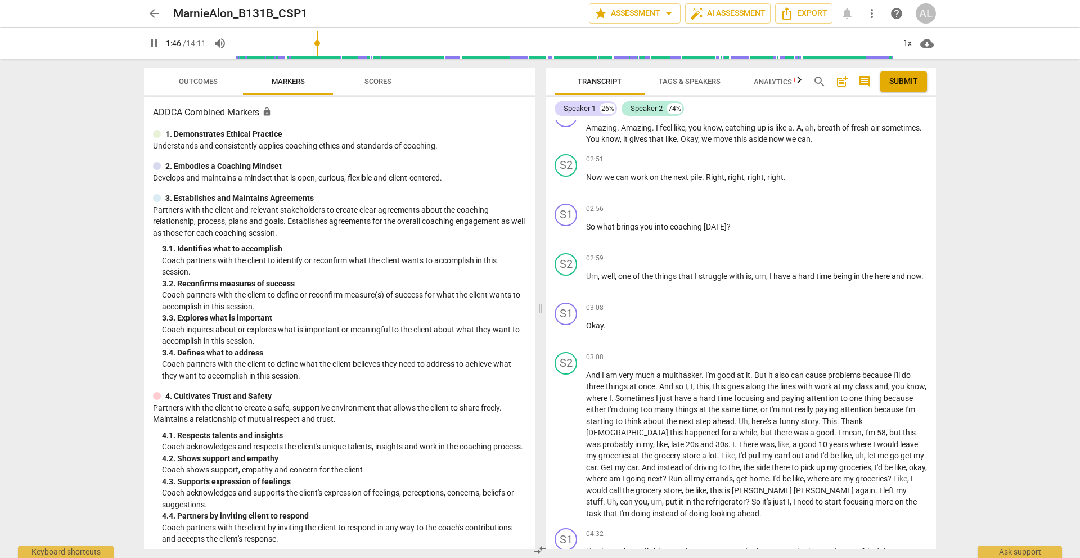
scroll to position [939, 0]
click at [569, 454] on div "play_arrow pause" at bounding box center [571, 446] width 29 height 142
click at [564, 443] on span "pause" at bounding box center [566, 445] width 13 height 13
click at [564, 444] on span "play_arrow" at bounding box center [566, 445] width 13 height 13
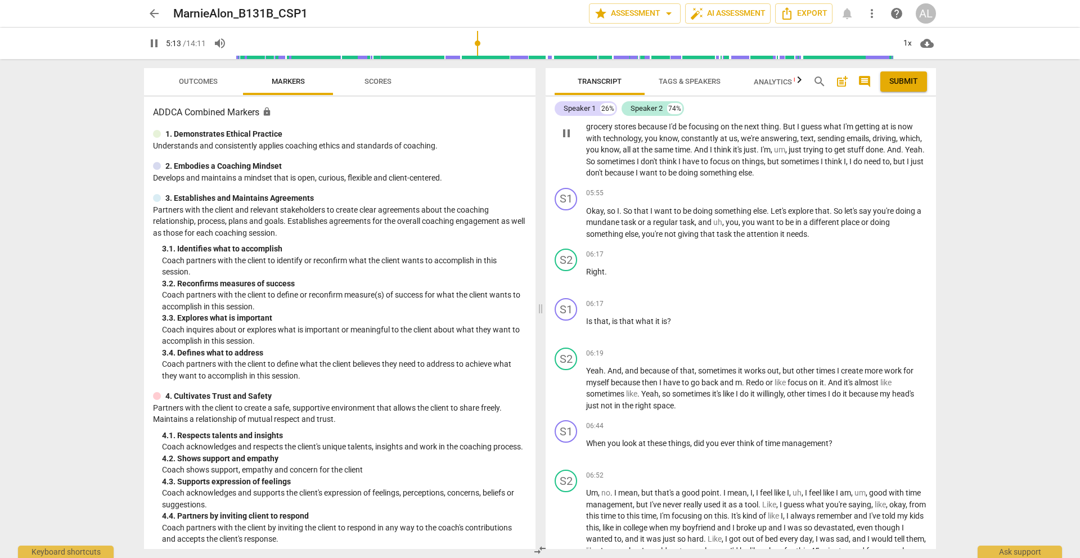
scroll to position [1526, 0]
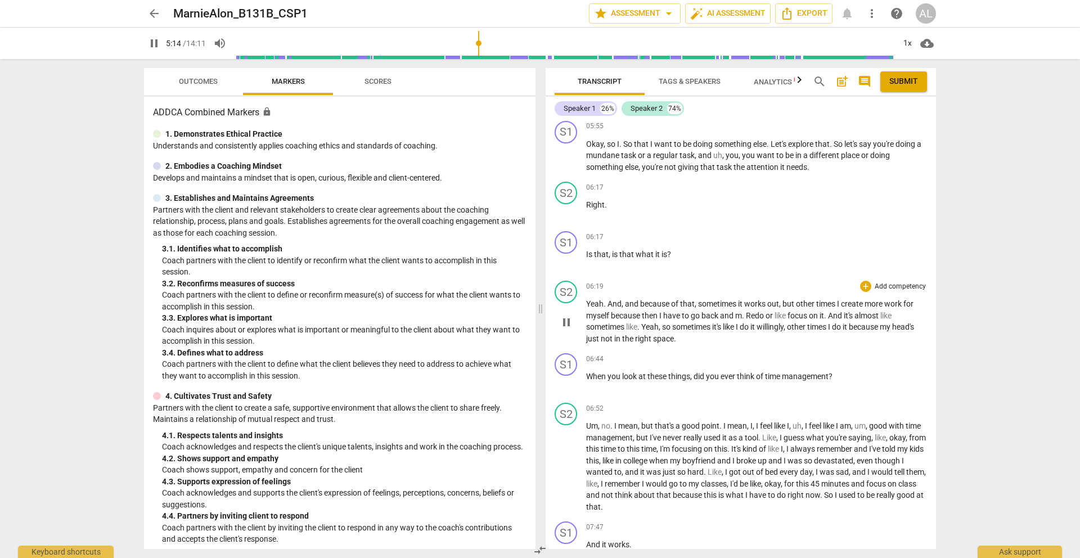
click at [562, 325] on span "pause" at bounding box center [566, 322] width 13 height 13
click at [564, 324] on span "play_arrow" at bounding box center [566, 322] width 13 height 13
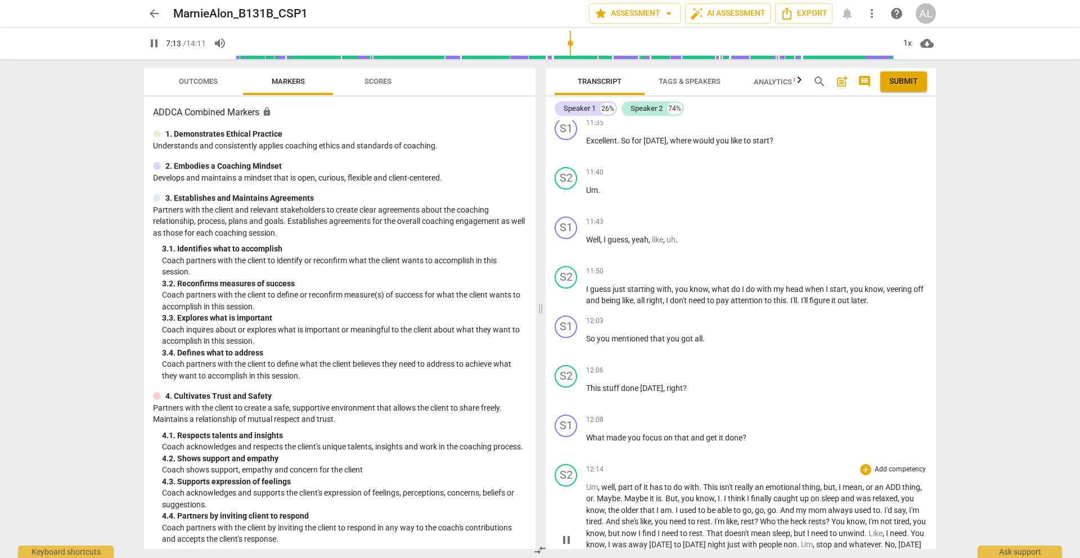
scroll to position [3094, 0]
click at [154, 45] on span "pause" at bounding box center [153, 43] width 13 height 13
type input "435"
click at [153, 13] on span "arrow_back" at bounding box center [153, 13] width 13 height 13
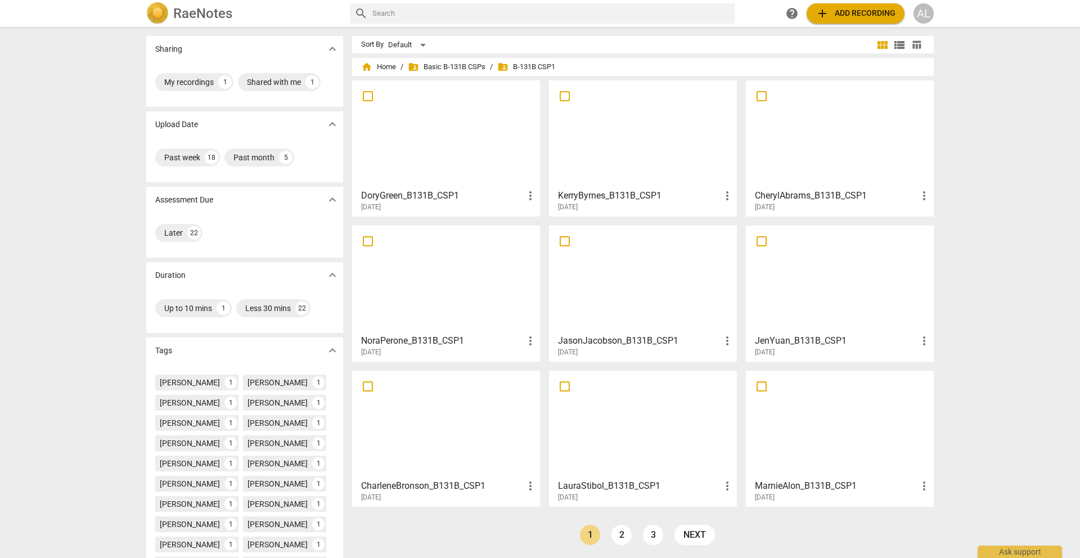
click at [460, 307] on div at bounding box center [446, 279] width 180 height 100
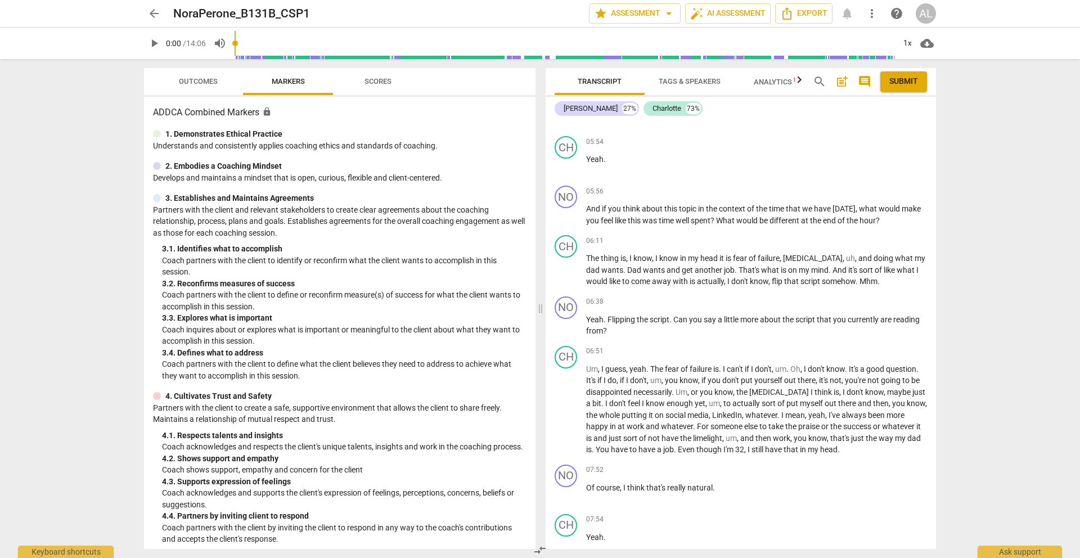
scroll to position [1847, 0]
click at [637, 219] on span "this" at bounding box center [635, 219] width 15 height 9
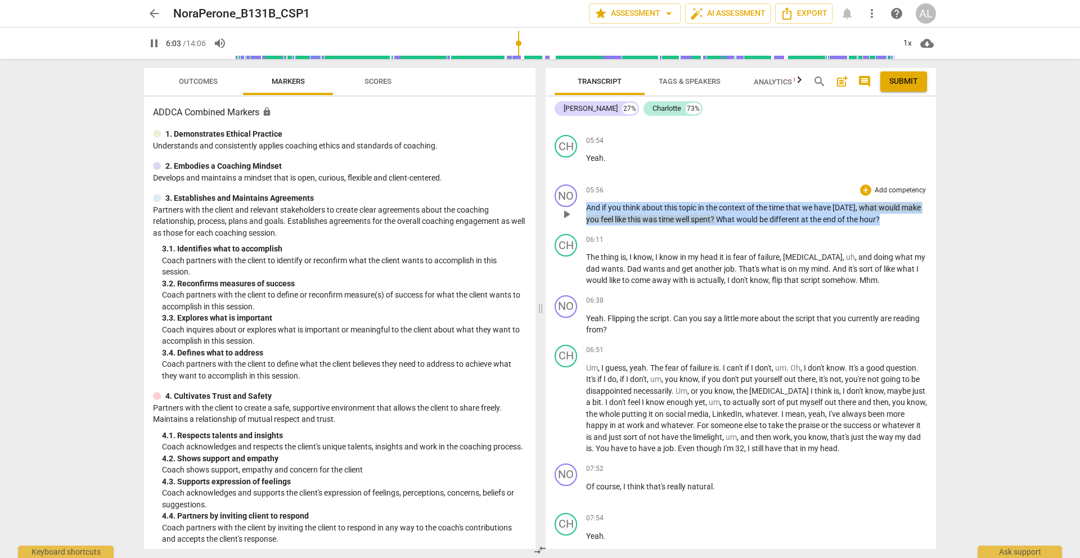
click at [637, 219] on span "this" at bounding box center [635, 219] width 15 height 9
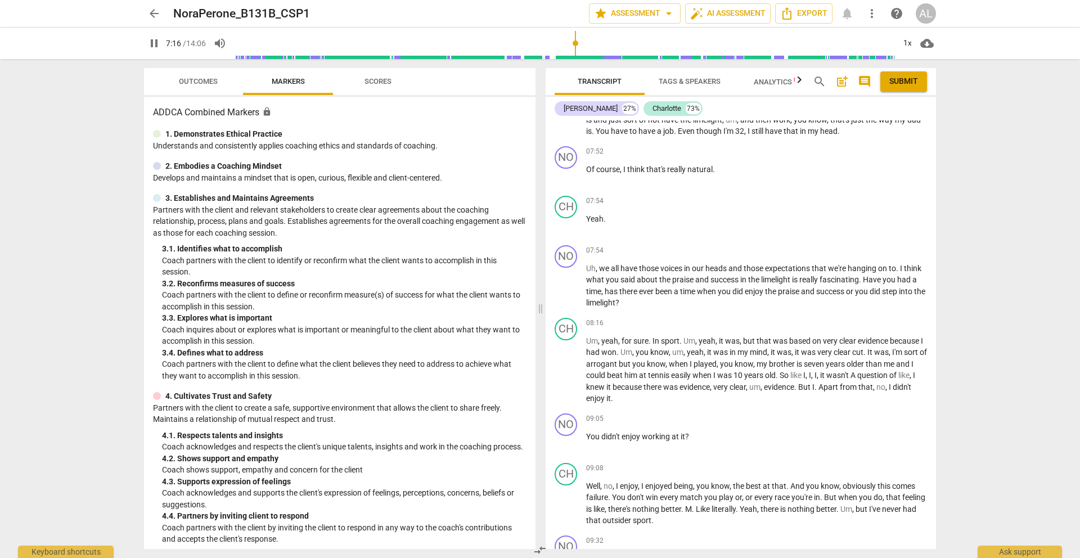
scroll to position [2193, 0]
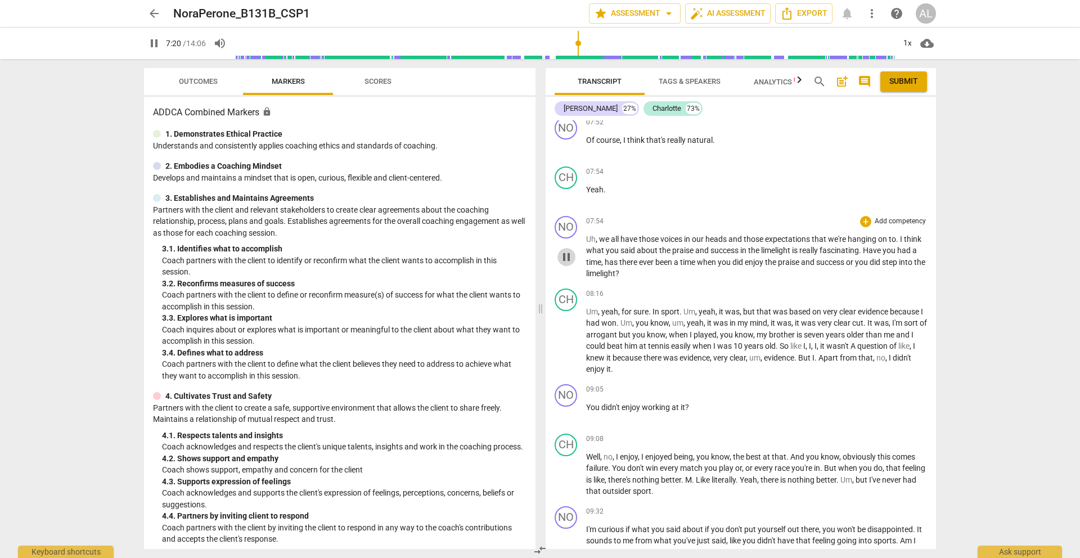
click at [567, 258] on span "pause" at bounding box center [566, 256] width 13 height 13
click at [567, 258] on span "play_arrow" at bounding box center [566, 256] width 13 height 13
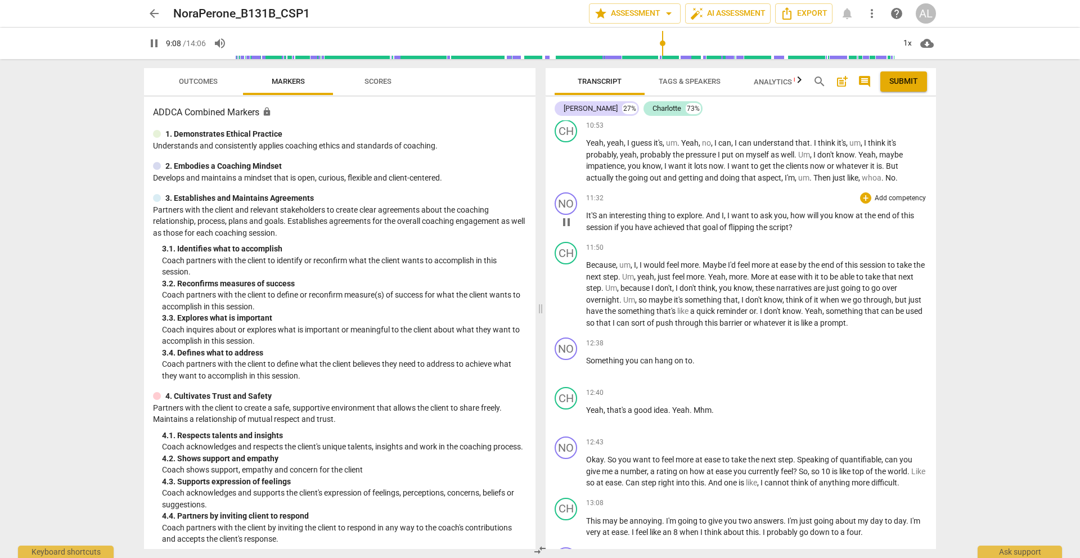
scroll to position [3061, 0]
click at [567, 293] on span "pause" at bounding box center [566, 292] width 13 height 13
click at [567, 293] on span "play_arrow" at bounding box center [566, 292] width 13 height 13
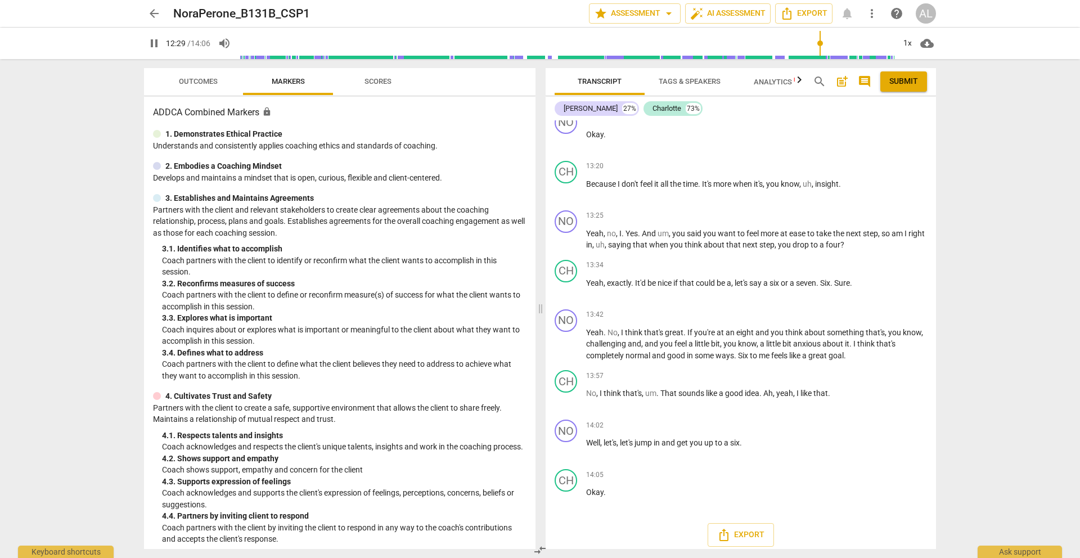
scroll to position [3502, 0]
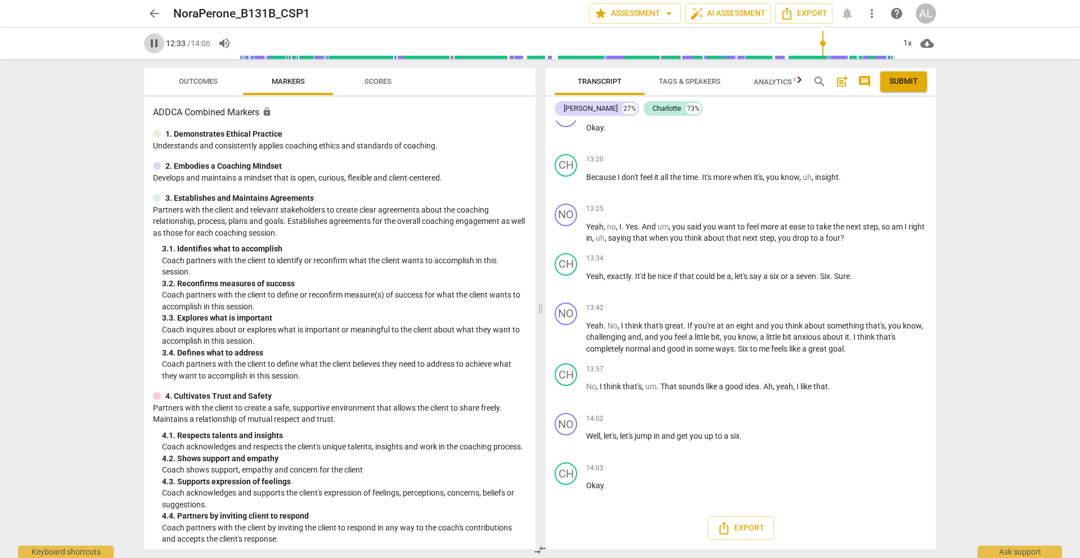
click at [149, 44] on span "pause" at bounding box center [153, 43] width 13 height 13
type input "754"
click at [147, 12] on span "arrow_back" at bounding box center [154, 13] width 20 height 13
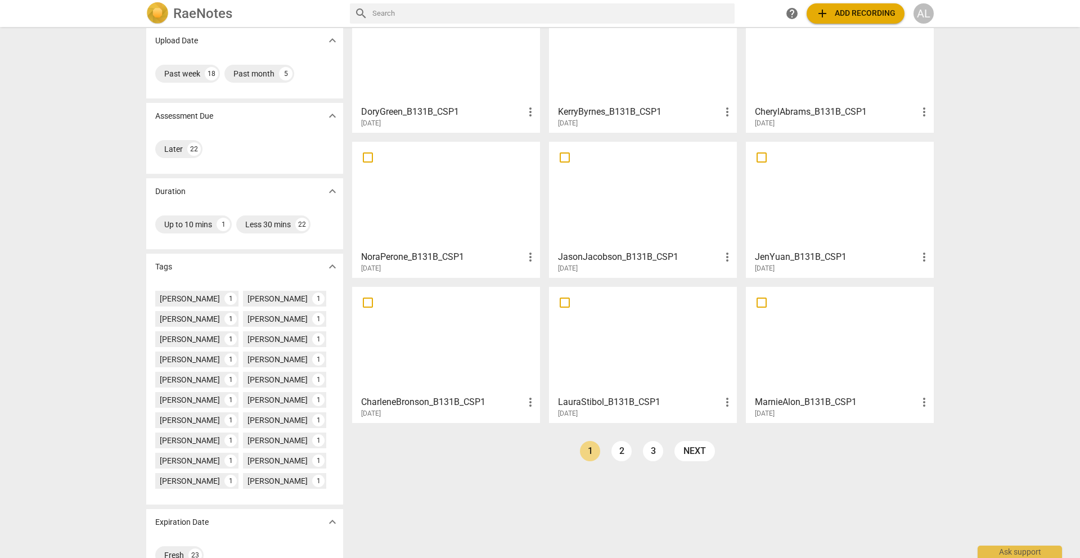
scroll to position [75, 0]
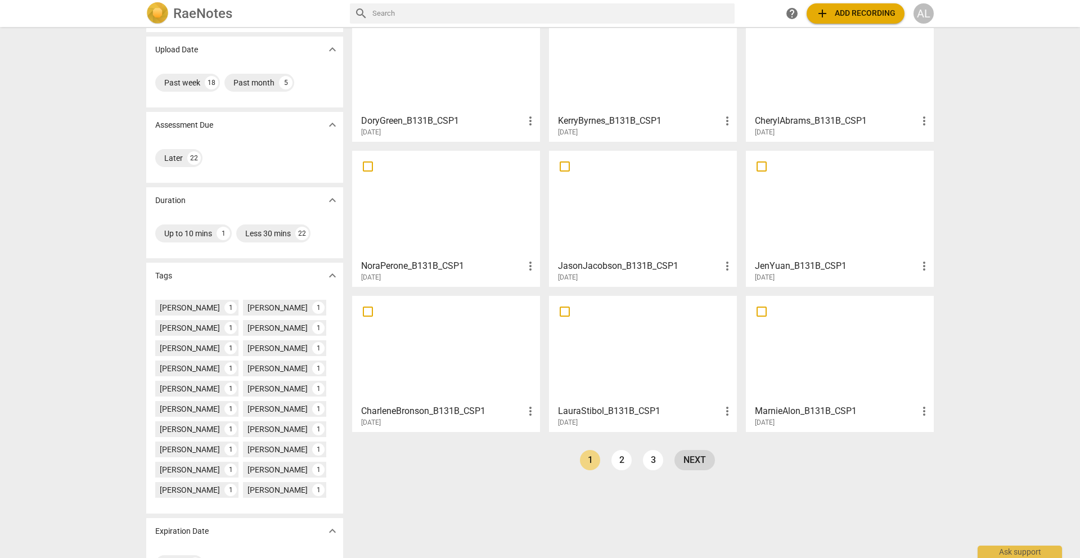
click at [702, 460] on link "next" at bounding box center [694, 460] width 40 height 20
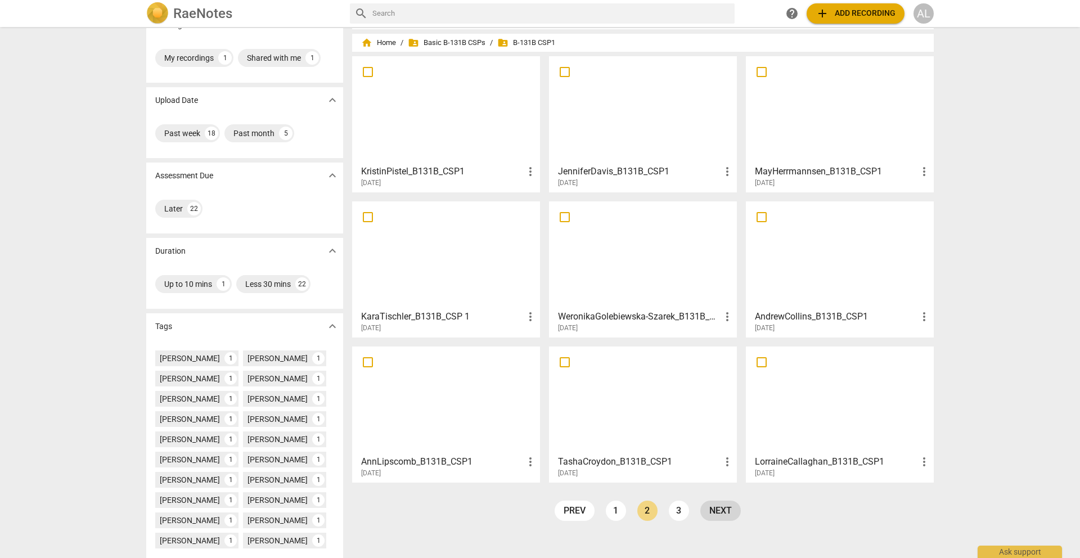
scroll to position [25, 0]
click at [829, 96] on div at bounding box center [840, 109] width 180 height 100
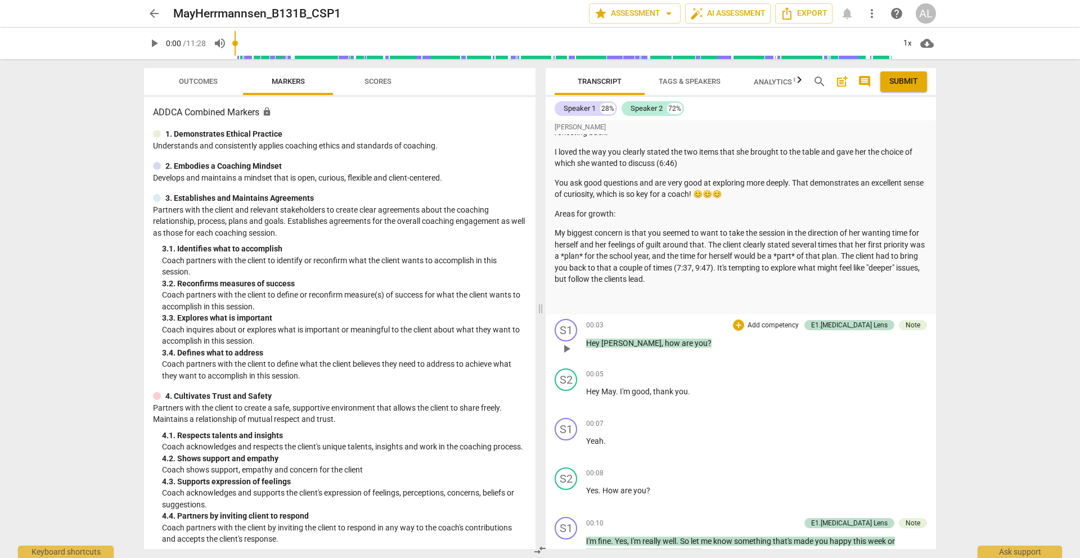
scroll to position [88, 0]
click at [154, 15] on span "arrow_back" at bounding box center [153, 13] width 13 height 13
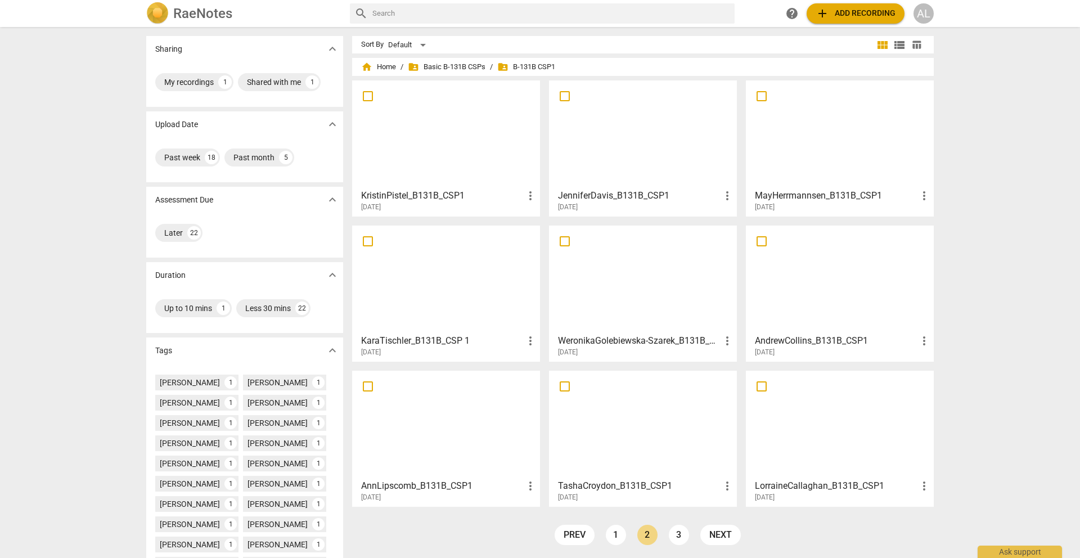
click at [415, 426] on div at bounding box center [446, 425] width 180 height 100
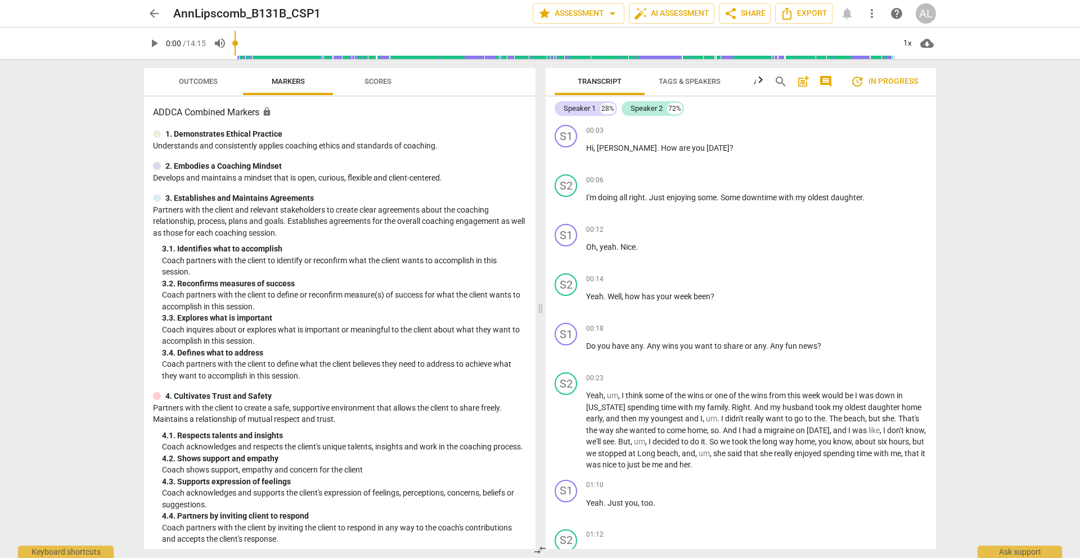
click at [151, 10] on span "arrow_back" at bounding box center [153, 13] width 13 height 13
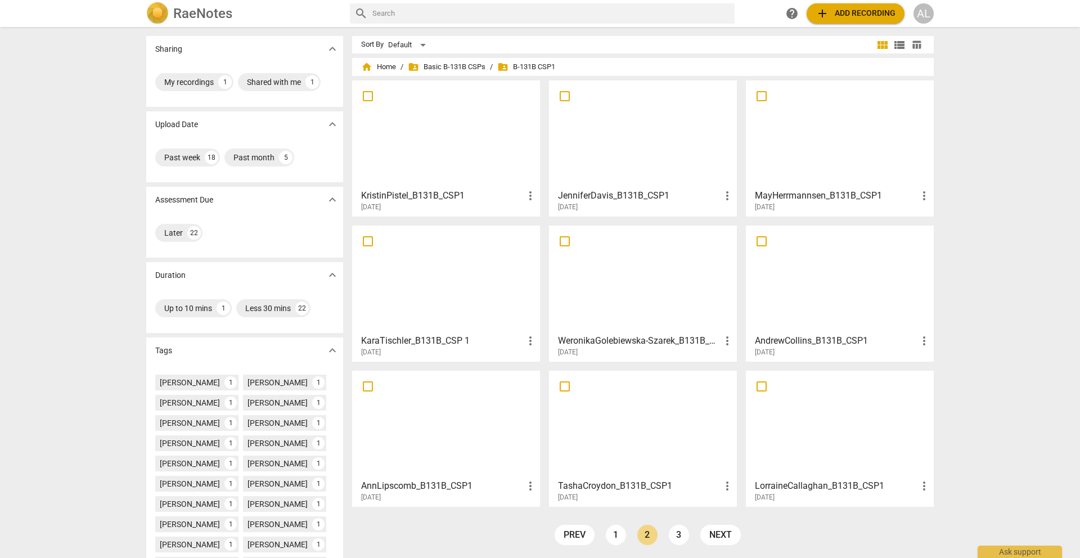
click at [639, 425] on div at bounding box center [643, 425] width 180 height 100
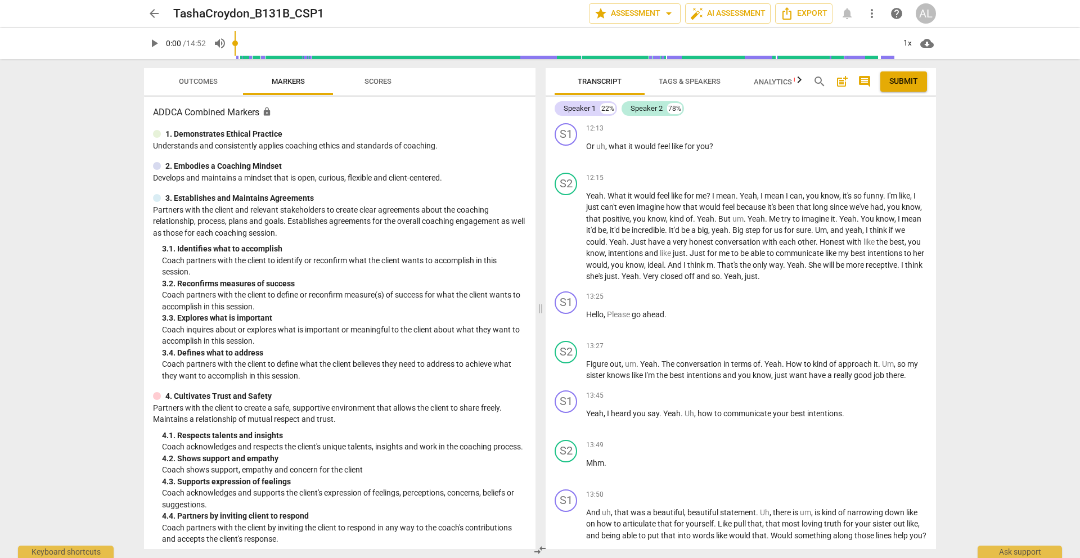
scroll to position [2691, 0]
click at [154, 11] on span "arrow_back" at bounding box center [153, 13] width 13 height 13
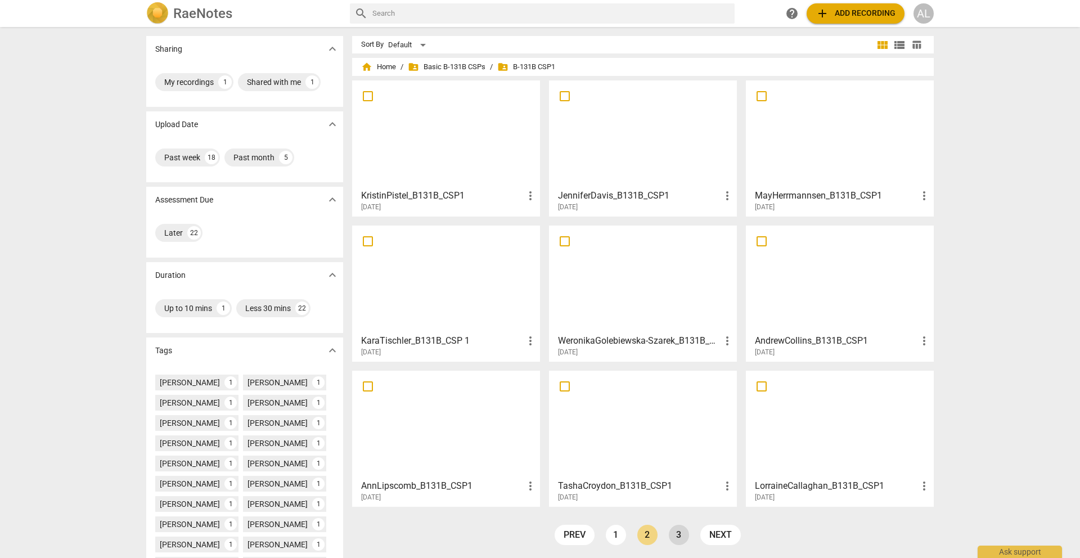
click at [677, 541] on link "3" at bounding box center [679, 535] width 20 height 20
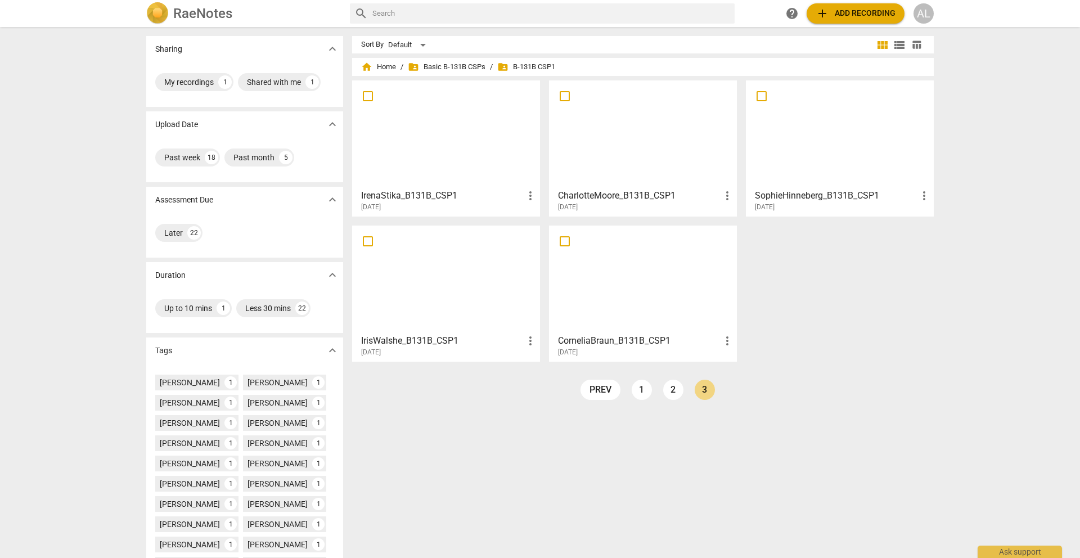
click at [477, 336] on h3 "IrisWalshe_B131B_CSP1" at bounding box center [442, 340] width 163 height 13
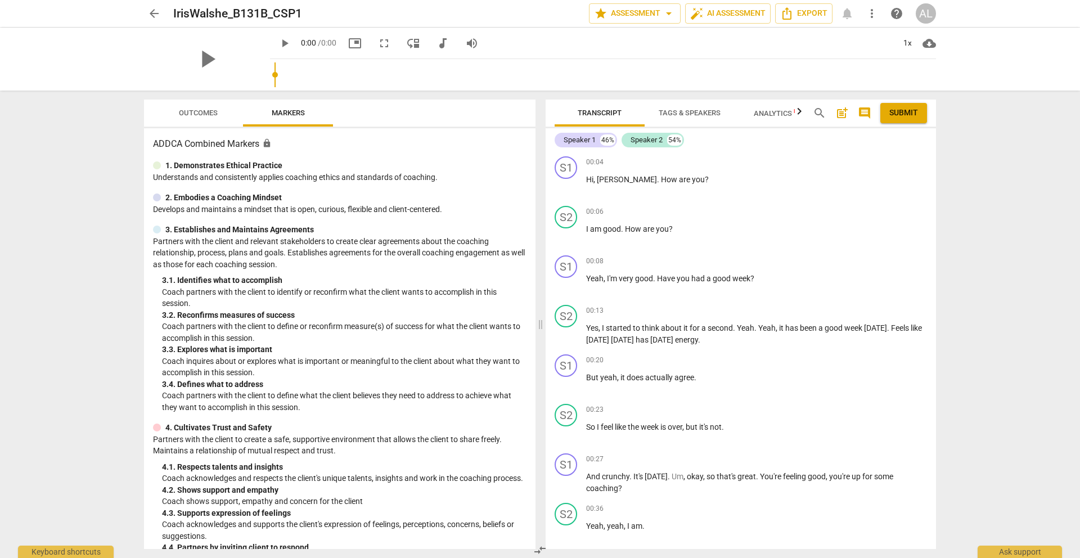
click at [154, 11] on span "arrow_back" at bounding box center [153, 13] width 13 height 13
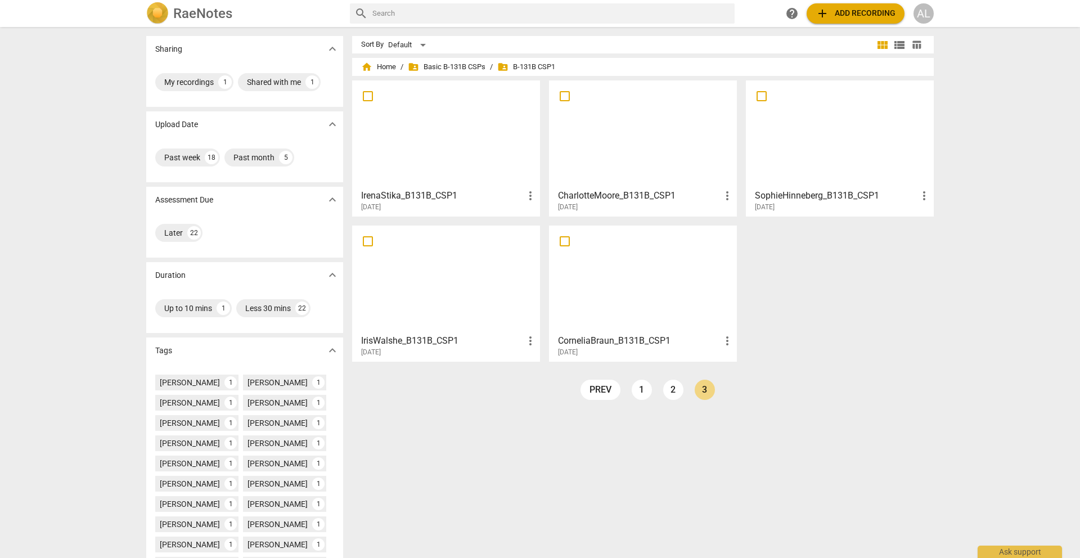
click at [621, 341] on h3 "CorneliaBraun_B131B_CSP1" at bounding box center [639, 340] width 163 height 13
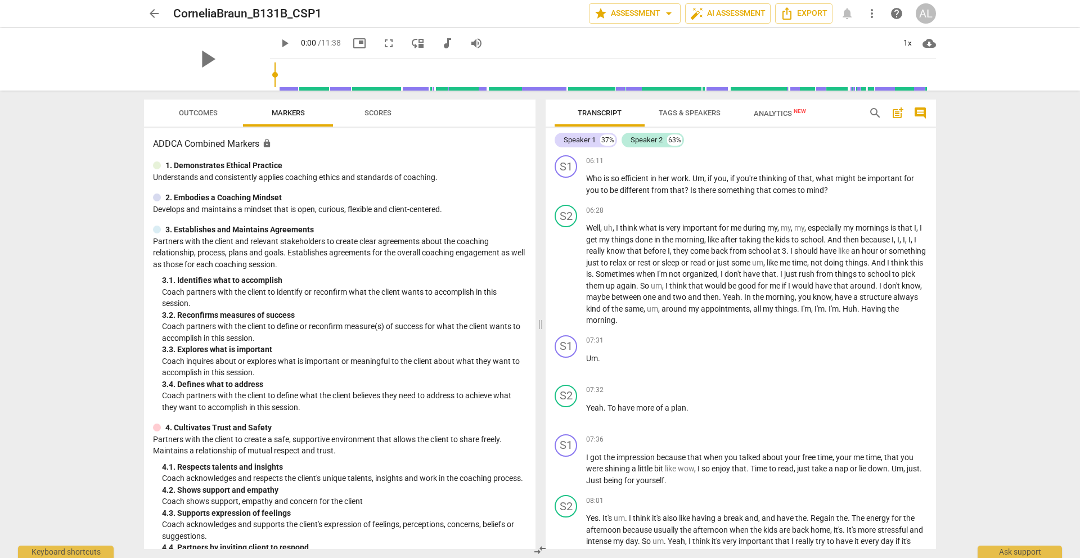
scroll to position [1095, 0]
click at [156, 13] on span "arrow_back" at bounding box center [153, 13] width 13 height 13
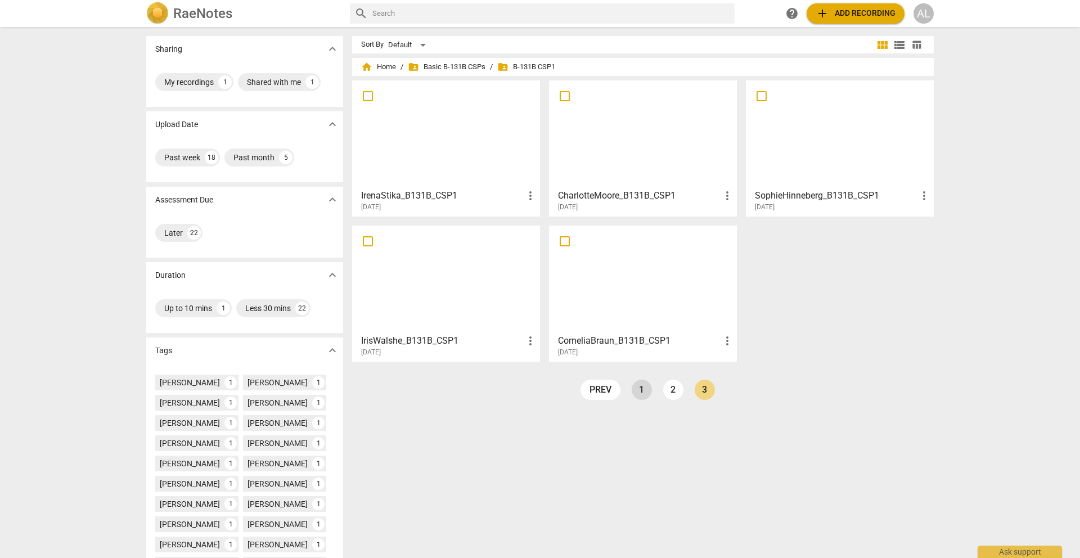
click at [638, 390] on link "1" at bounding box center [642, 390] width 20 height 20
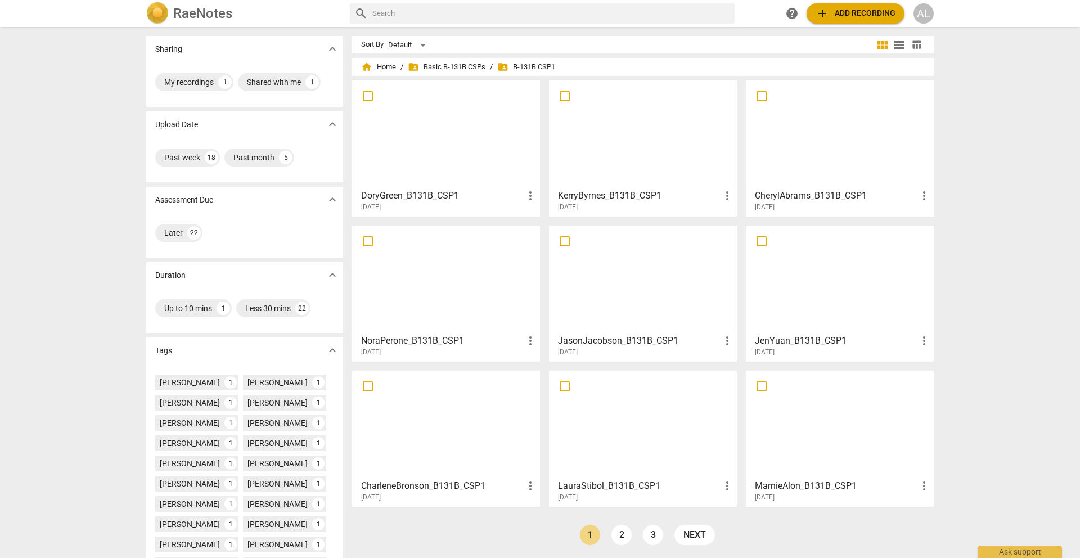
click at [578, 144] on div at bounding box center [643, 134] width 180 height 100
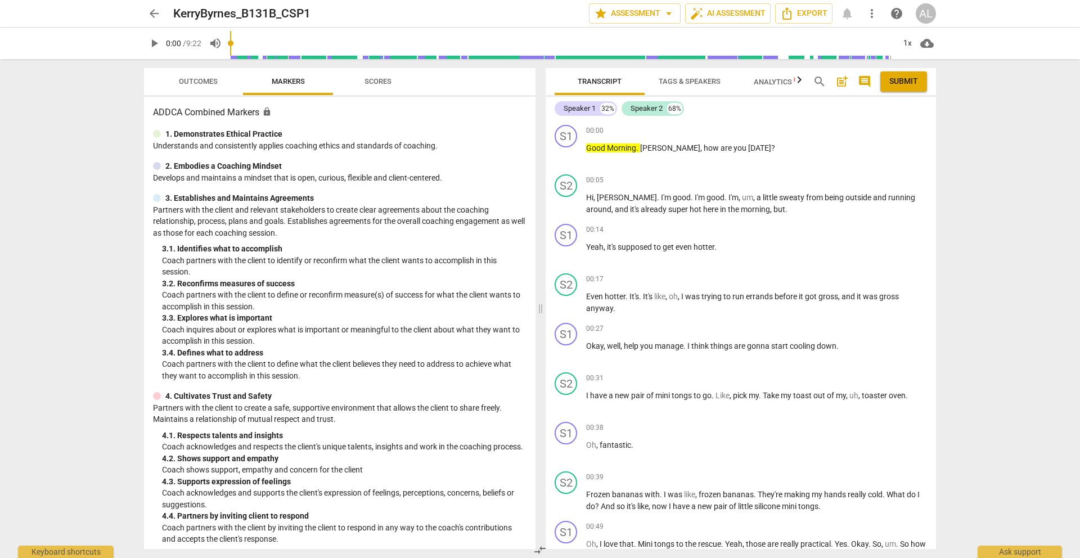
click at [154, 13] on span "arrow_back" at bounding box center [153, 13] width 13 height 13
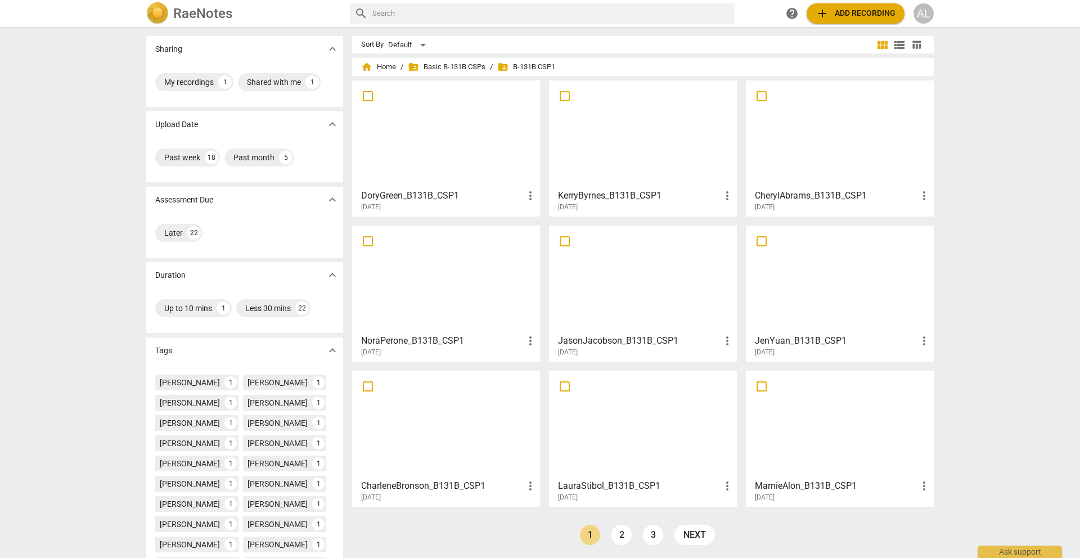
click at [498, 195] on h3 "DoryGreen_B131B_CSP1" at bounding box center [442, 195] width 163 height 13
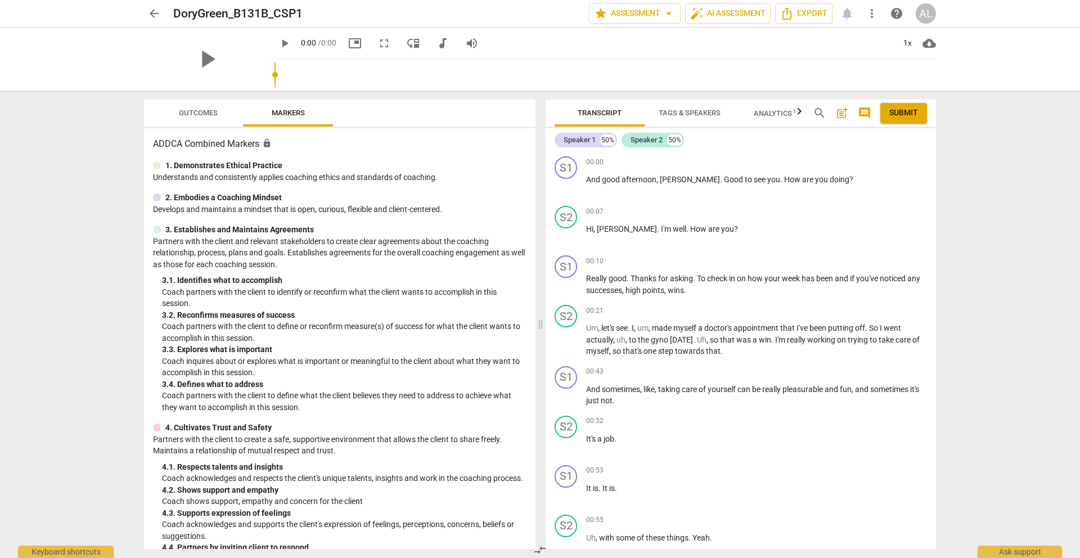
click at [150, 16] on span "arrow_back" at bounding box center [153, 13] width 13 height 13
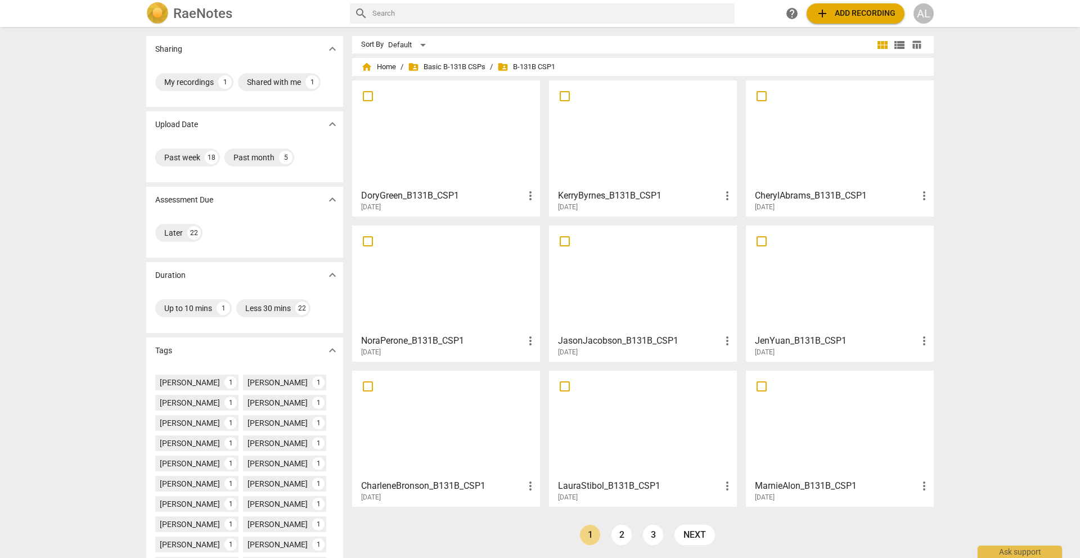
click at [814, 195] on h3 "CherylAbrams_B131B_CSP1" at bounding box center [836, 195] width 163 height 13
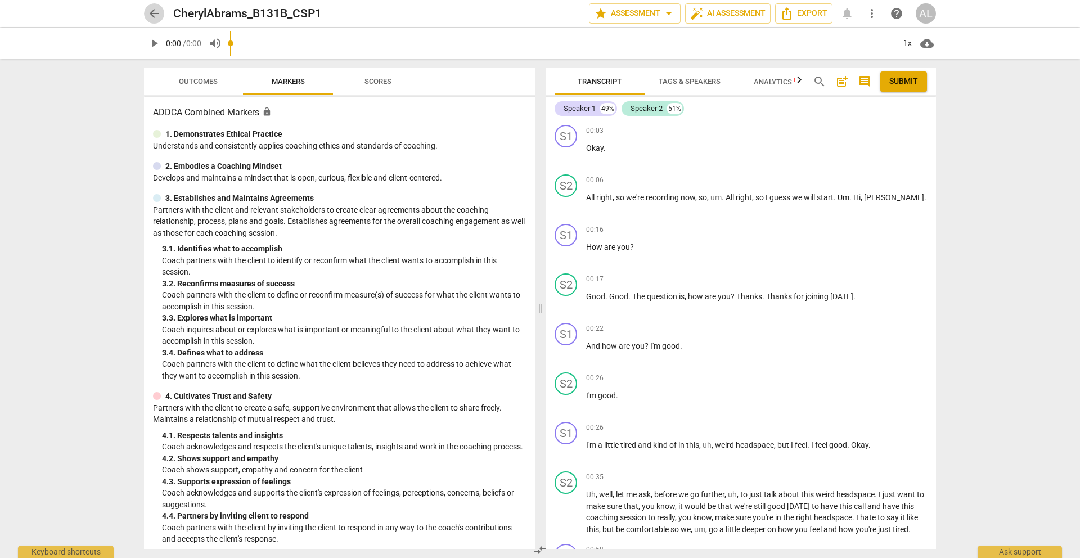
click at [155, 16] on span "arrow_back" at bounding box center [153, 13] width 13 height 13
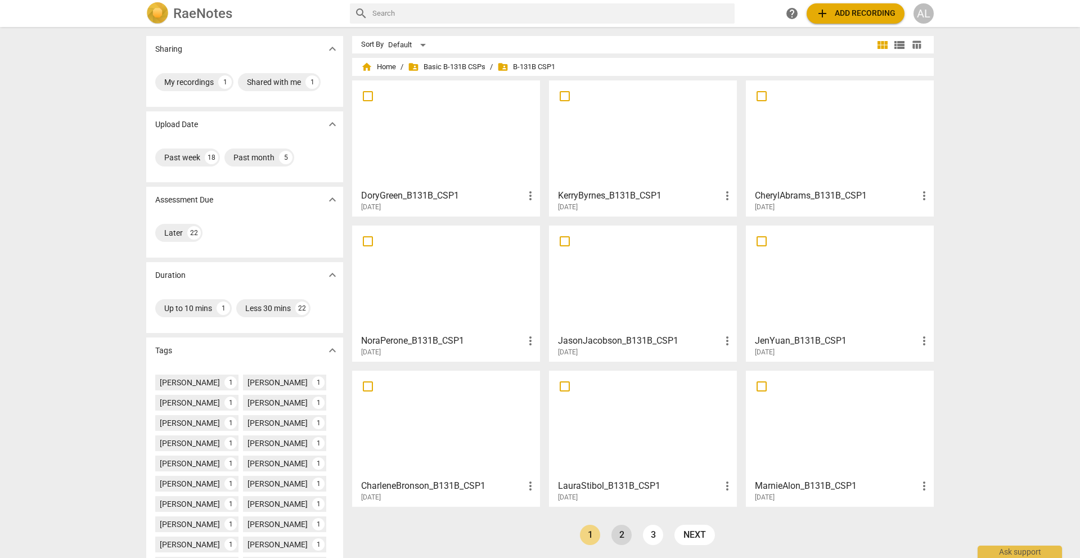
click at [623, 532] on link "2" at bounding box center [621, 535] width 20 height 20
click at [804, 196] on h3 "MayHerrmannsen_B131B_CSP1" at bounding box center [836, 195] width 163 height 13
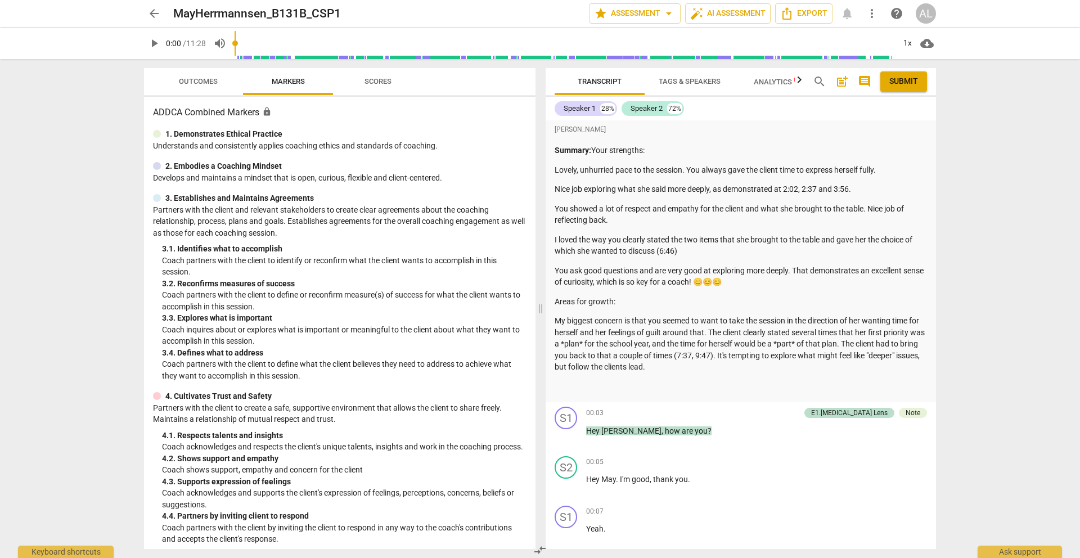
click at [150, 11] on span "arrow_back" at bounding box center [153, 13] width 13 height 13
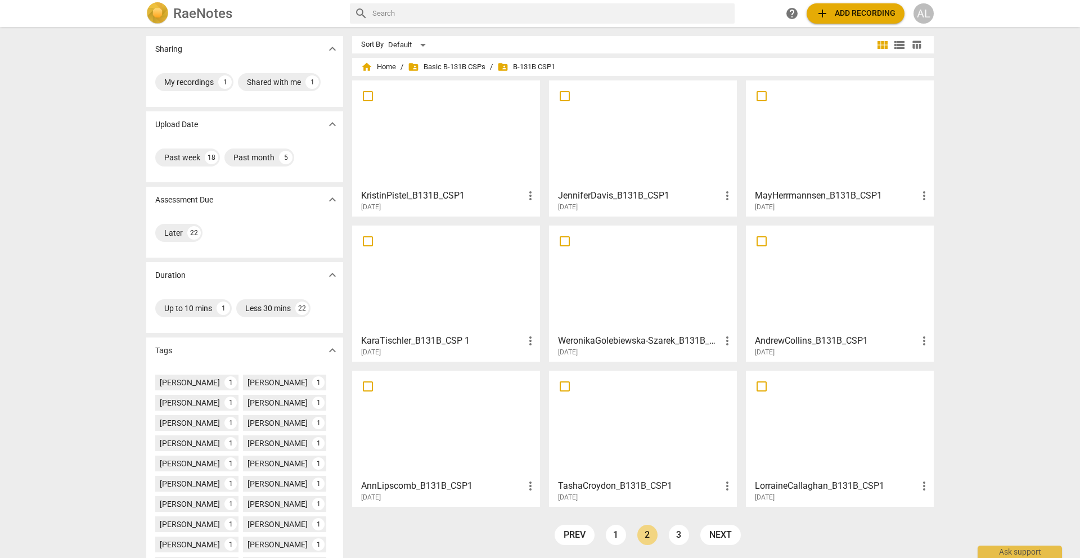
click at [463, 452] on div at bounding box center [446, 425] width 180 height 100
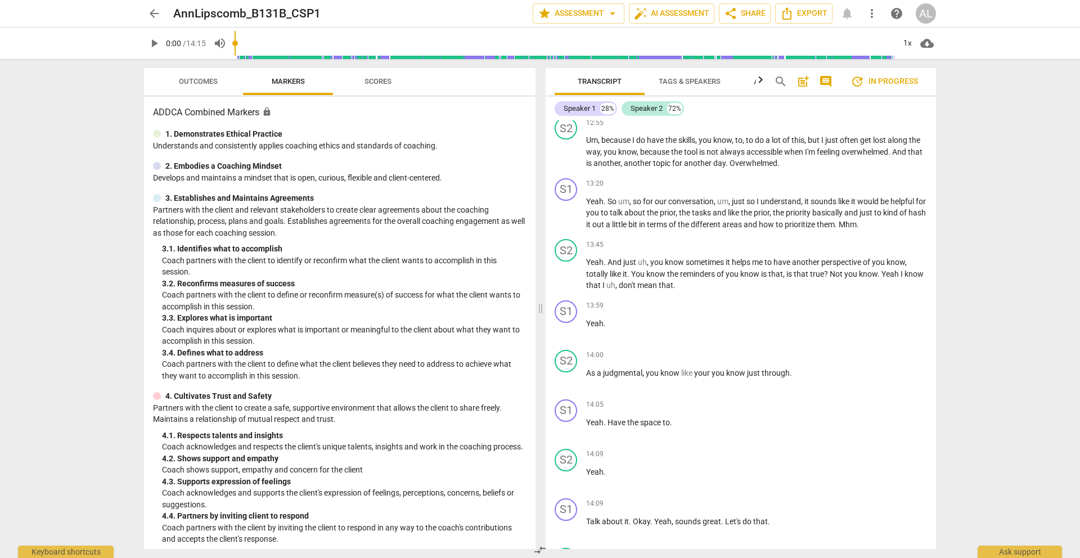
scroll to position [5417, 0]
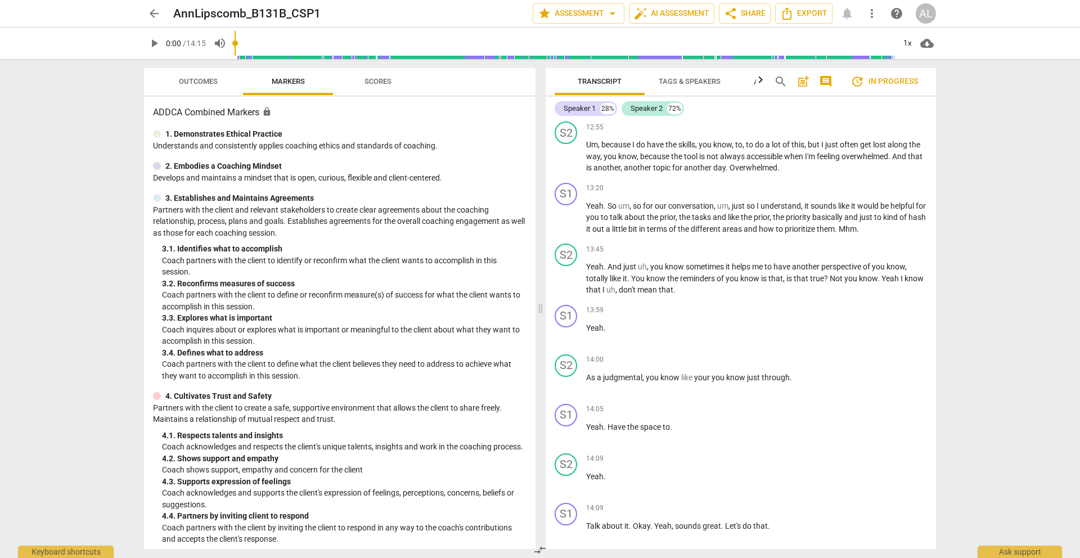
click at [155, 12] on span "arrow_back" at bounding box center [153, 13] width 13 height 13
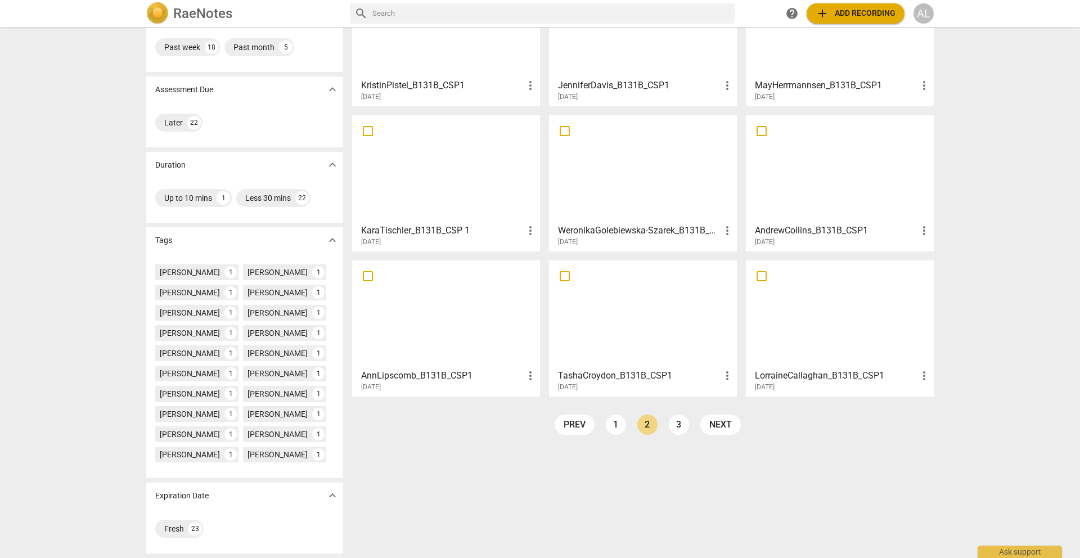
scroll to position [108, 0]
click at [670, 430] on link "3" at bounding box center [679, 427] width 20 height 20
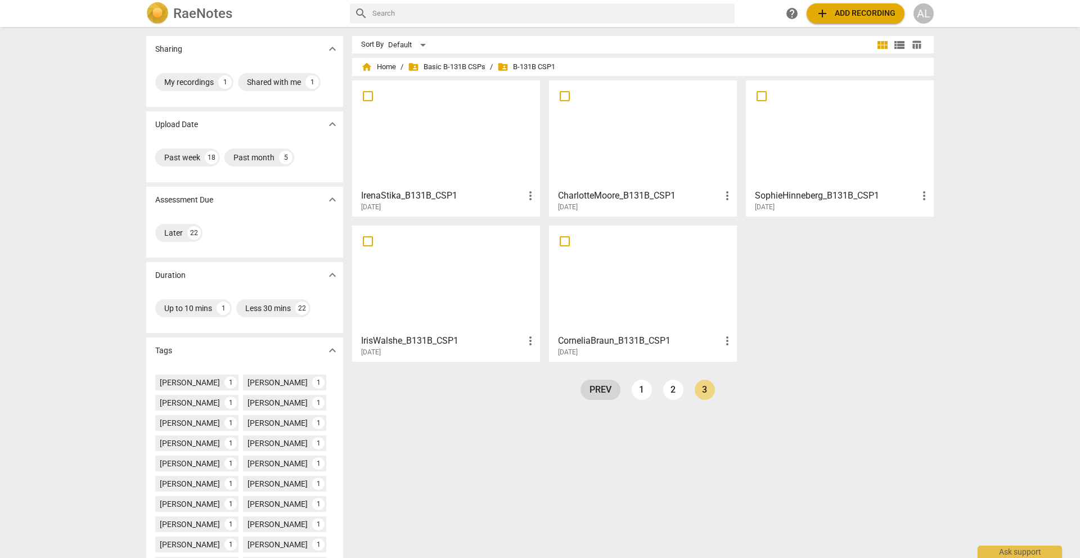
click at [588, 395] on link "prev" at bounding box center [600, 390] width 40 height 20
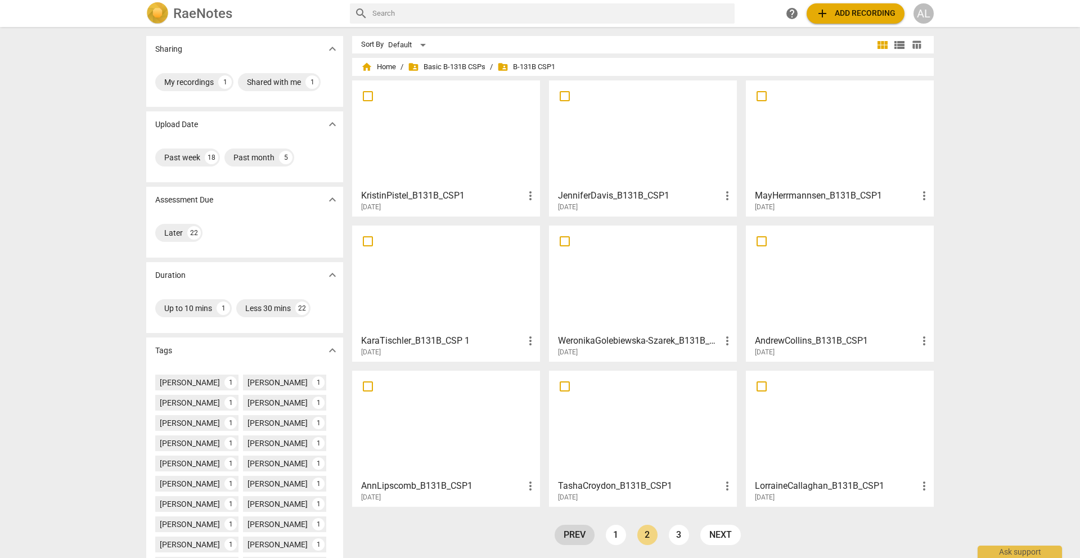
click at [576, 539] on link "prev" at bounding box center [575, 535] width 40 height 20
click at [775, 451] on div at bounding box center [840, 425] width 180 height 100
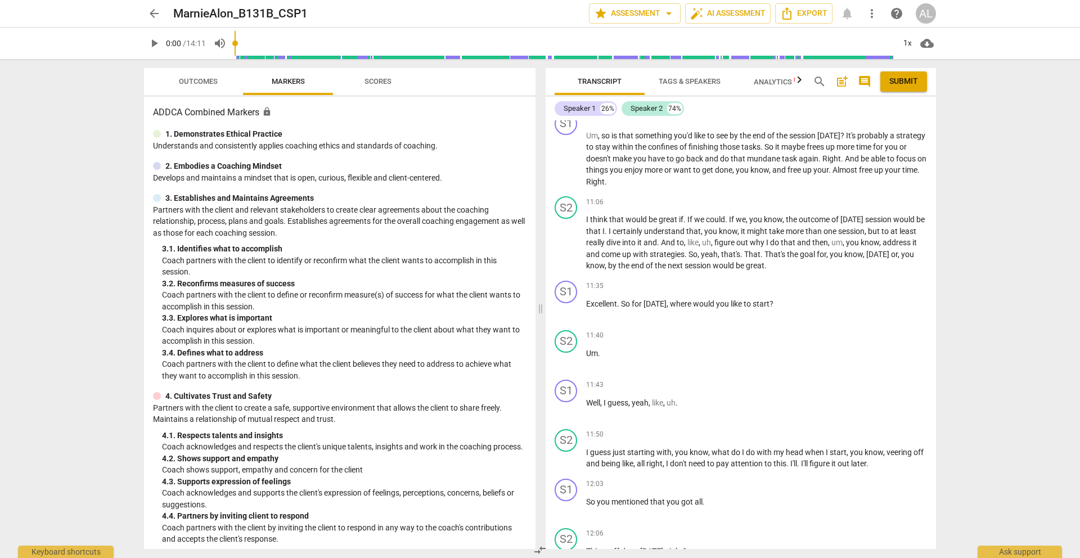
scroll to position [2935, 0]
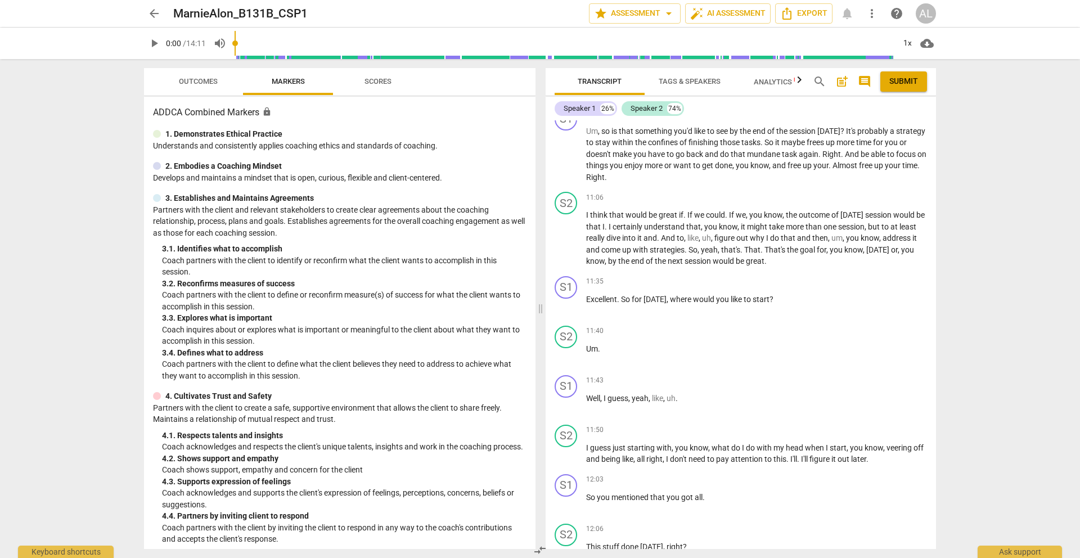
click at [156, 13] on span "arrow_back" at bounding box center [153, 13] width 13 height 13
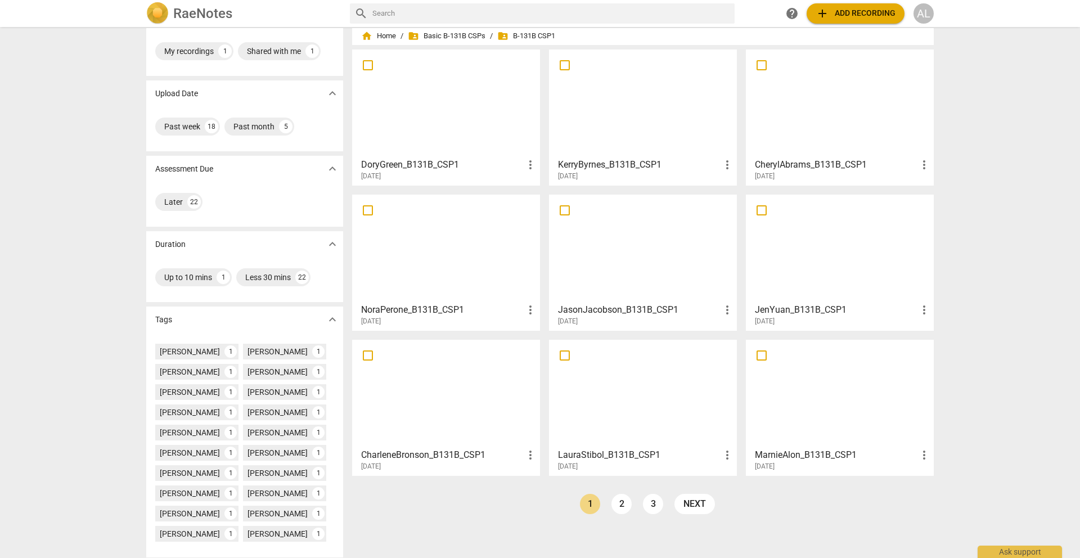
scroll to position [40, 0]
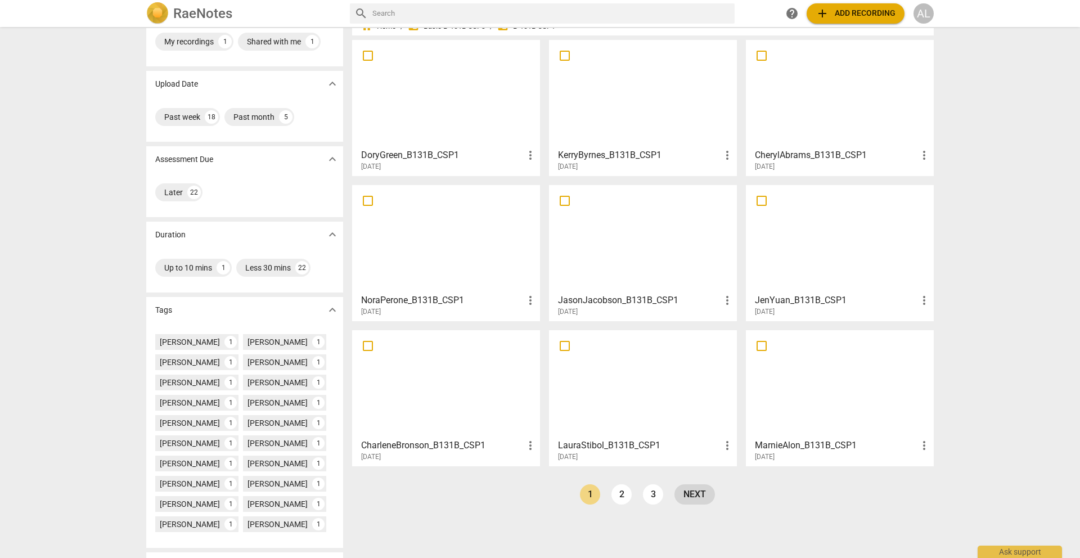
click at [696, 496] on link "next" at bounding box center [694, 494] width 40 height 20
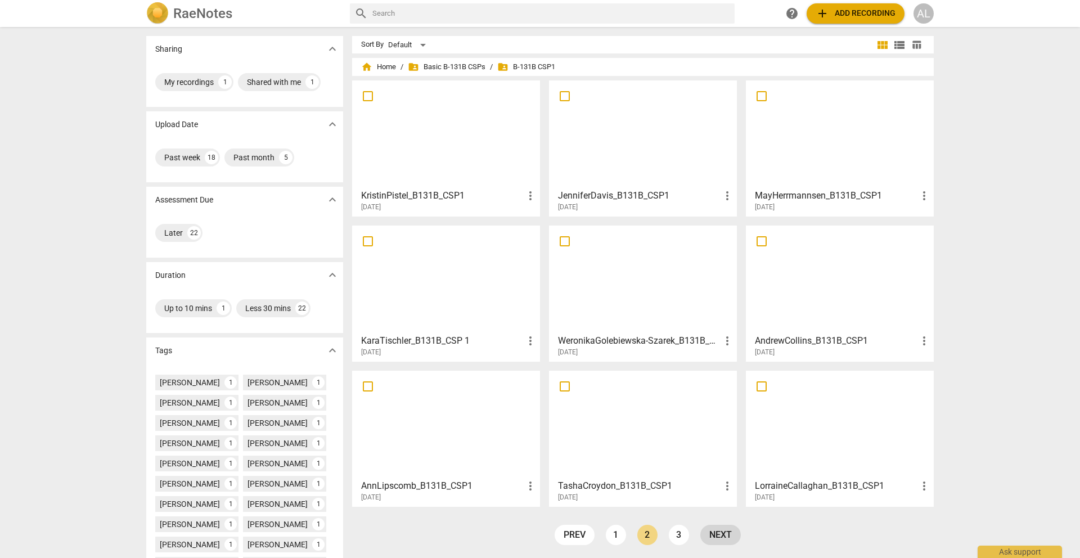
click at [710, 535] on link "next" at bounding box center [720, 535] width 40 height 20
